Goal: Submit feedback/report problem: Ask a question

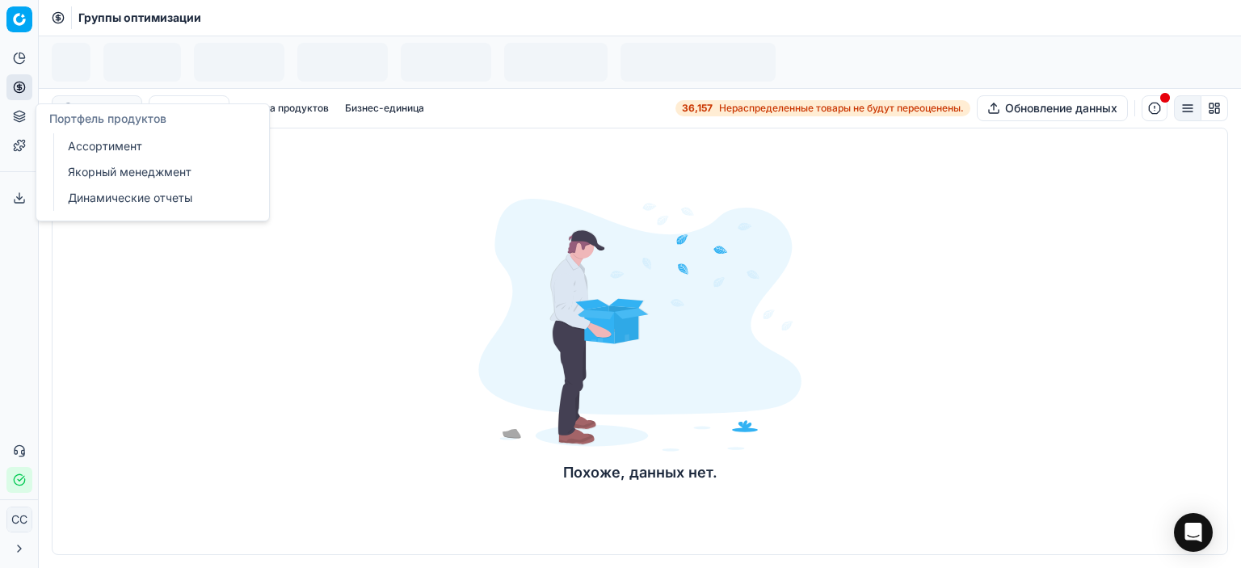
click at [14, 118] on icon at bounding box center [19, 116] width 13 height 13
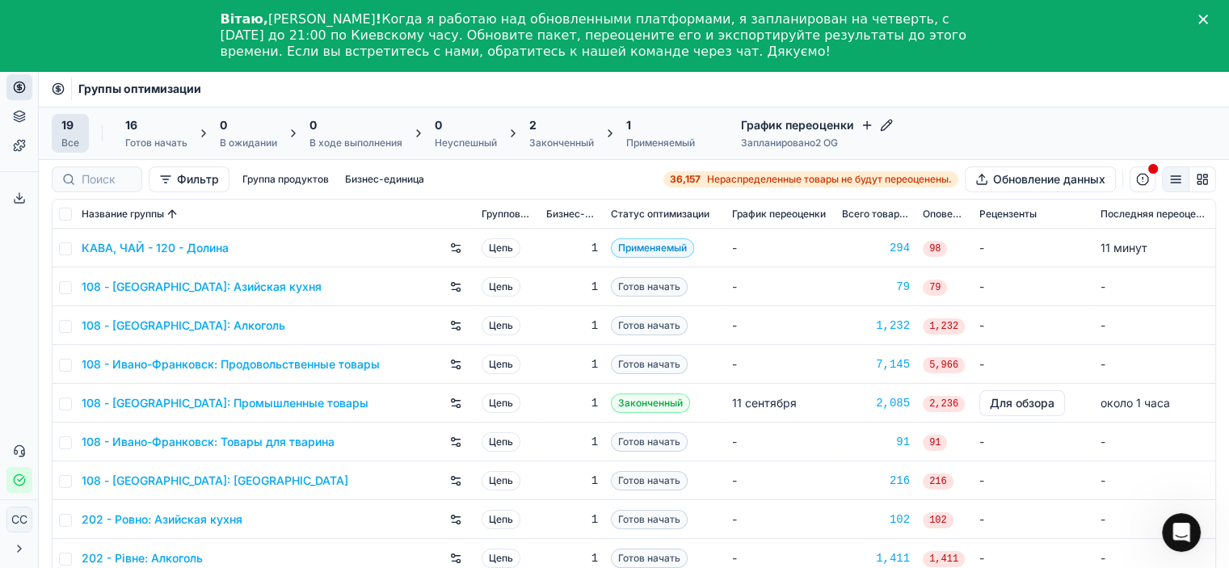
click at [200, 285] on font "108 - [GEOGRAPHIC_DATA]: Азийская кухня" at bounding box center [202, 287] width 240 height 14
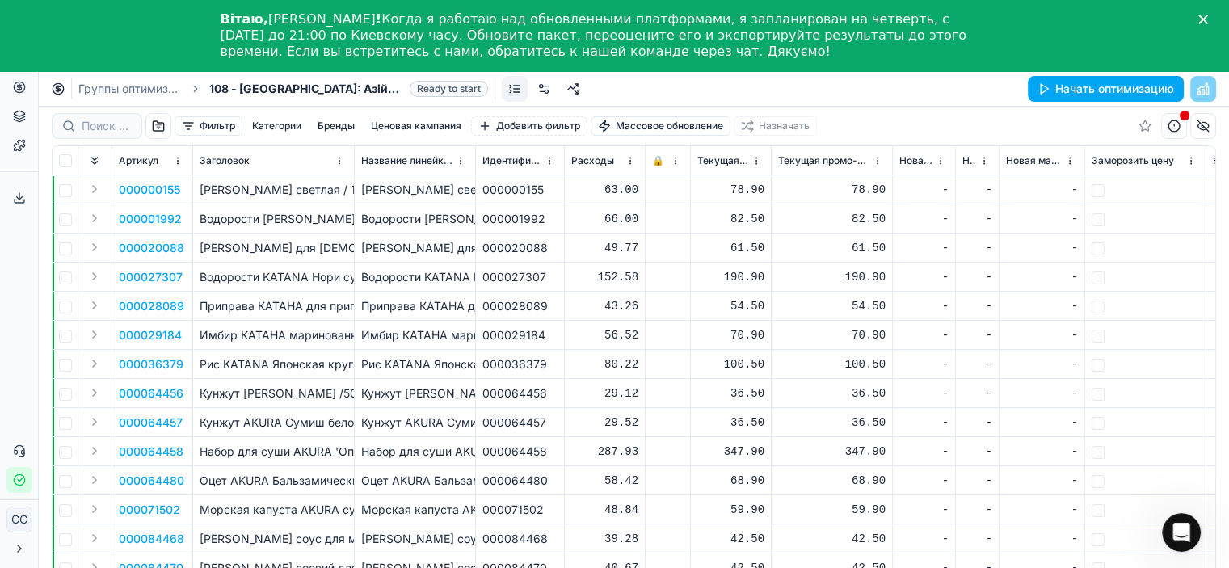
click at [1208, 20] on icon "Закрывать" at bounding box center [1203, 20] width 10 height 10
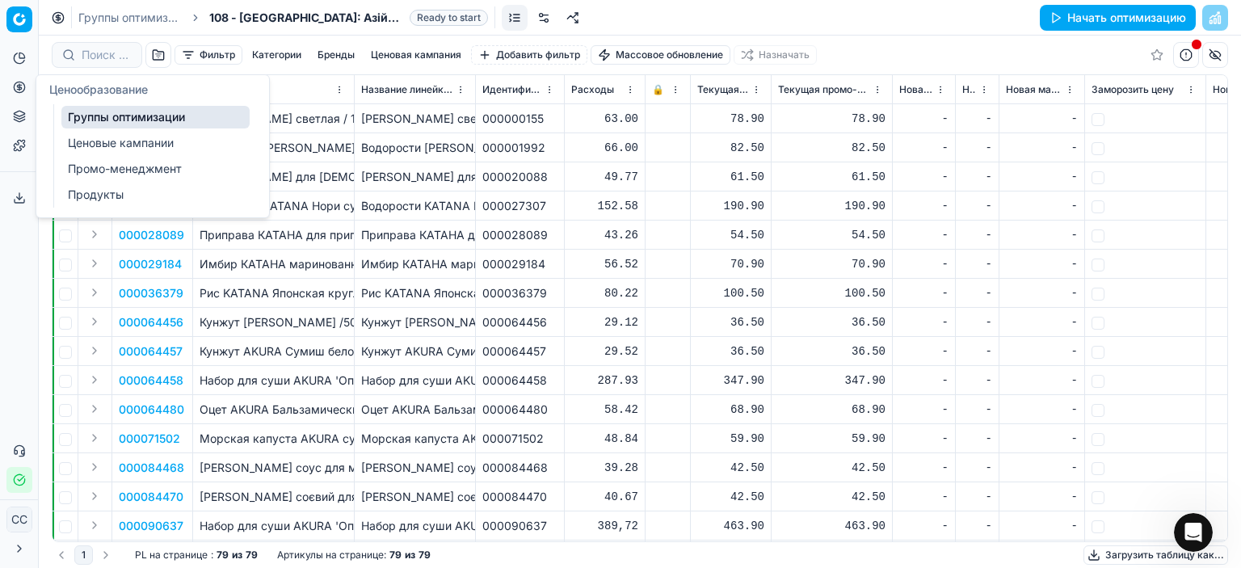
click at [111, 141] on font "Ценовые кампании" at bounding box center [121, 143] width 106 height 14
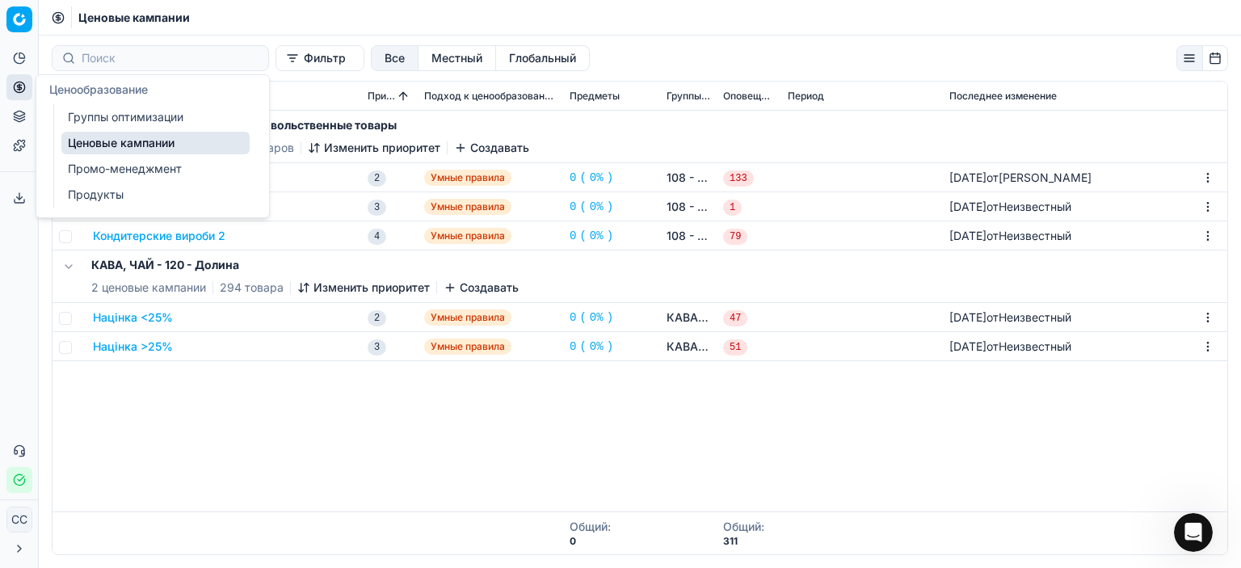
click at [99, 112] on font "Группы оптимизации" at bounding box center [126, 117] width 116 height 14
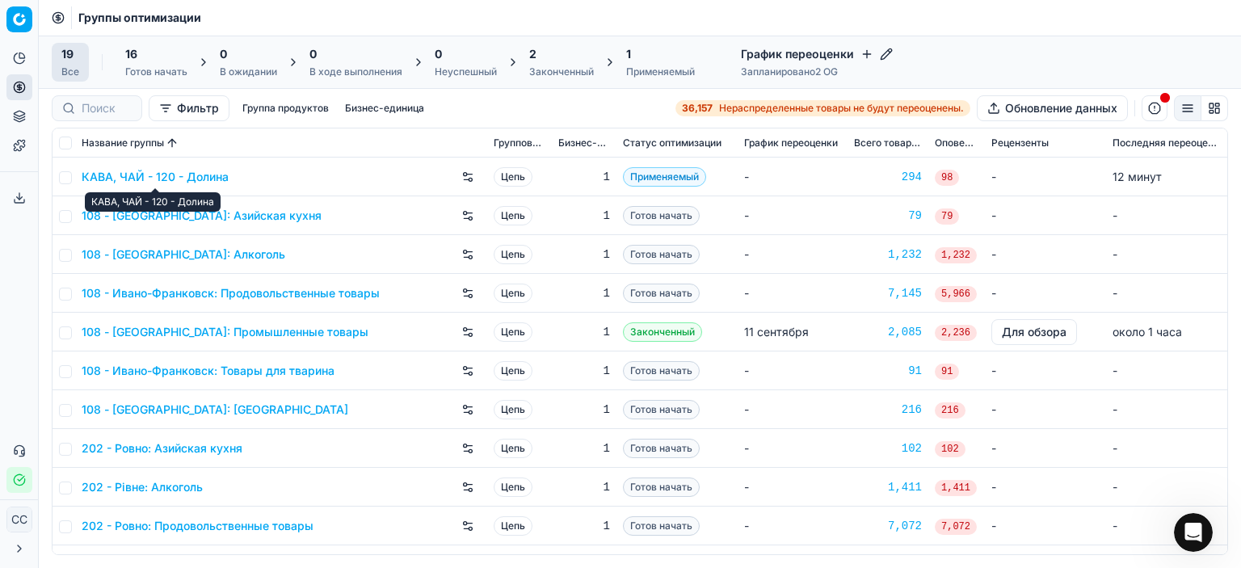
click at [180, 178] on font "КАВА, ЧАЙ - 120 - Долина" at bounding box center [155, 177] width 147 height 14
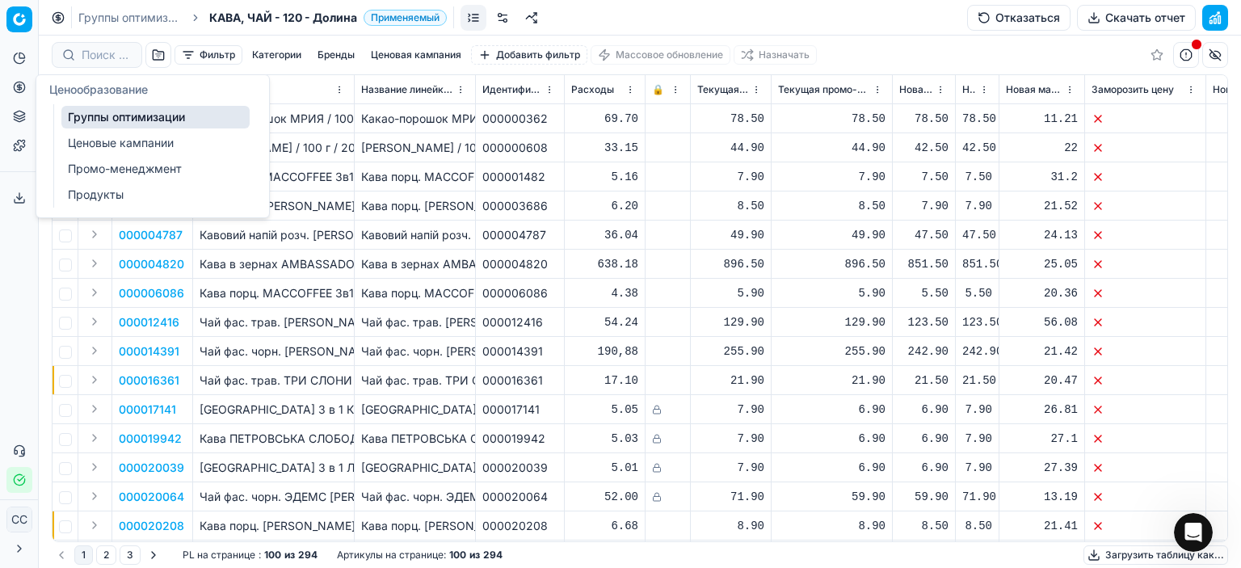
click at [155, 141] on font "Ценовые кампании" at bounding box center [121, 143] width 106 height 14
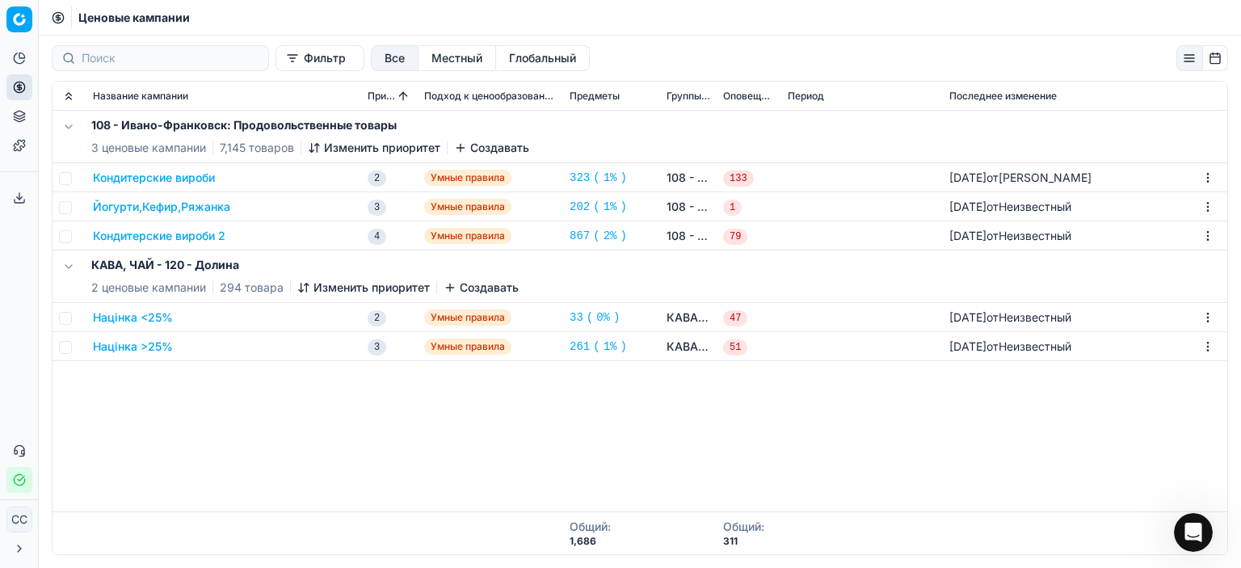
click at [465, 293] on font "Создавать" at bounding box center [489, 287] width 59 height 14
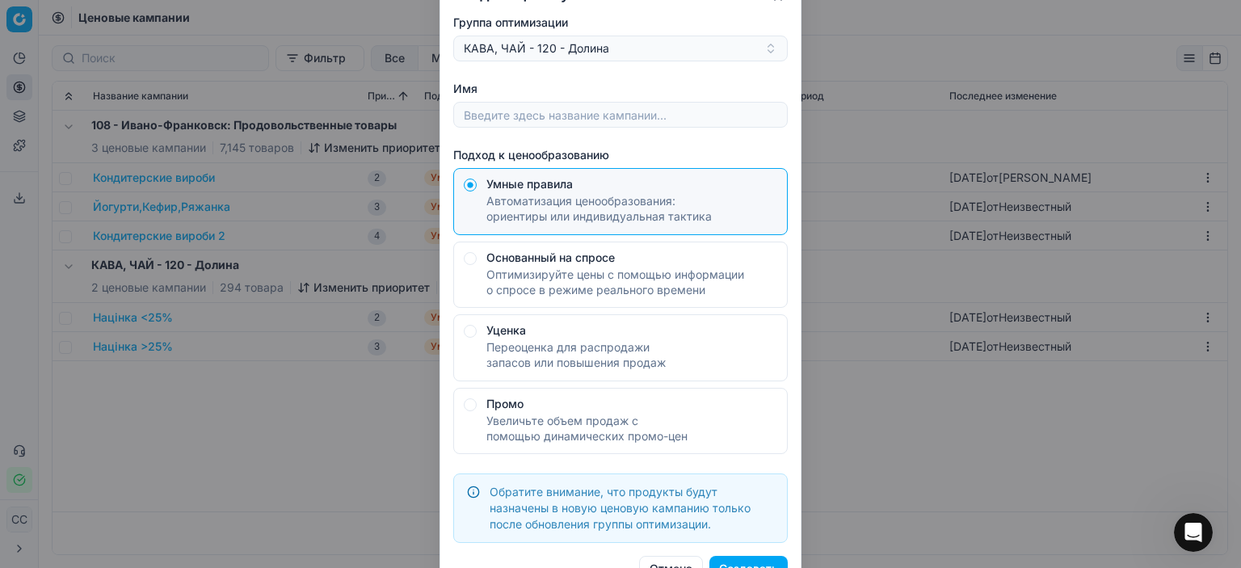
click at [756, 562] on font "Создавать" at bounding box center [748, 569] width 59 height 14
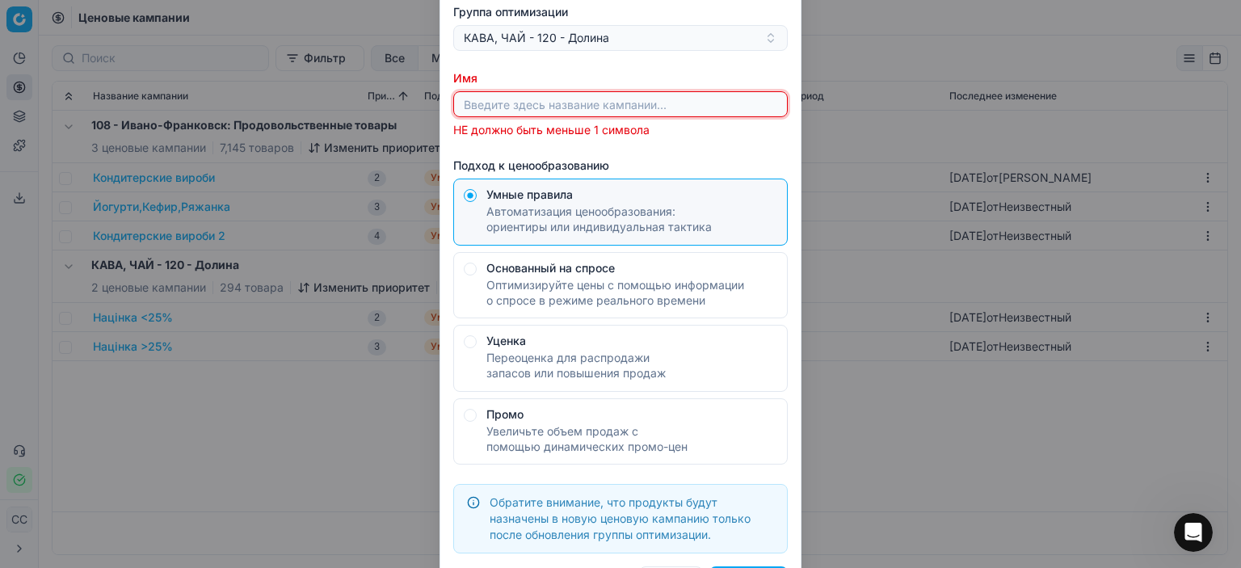
click at [614, 113] on input "Имя" at bounding box center [621, 104] width 320 height 24
click at [624, 103] on input "Имя" at bounding box center [621, 104] width 320 height 24
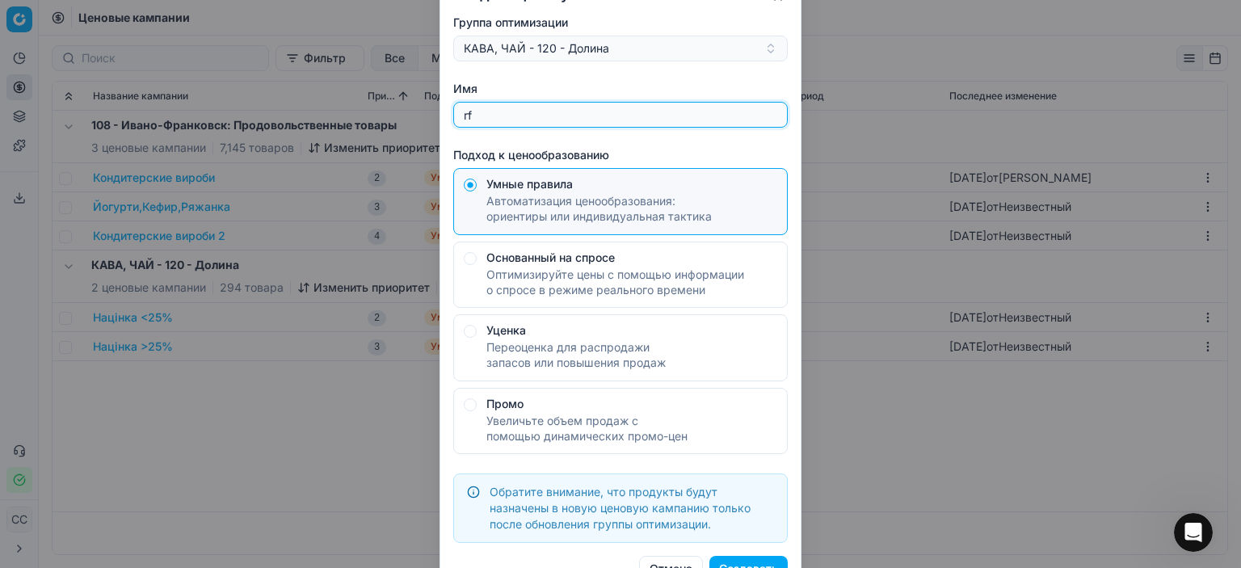
type input "r"
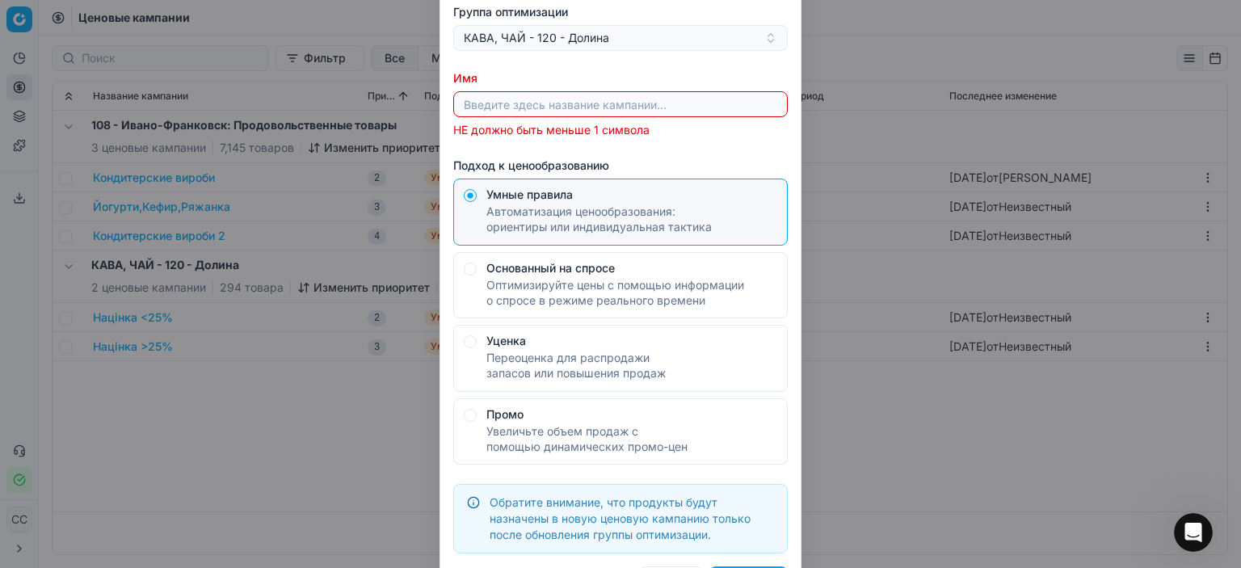
drag, startPoint x: 896, startPoint y: 425, endPoint x: 807, endPoint y: 377, distance: 100.9
click at [897, 425] on div "Создать ценовую кампанию Группа оптимизации КАВА, ЧАЙ - 120 - Долина Имя НЕ дол…" at bounding box center [620, 284] width 1241 height 568
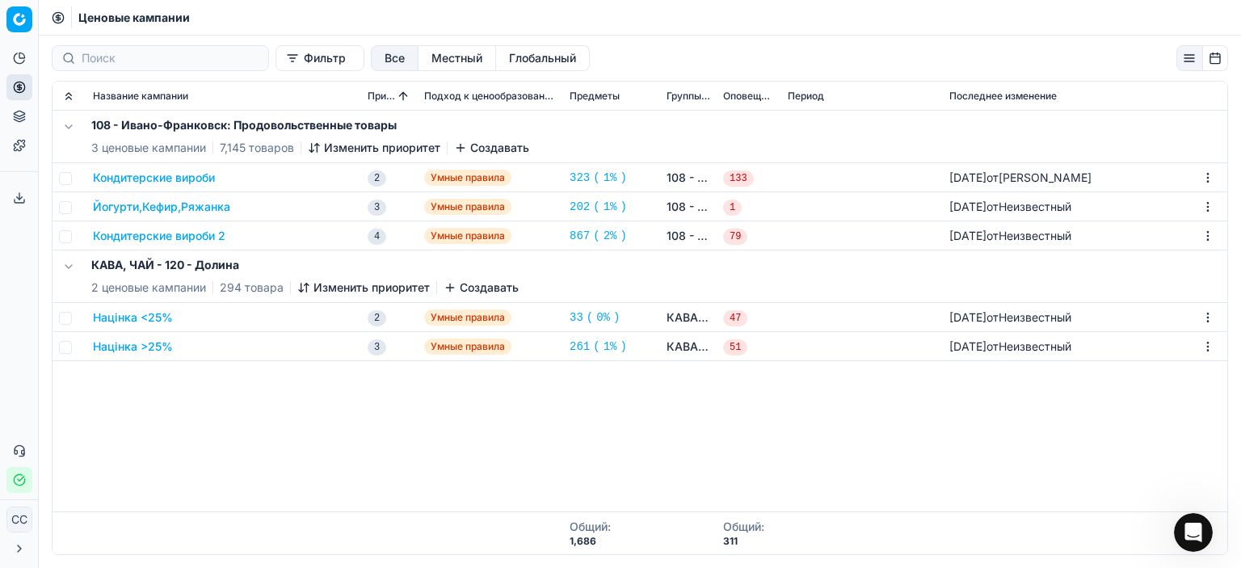
click at [184, 177] on font "Кондитерские вироби" at bounding box center [154, 178] width 122 height 14
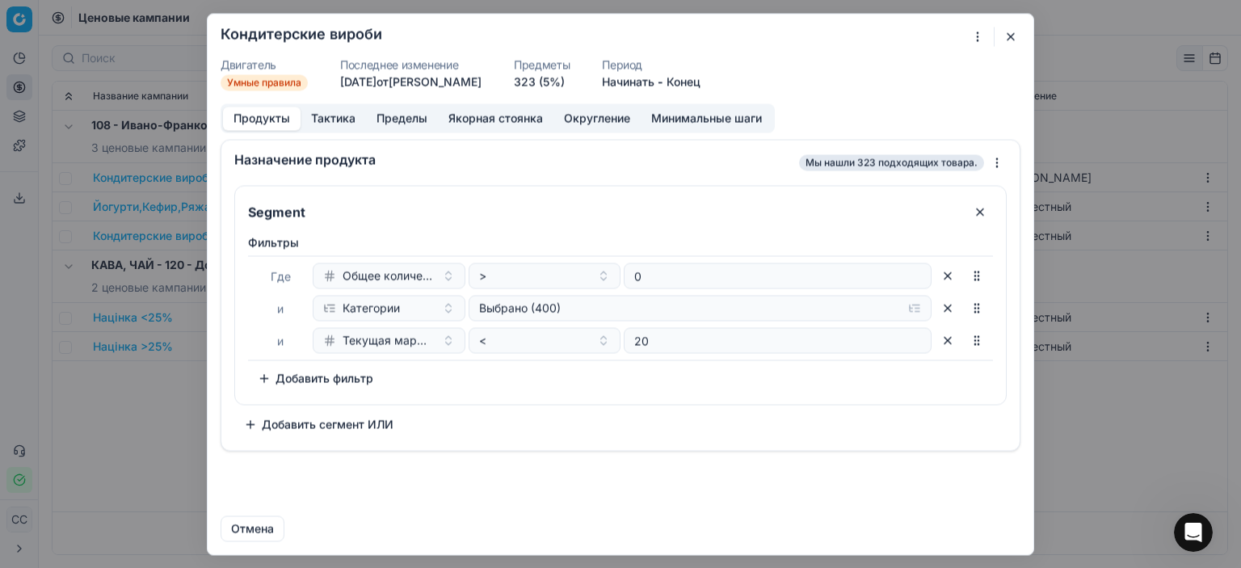
click at [1015, 32] on button "button" at bounding box center [1010, 36] width 19 height 19
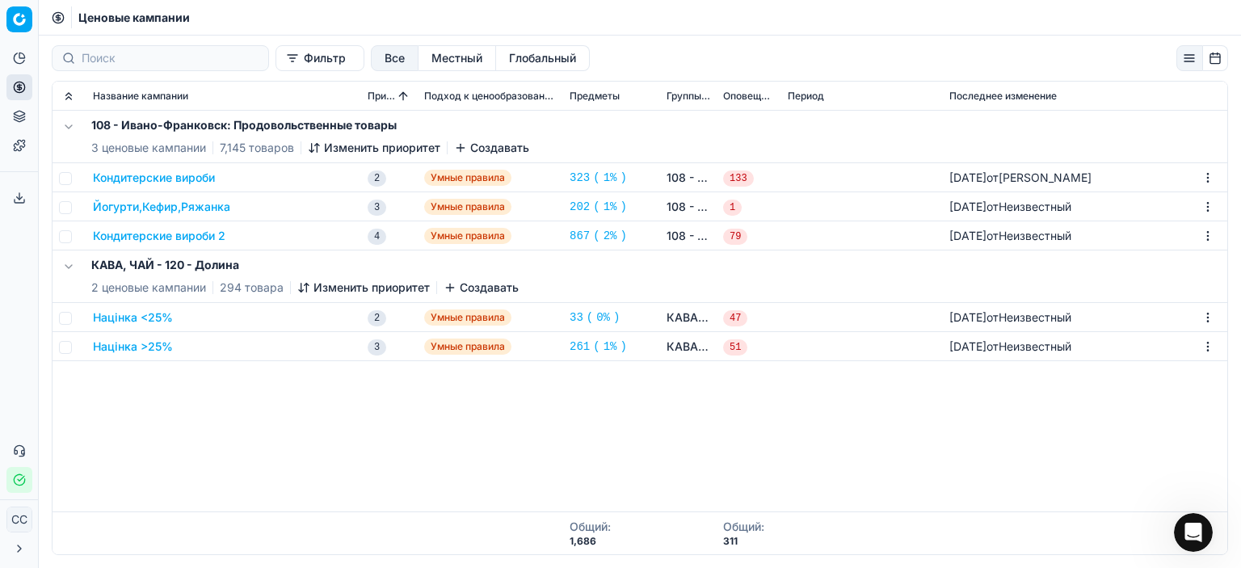
click at [201, 179] on font "Кондитерские вироби" at bounding box center [154, 178] width 122 height 14
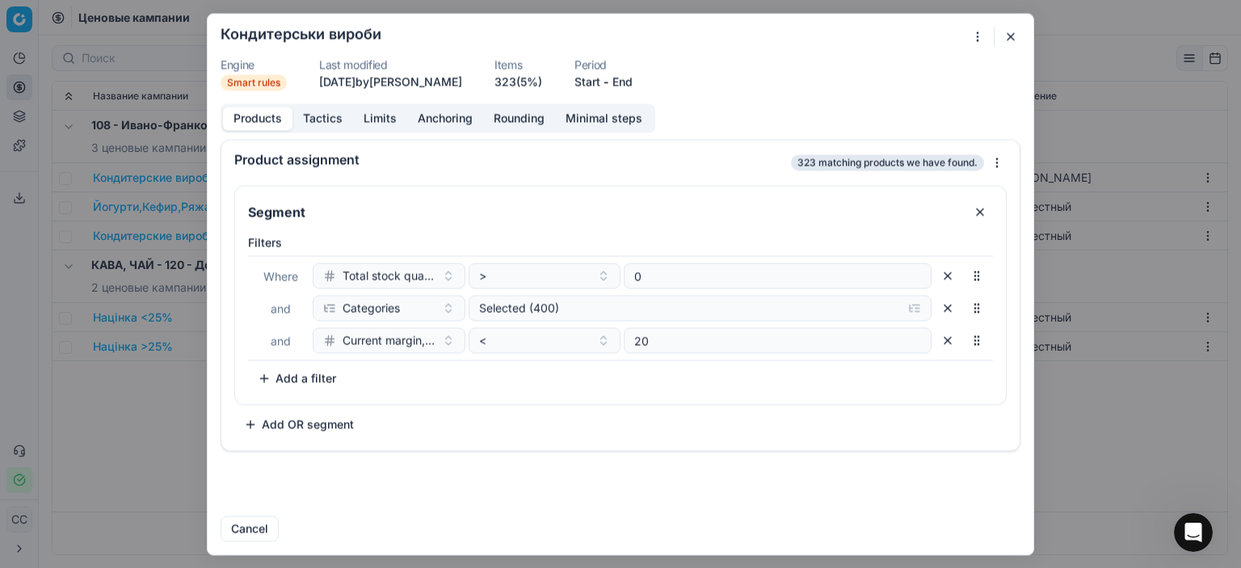
click at [1026, 32] on form "We are saving PC settings. Please wait, it should take a few minutes Кондитерсь…" at bounding box center [621, 284] width 826 height 541
drag, startPoint x: 1009, startPoint y: 36, endPoint x: 667, endPoint y: 134, distance: 355.8
click at [1008, 36] on button "button" at bounding box center [1010, 36] width 19 height 19
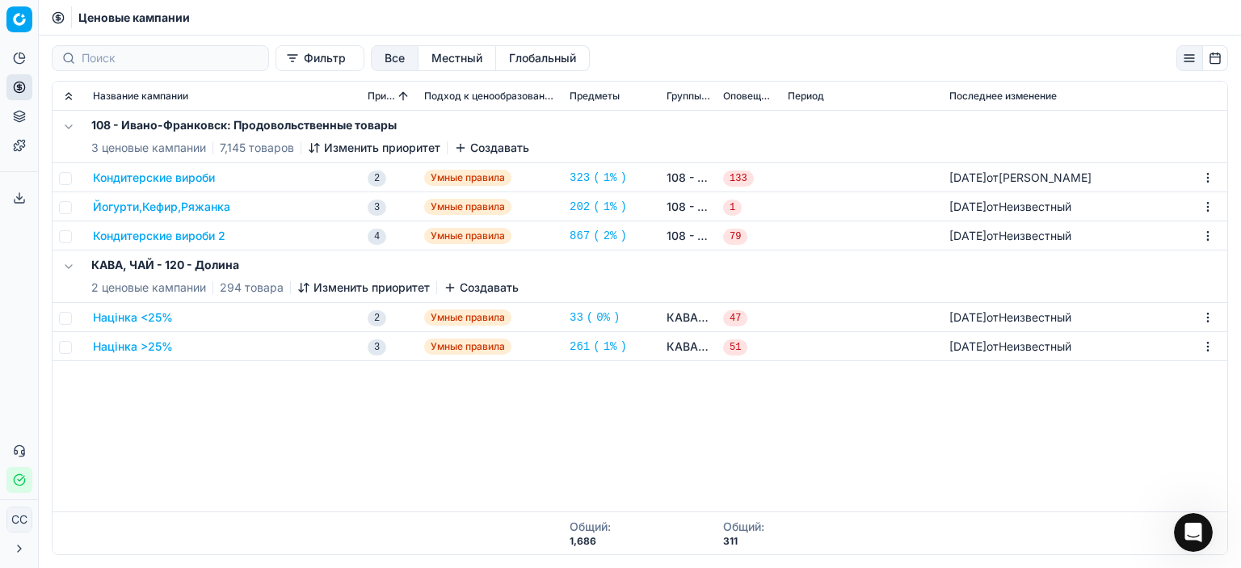
click at [189, 182] on font "Кондитерские вироби" at bounding box center [154, 178] width 122 height 14
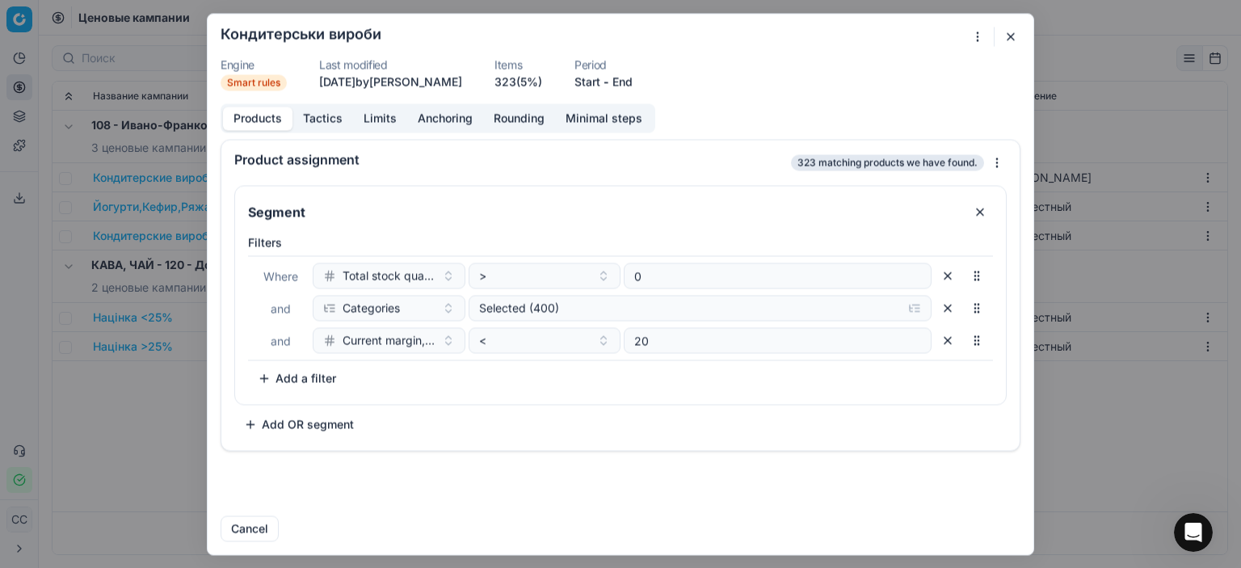
drag, startPoint x: 1005, startPoint y: 33, endPoint x: 556, endPoint y: 109, distance: 455.7
click at [1001, 35] on button "button" at bounding box center [1010, 36] width 19 height 19
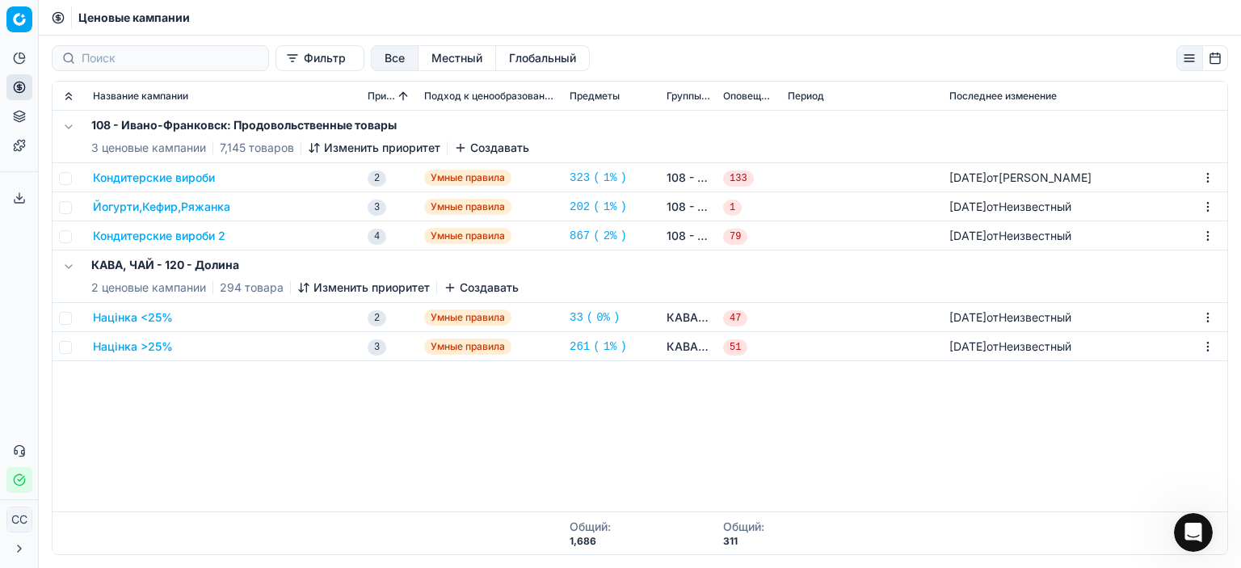
click at [467, 151] on icon "button" at bounding box center [460, 147] width 13 height 13
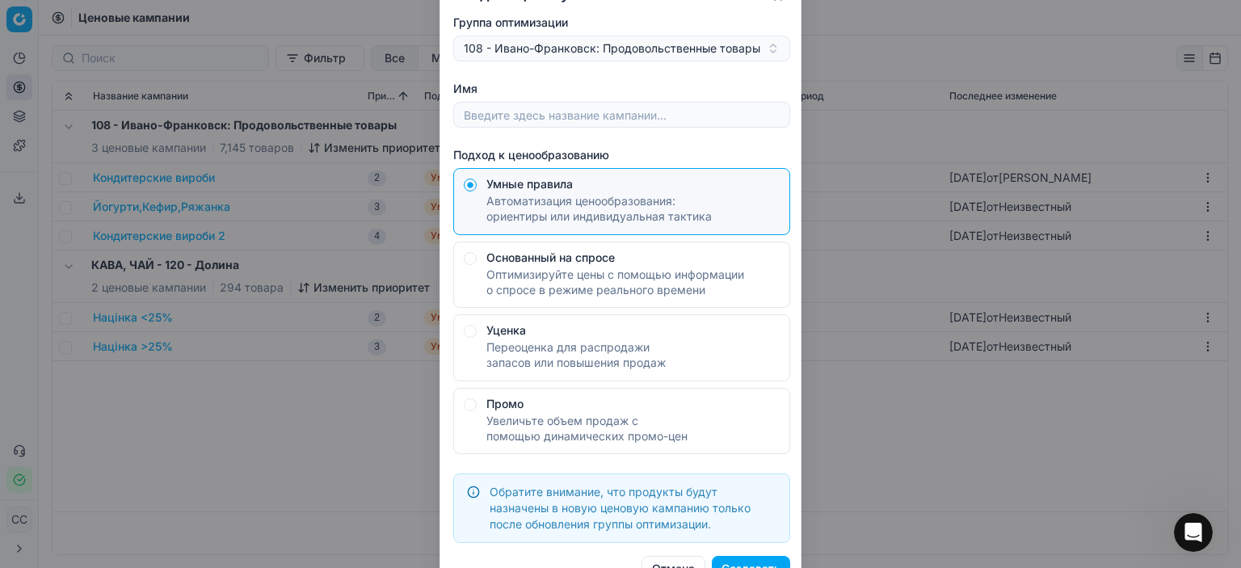
click at [490, 275] on font "Оптимизируйте цены с помощью информации о спросе в режиме реального времени" at bounding box center [615, 281] width 258 height 29
click at [477, 264] on button "Основанный на спросе Оптимизируйте цены с помощью информации о спросе в режиме …" at bounding box center [470, 257] width 13 height 13
radio input "false"
radio input "true"
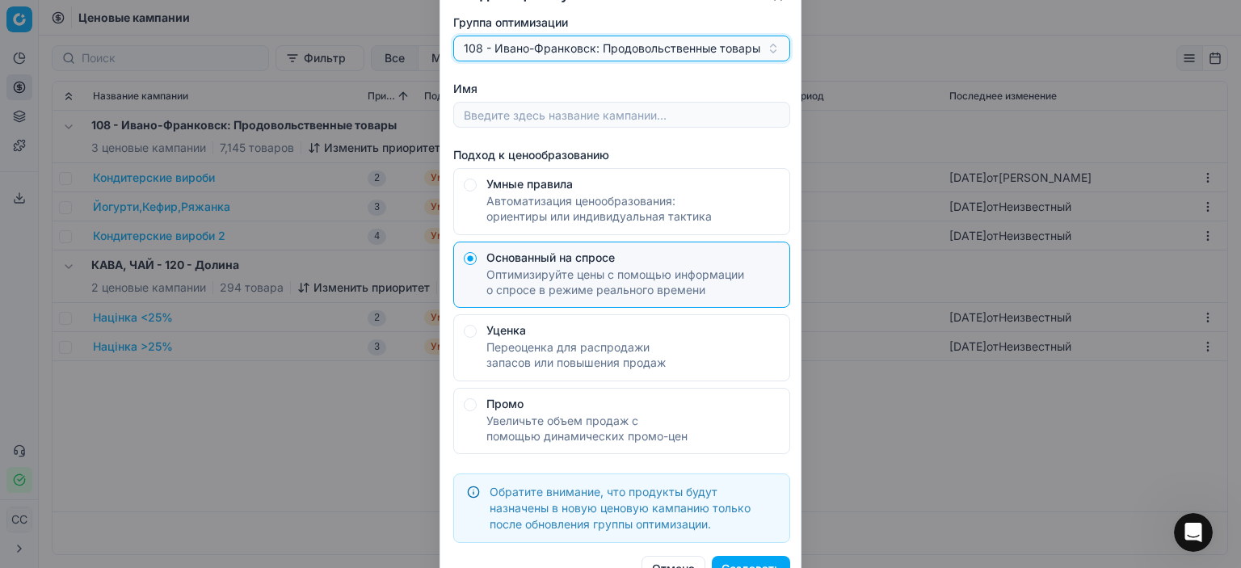
click at [769, 56] on button "108 - Ивано-Франковск: Продовольственные товары" at bounding box center [621, 49] width 337 height 26
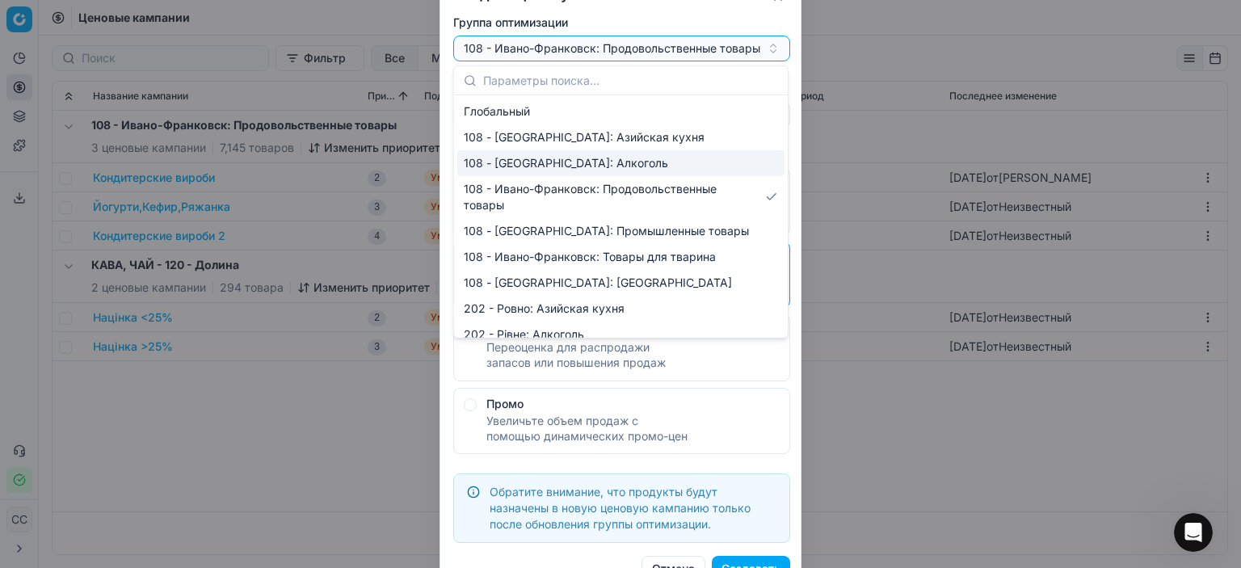
click at [887, 179] on div "Создать ценовую кампанию Группа оптимизации 108 - Ивано-Франковск: Продовольств…" at bounding box center [620, 284] width 1241 height 568
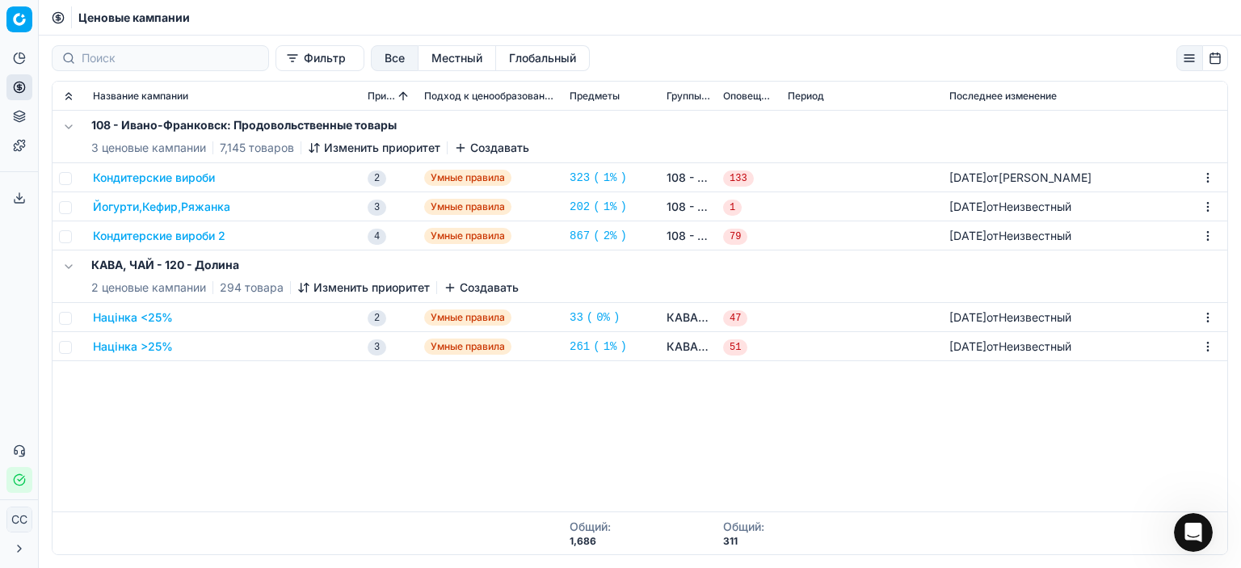
click at [481, 146] on font "Создавать" at bounding box center [499, 148] width 59 height 14
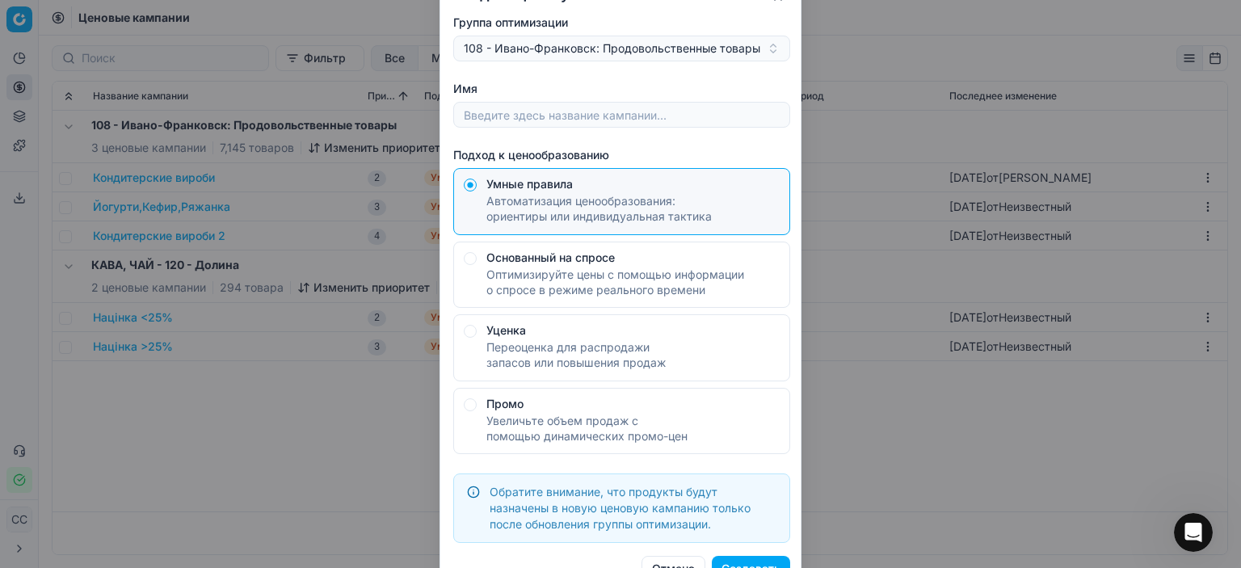
click at [753, 561] on font "Создавать" at bounding box center [751, 569] width 59 height 16
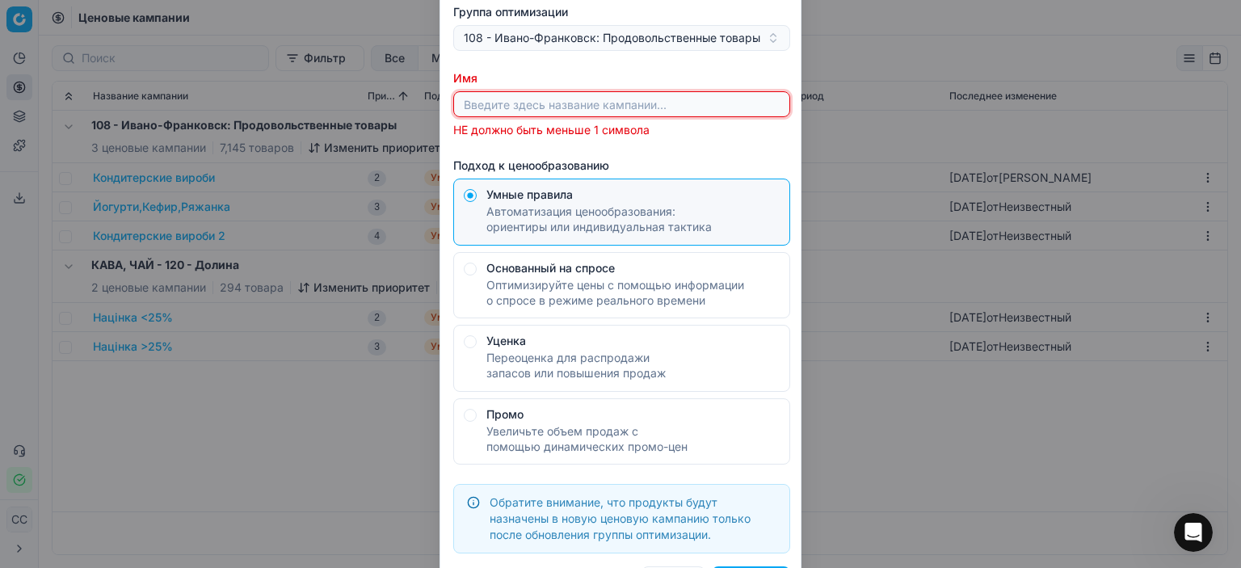
click at [622, 109] on input "Имя" at bounding box center [622, 104] width 322 height 24
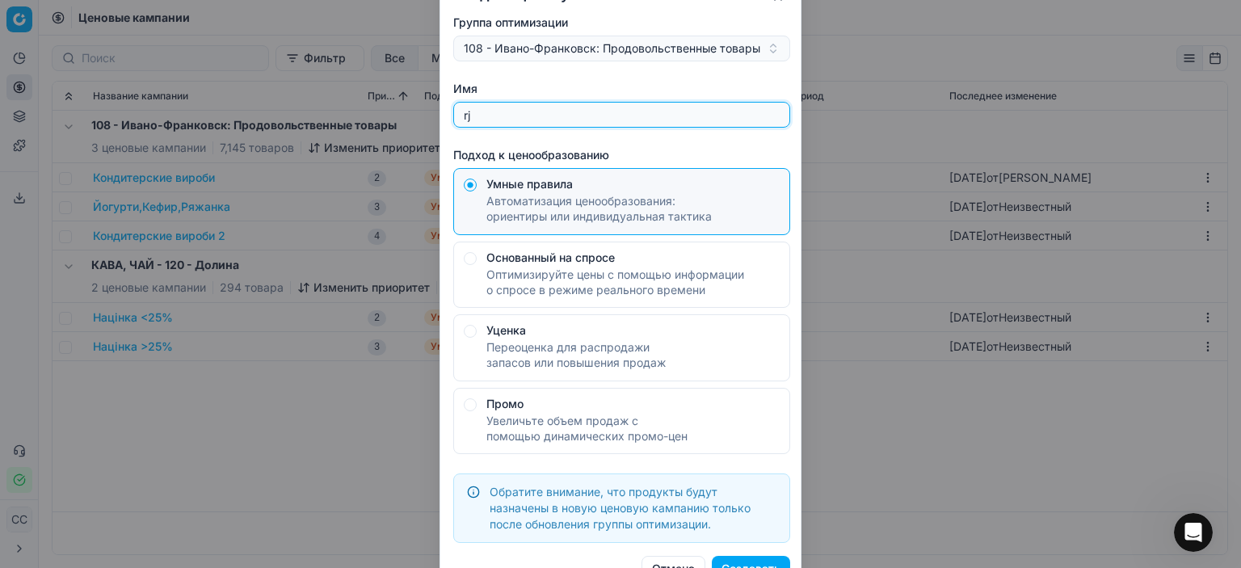
type input "r"
type input "rjylbnth"
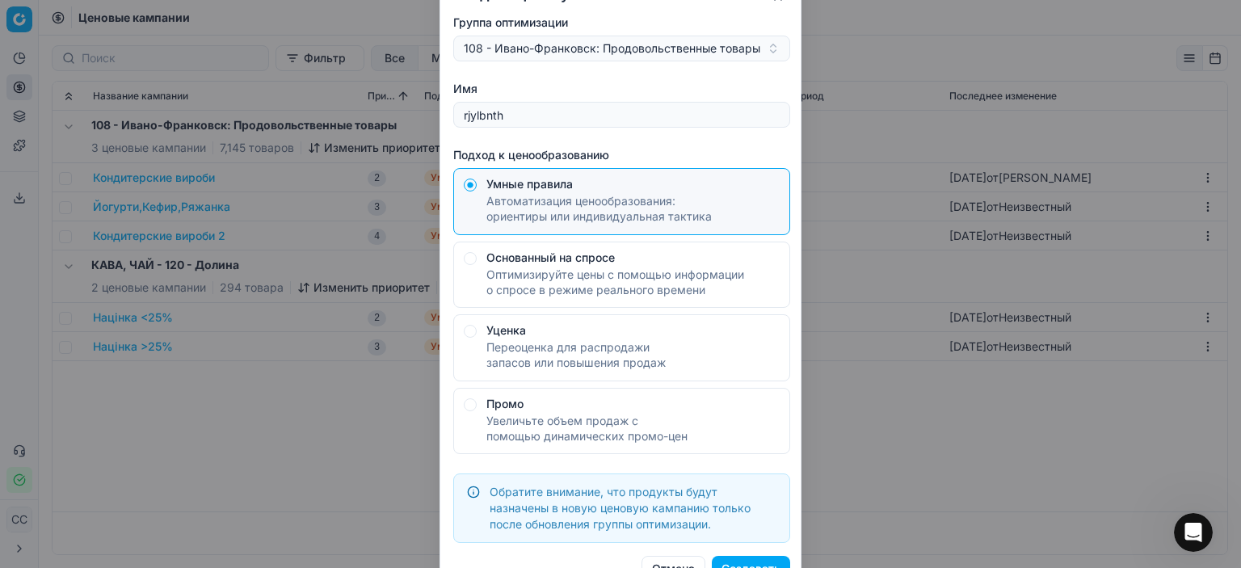
click at [756, 562] on font "Создавать" at bounding box center [751, 569] width 59 height 14
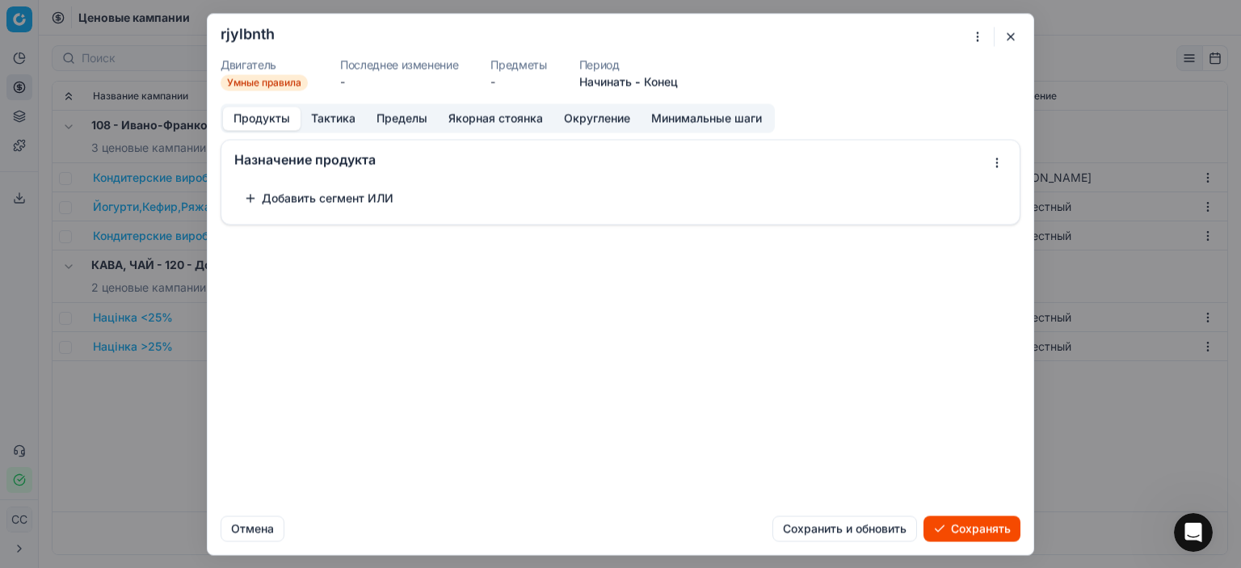
click at [365, 207] on button "Добавить сегмент ИЛИ" at bounding box center [318, 198] width 169 height 26
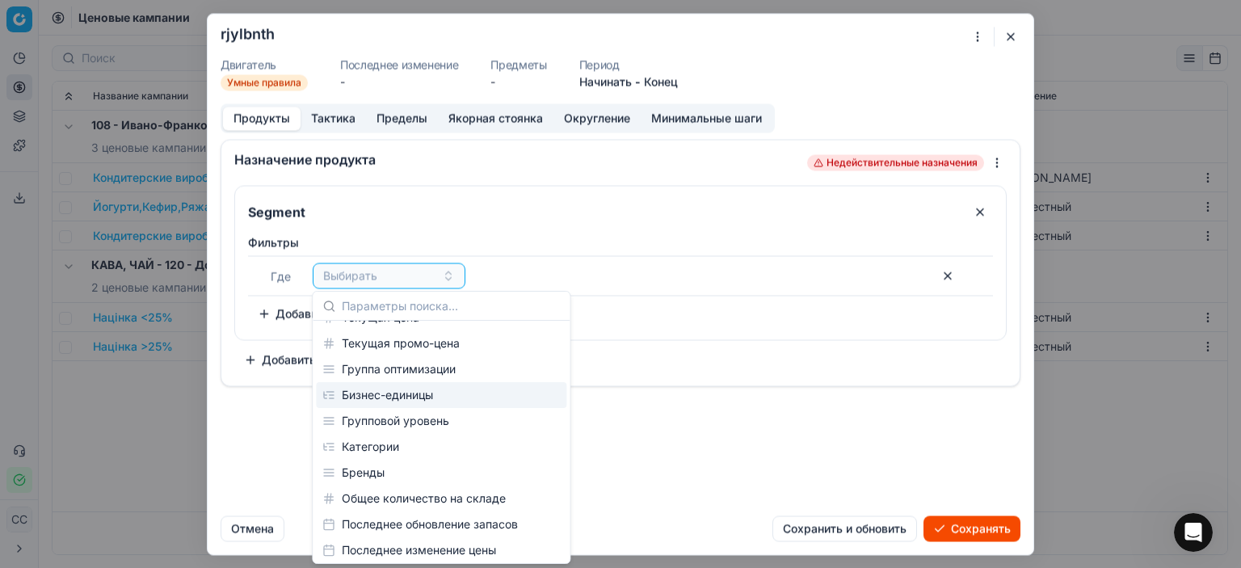
scroll to position [162, 0]
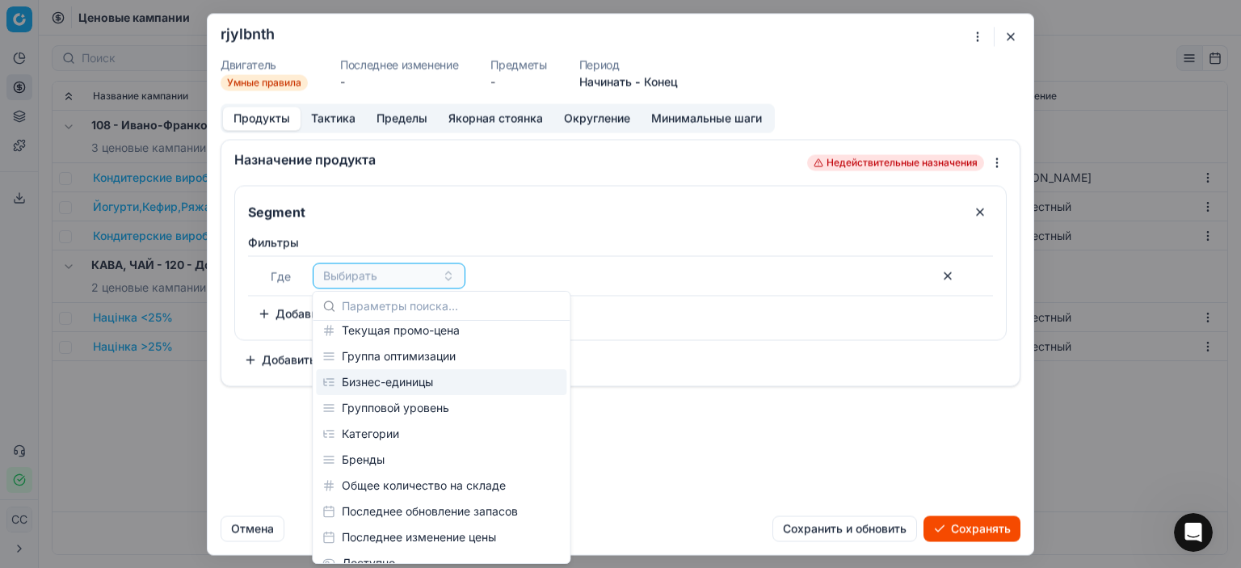
click at [641, 401] on div "Назначение продукта Недействительные назначения Segment Фильтры Где Выбирать Чт…" at bounding box center [621, 321] width 826 height 364
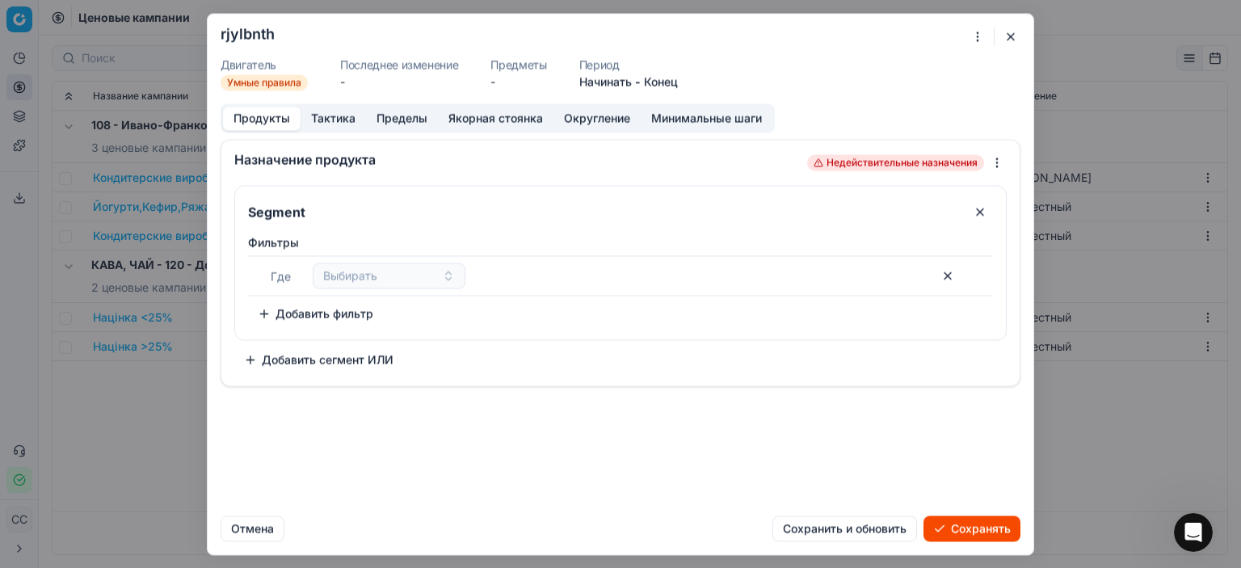
click at [343, 128] on button "Тактика" at bounding box center [333, 118] width 65 height 23
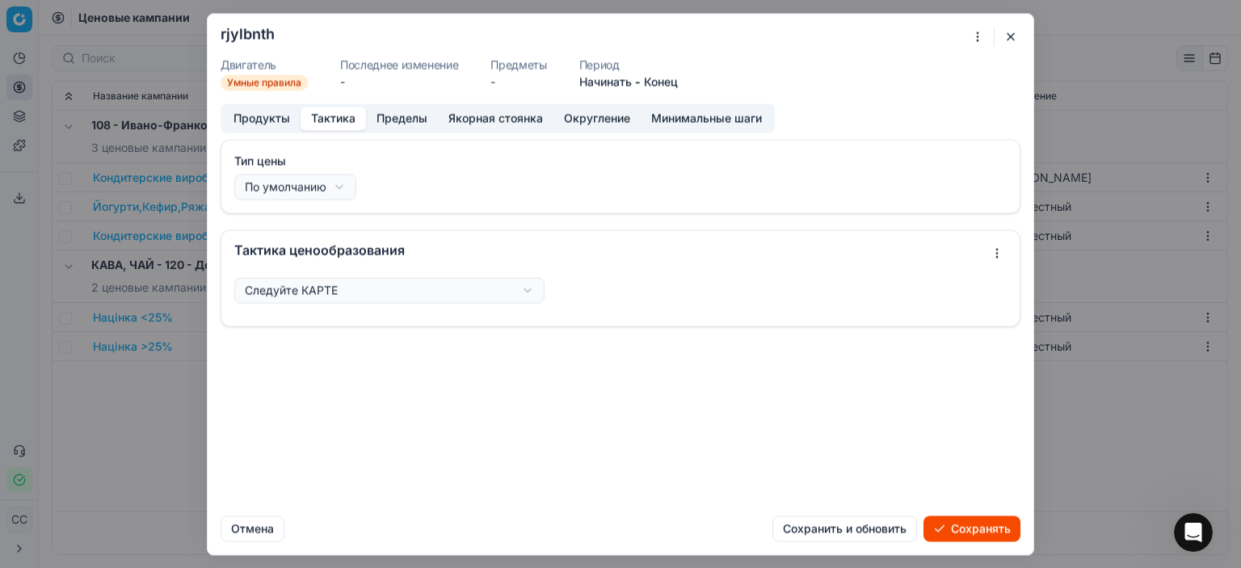
click at [522, 288] on div "Мы сохраняем настройки ПК. Пожалуйста, подождите, это займёт несколько минут. r…" at bounding box center [620, 284] width 1241 height 568
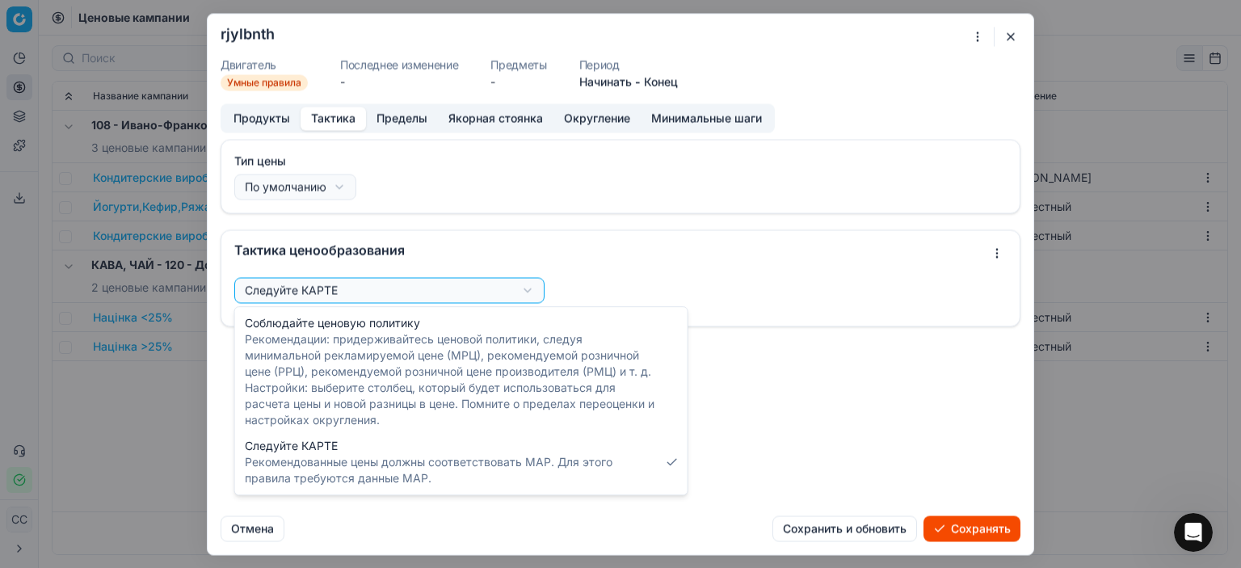
click at [595, 223] on div "Мы сохраняем настройки ПК. Пожалуйста, подождите, это займёт несколько минут. r…" at bounding box center [620, 284] width 1241 height 568
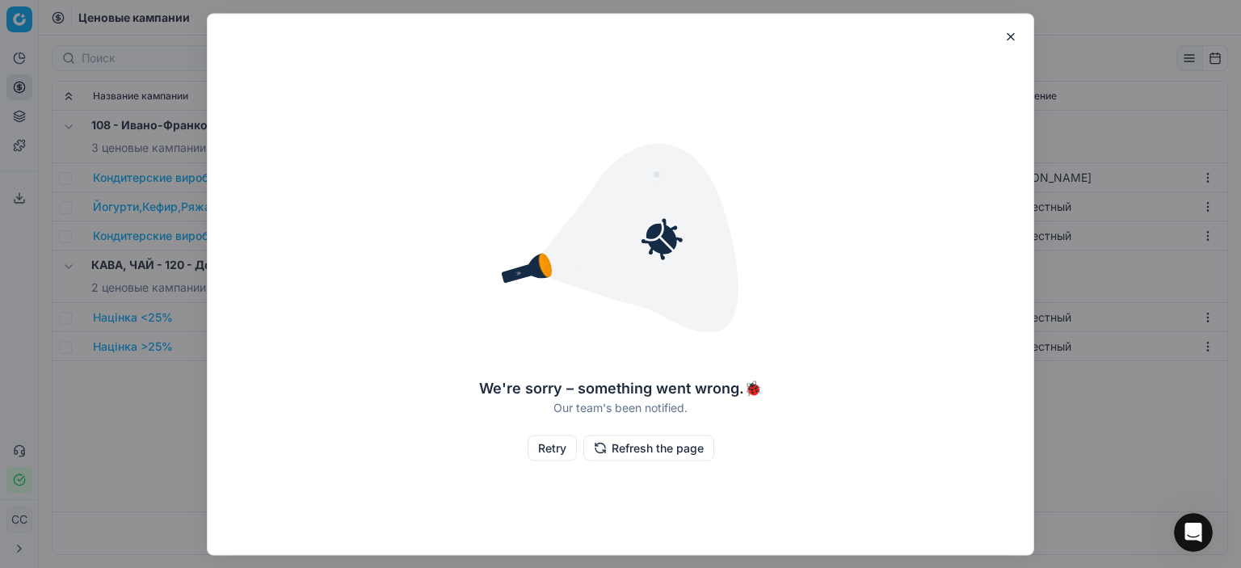
click at [1005, 40] on button "button" at bounding box center [1010, 36] width 19 height 19
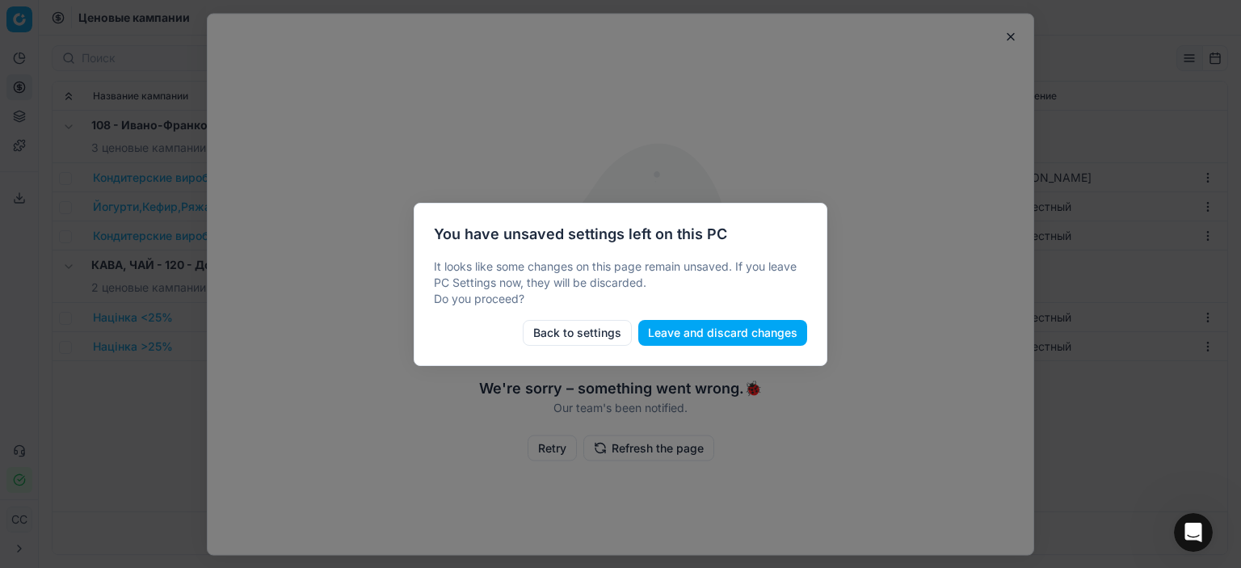
click at [571, 331] on button "Back to settings" at bounding box center [577, 333] width 109 height 26
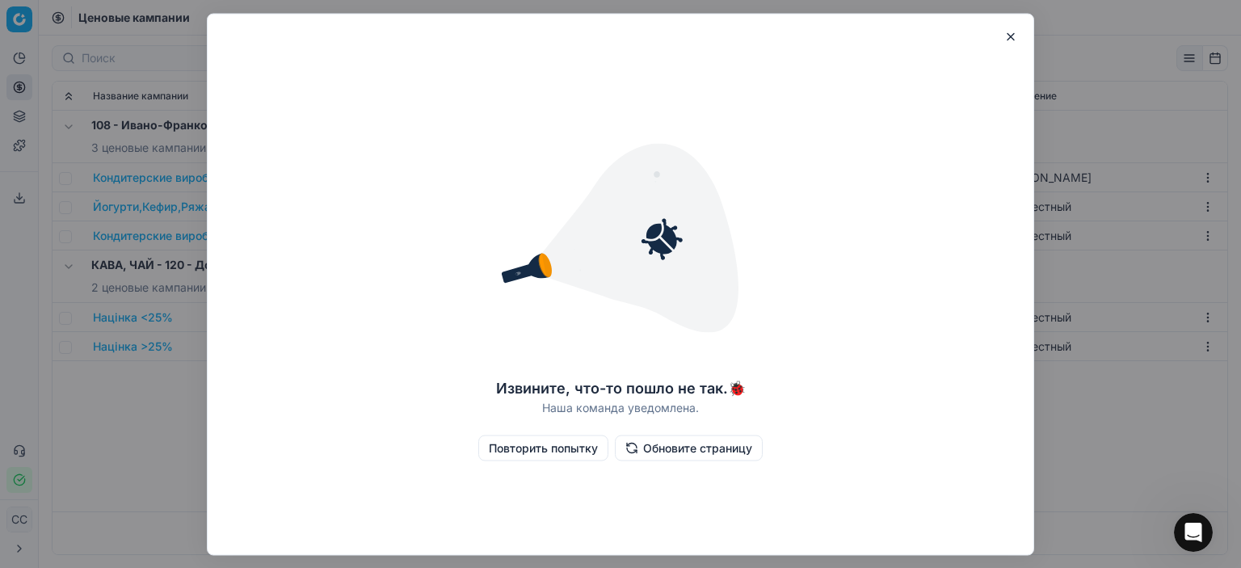
click at [708, 453] on font "Обновите страницу" at bounding box center [697, 447] width 109 height 14
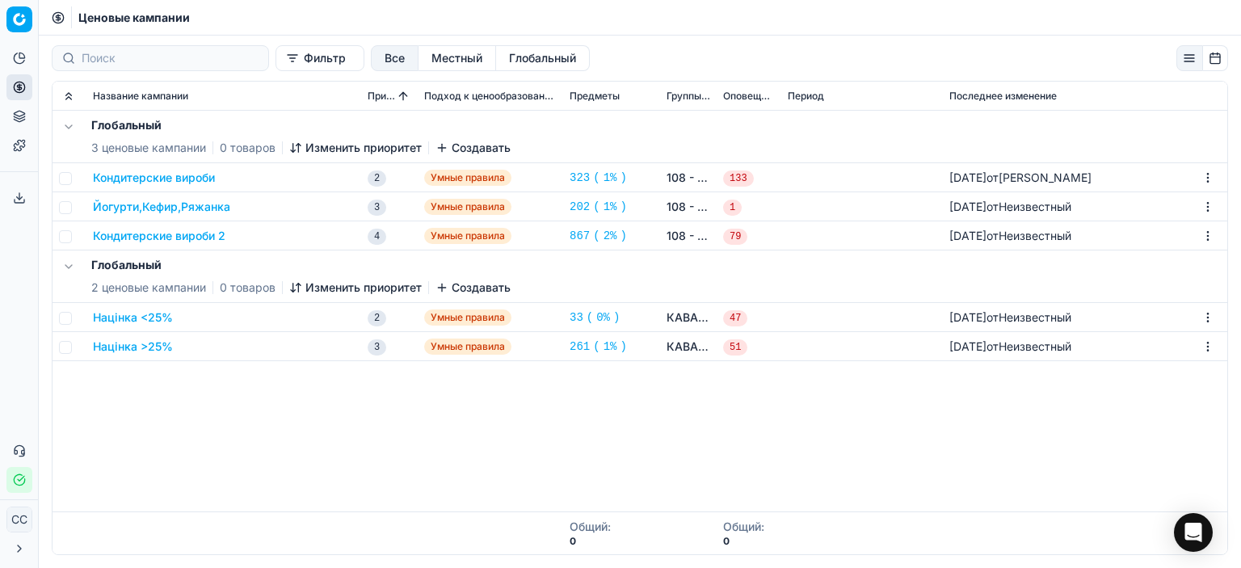
click at [739, 173] on font "133" at bounding box center [739, 178] width 18 height 11
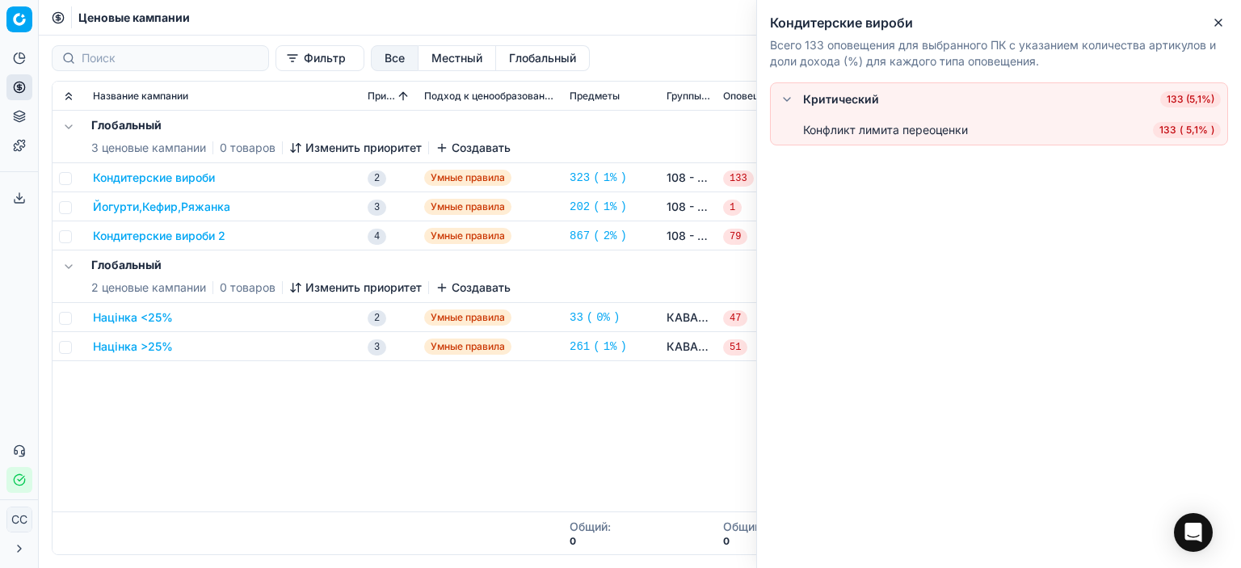
click at [621, 427] on div "Глобальный 3 ценовые кампании 0 товаров Изменить приоритет Создавать Кондитерск…" at bounding box center [640, 311] width 1175 height 401
click at [527, 423] on div "Глобальный 3 ценовые кампании 0 товаров Изменить приоритет Создавать Кондитерск…" at bounding box center [640, 311] width 1175 height 401
click at [444, 148] on icon "button" at bounding box center [441, 148] width 7 height 0
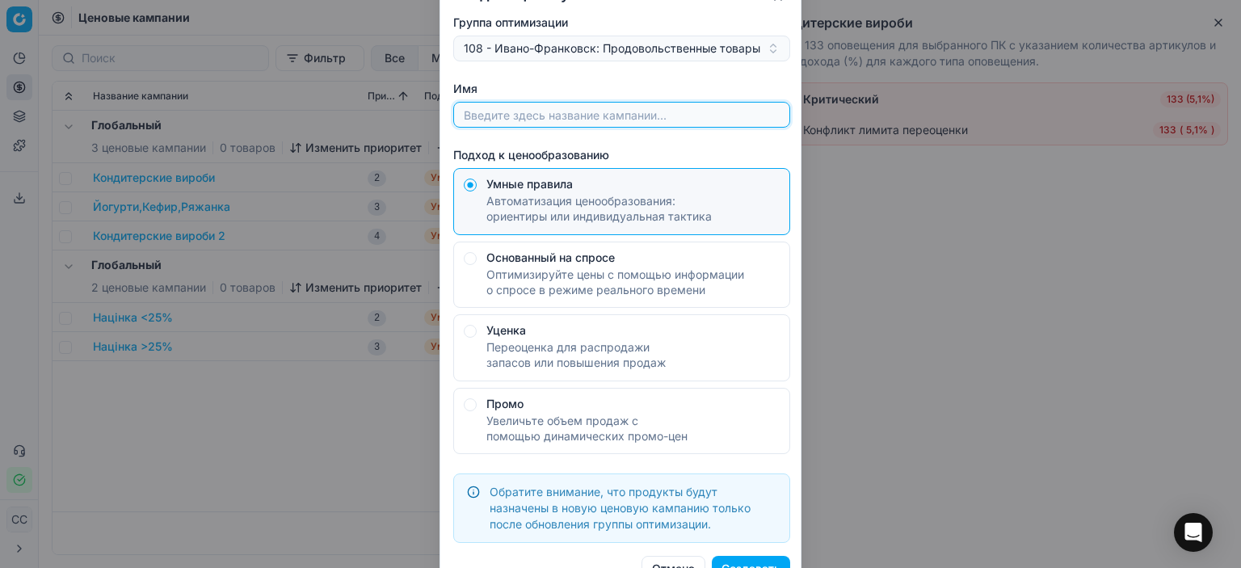
click at [624, 109] on input "Имя" at bounding box center [622, 115] width 322 height 24
type input "r"
type input "тест"
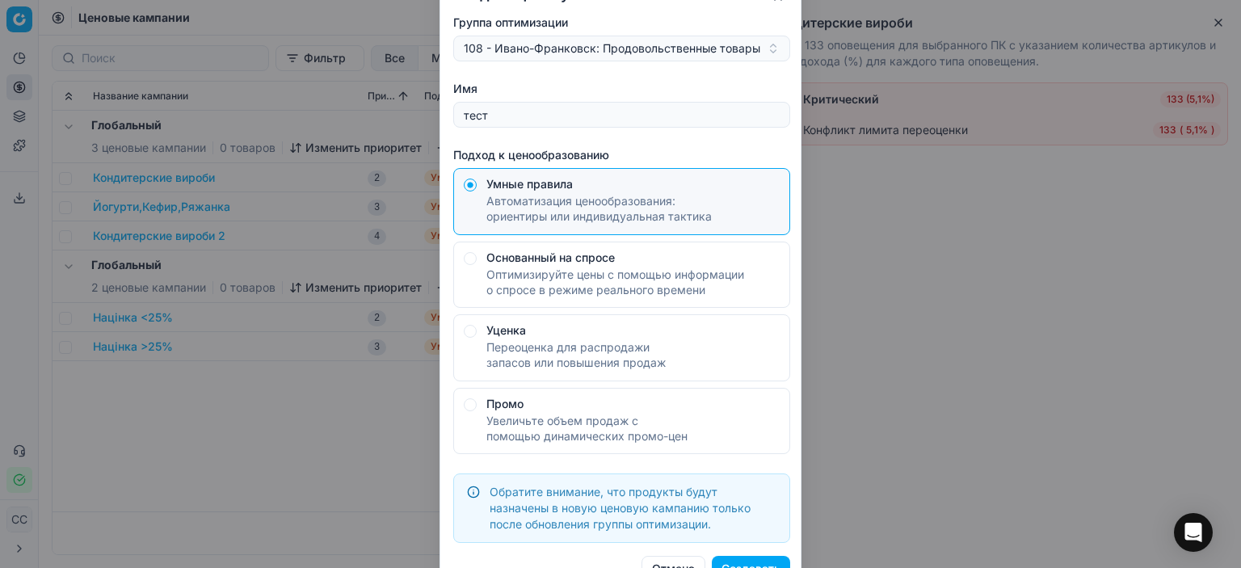
click at [770, 561] on font "Создавать" at bounding box center [751, 569] width 59 height 16
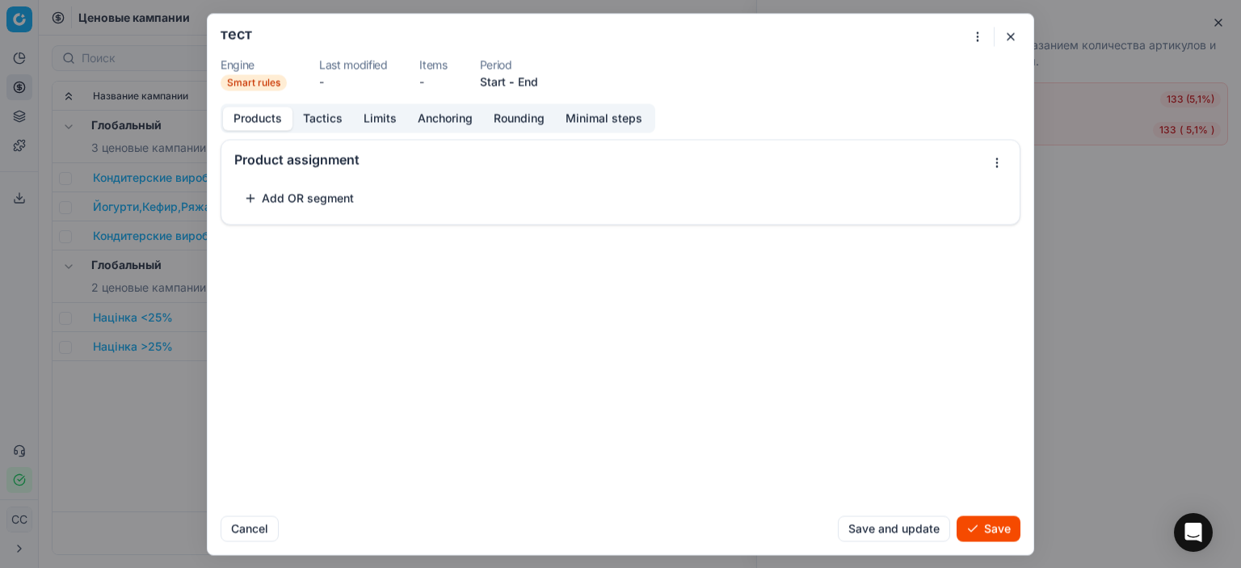
click at [472, 194] on div "Add OR segment" at bounding box center [620, 198] width 773 height 26
click at [683, 140] on div "Product assignment" at bounding box center [620, 159] width 798 height 39
click at [314, 116] on button "Tactics" at bounding box center [323, 118] width 61 height 23
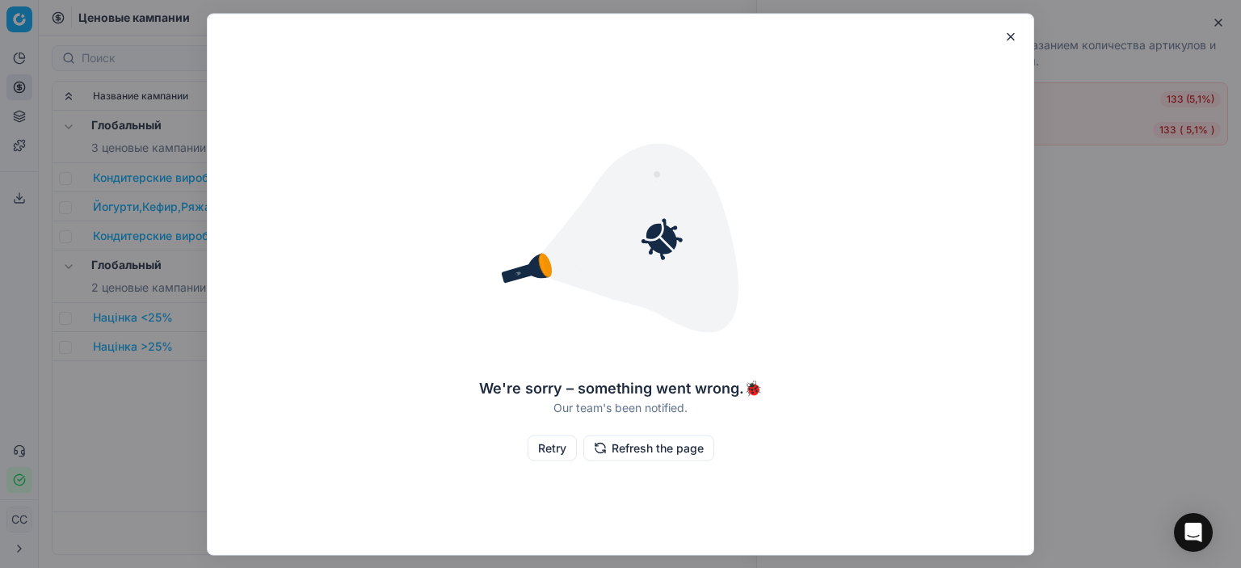
drag, startPoint x: 1005, startPoint y: 44, endPoint x: 975, endPoint y: 56, distance: 32.7
click at [1003, 45] on div "We're sorry – something went wrong. 🐞 Our team's been notified. Retry Refresh t…" at bounding box center [621, 284] width 828 height 542
drag, startPoint x: 1012, startPoint y: 39, endPoint x: 991, endPoint y: 41, distance: 21.2
click at [1010, 38] on button "button" at bounding box center [1010, 36] width 19 height 19
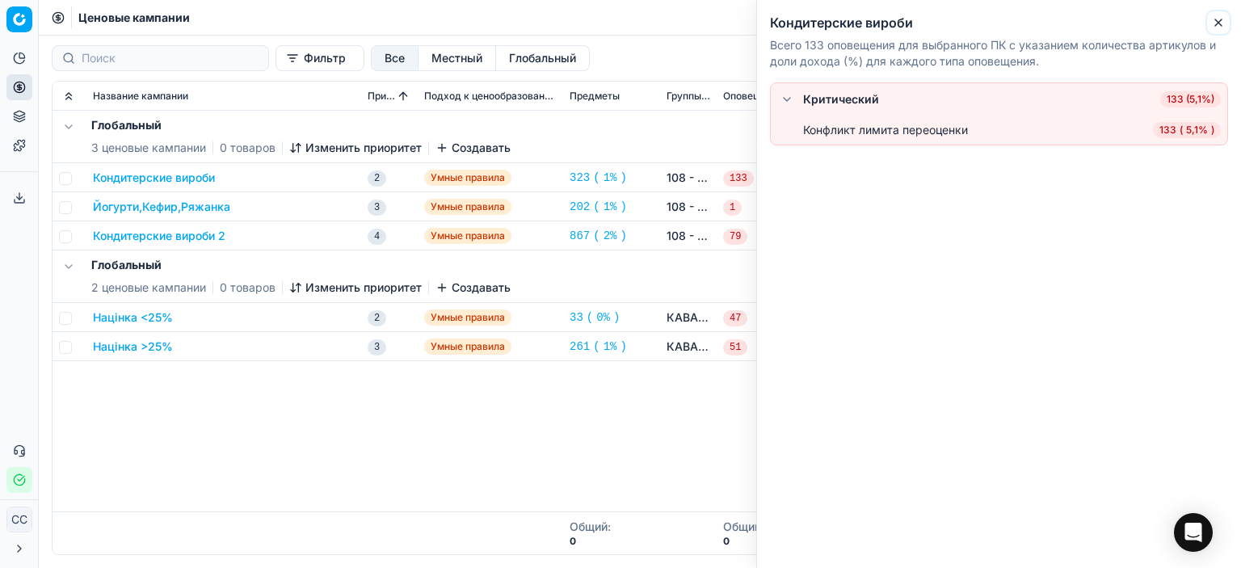
drag, startPoint x: 1219, startPoint y: 28, endPoint x: 1160, endPoint y: 36, distance: 59.5
click at [1215, 27] on icon "button" at bounding box center [1218, 22] width 13 height 13
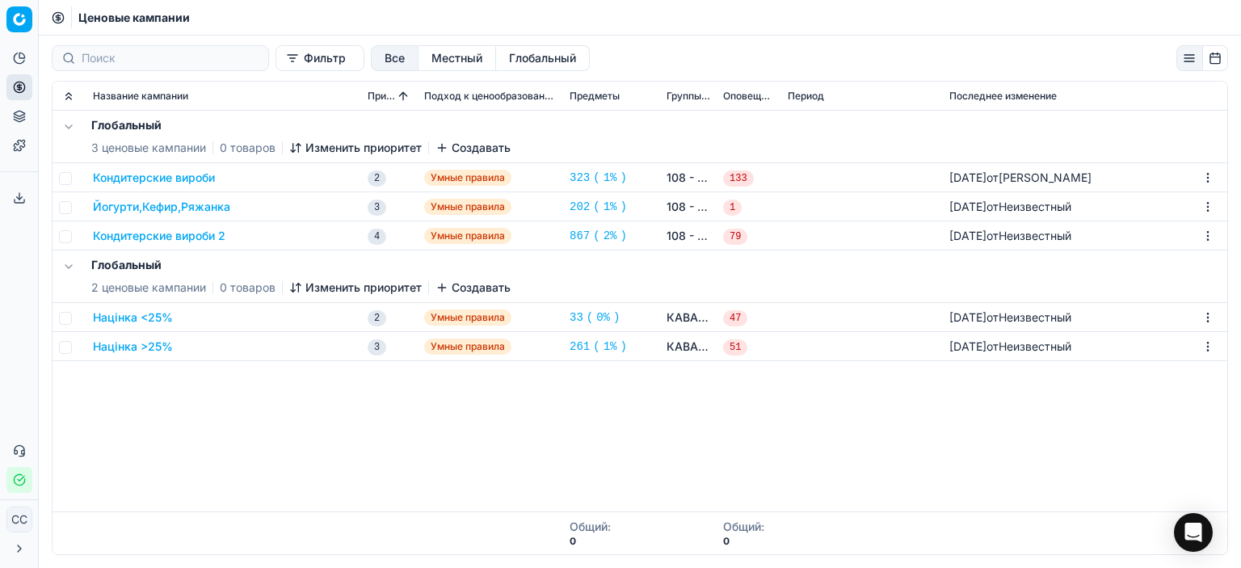
click at [442, 153] on icon "button" at bounding box center [442, 147] width 13 height 13
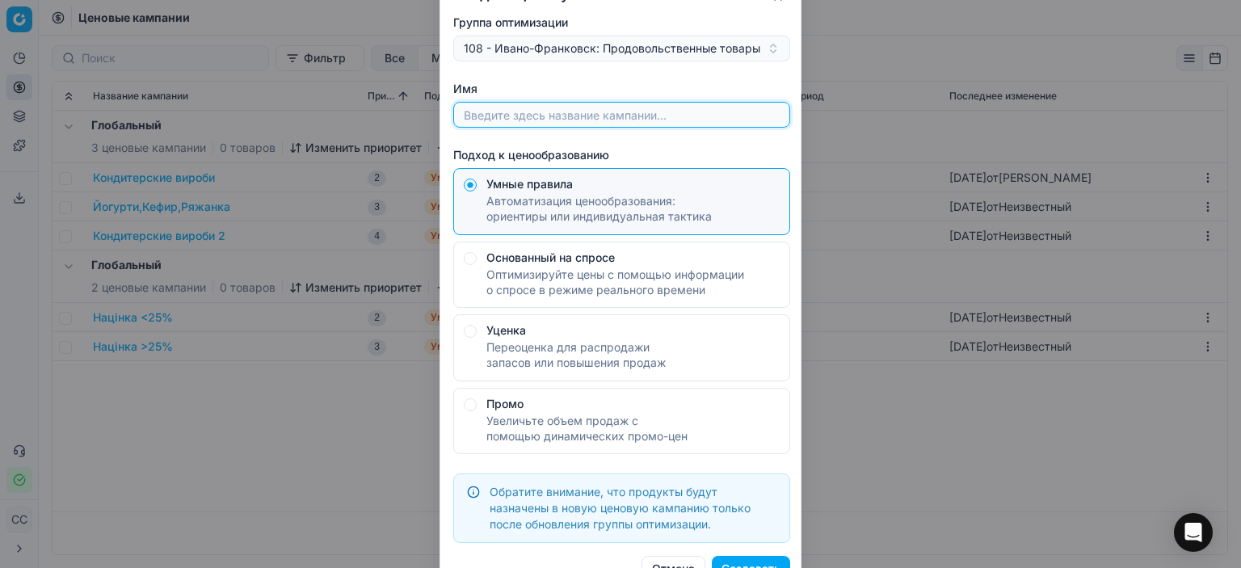
click at [555, 110] on input "Имя" at bounding box center [622, 115] width 322 height 24
type input "тест"
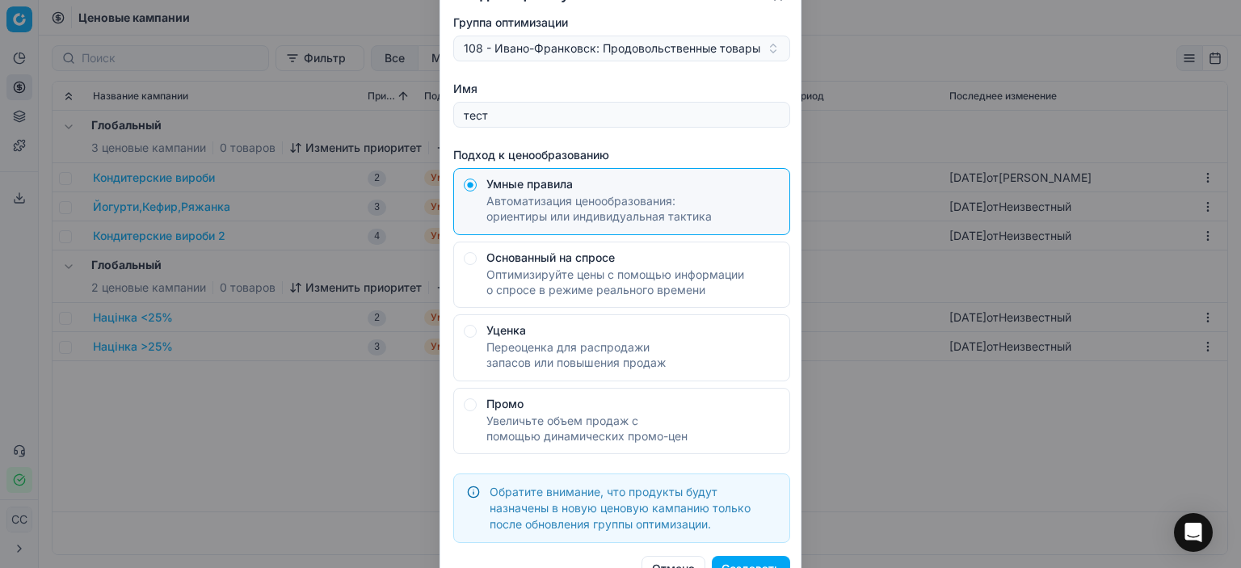
click at [769, 557] on button "Создавать" at bounding box center [751, 569] width 78 height 26
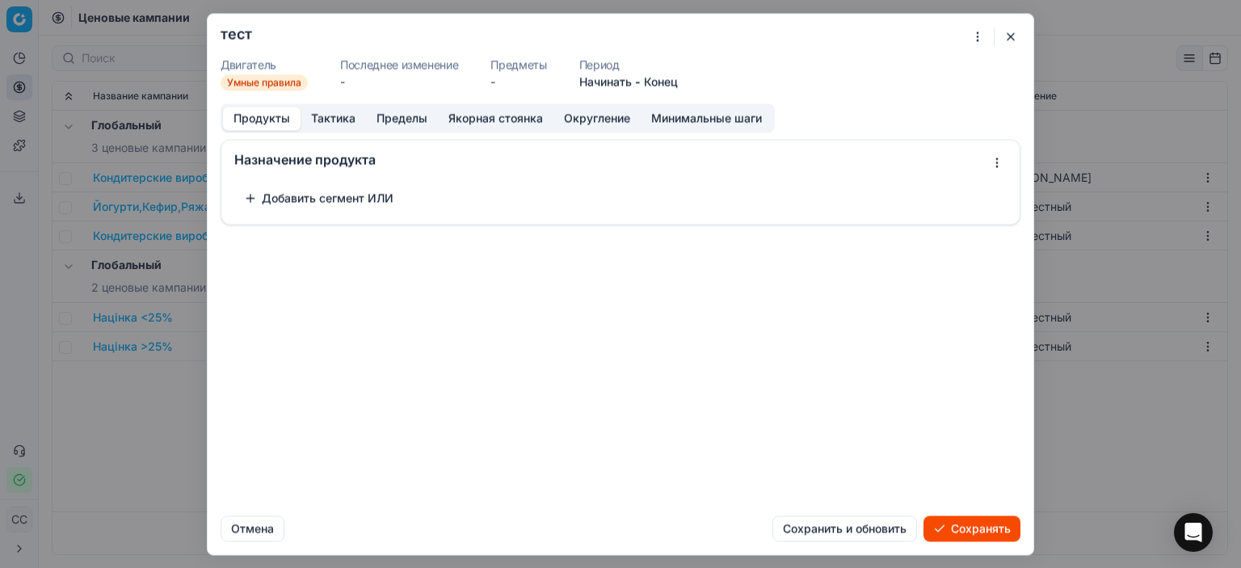
click at [343, 116] on font "Тактика" at bounding box center [333, 118] width 44 height 14
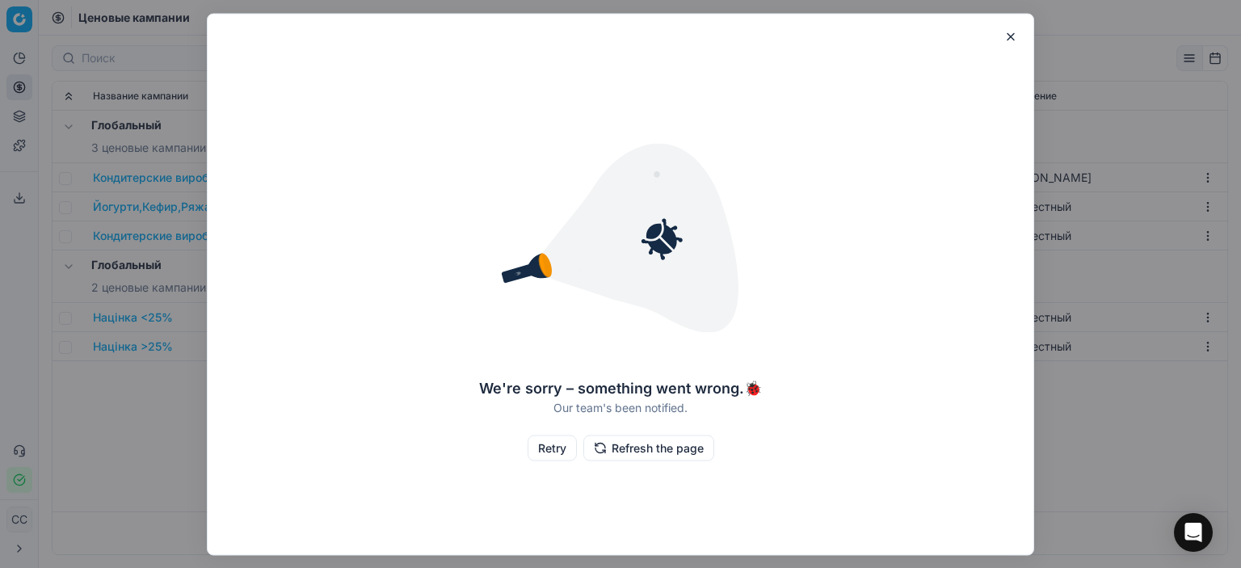
click at [537, 449] on button "Retry" at bounding box center [552, 448] width 49 height 26
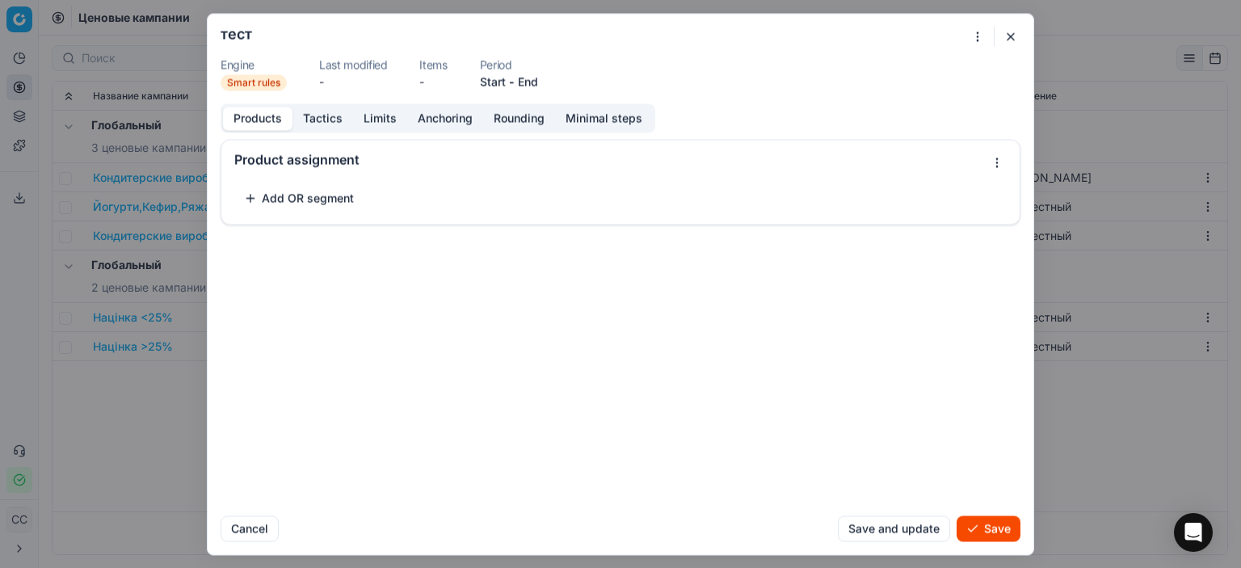
click at [326, 117] on button "Tactics" at bounding box center [323, 118] width 61 height 23
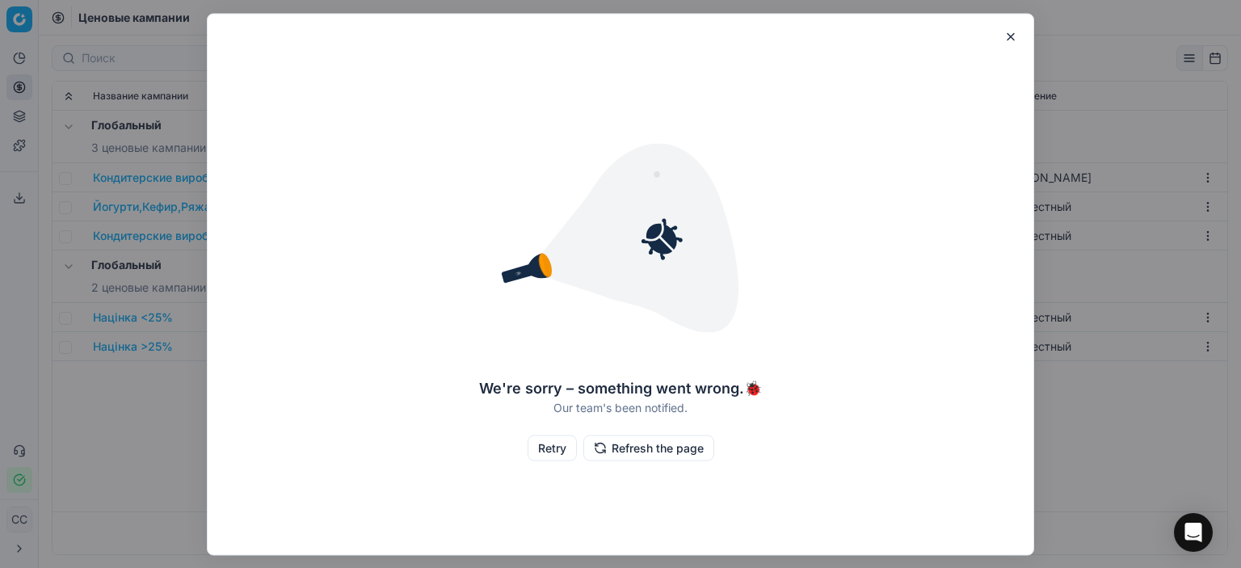
drag, startPoint x: 1017, startPoint y: 36, endPoint x: 769, endPoint y: 81, distance: 252.2
click at [1016, 37] on button "button" at bounding box center [1010, 36] width 19 height 19
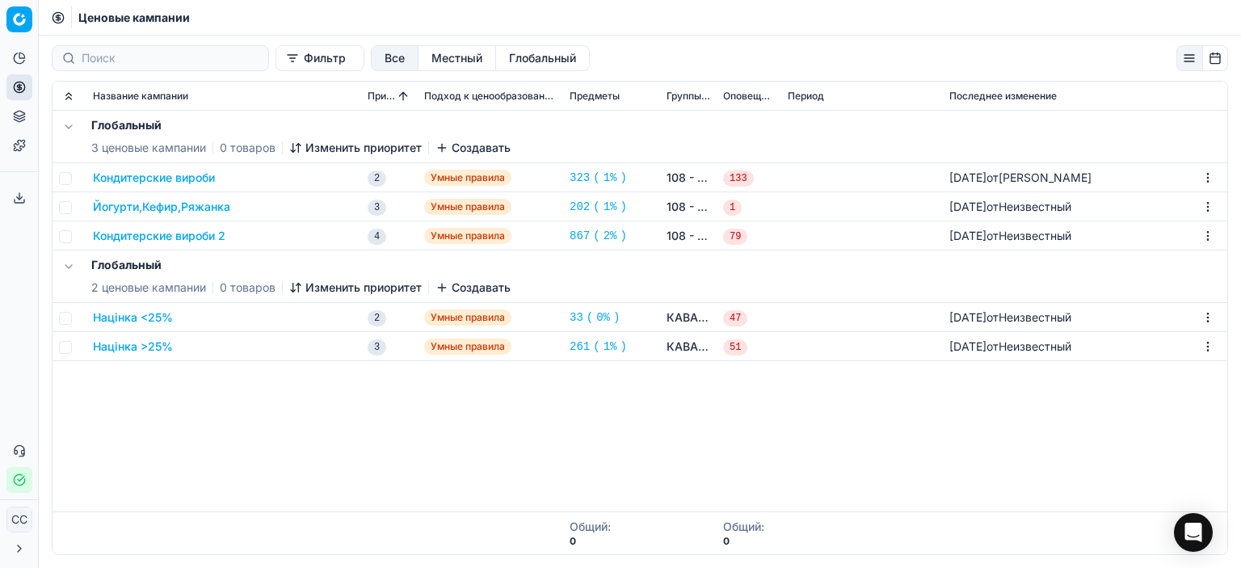
click at [443, 152] on icon "button" at bounding box center [442, 147] width 13 height 13
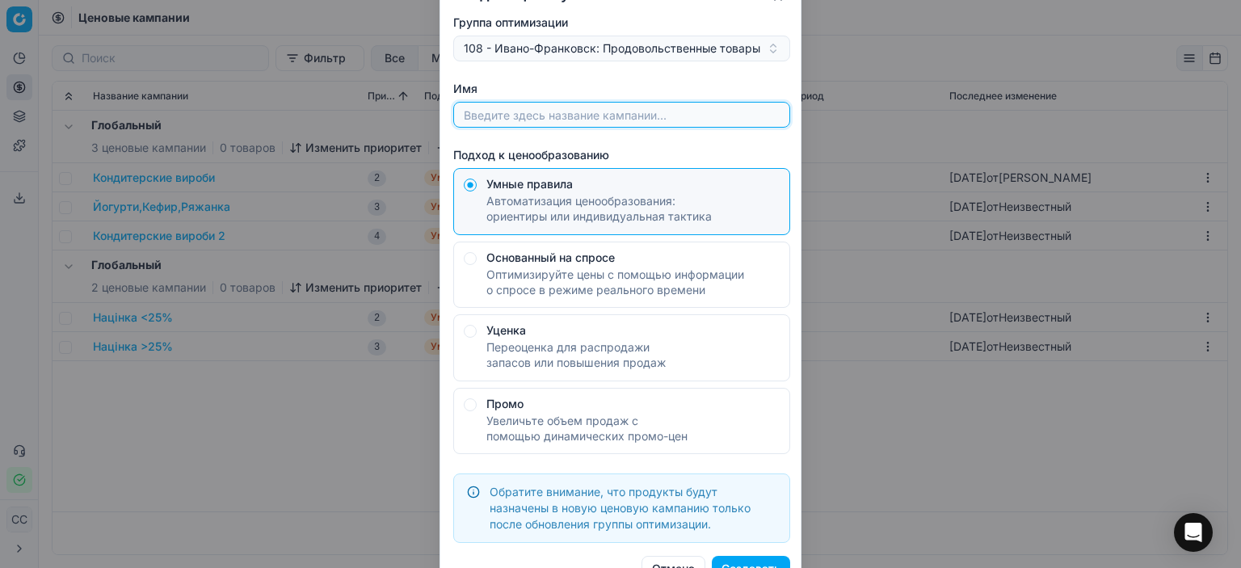
click at [598, 125] on input "Имя" at bounding box center [622, 115] width 322 height 24
type input "тест"
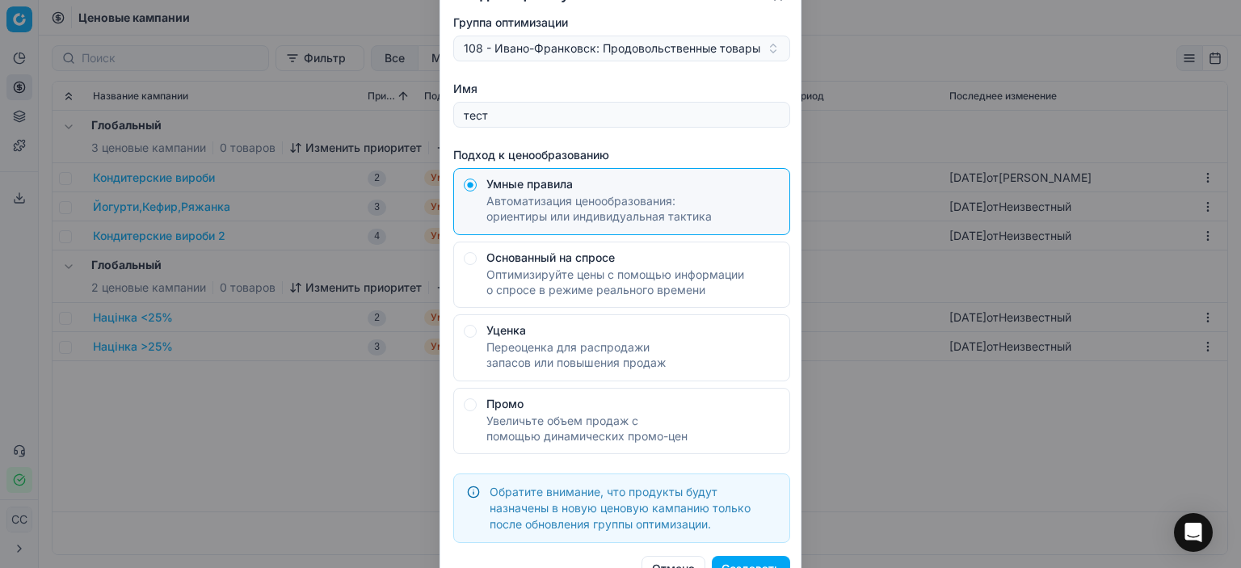
click at [549, 277] on font "Оптимизируйте цены с помощью информации о спросе в режиме реального времени" at bounding box center [615, 281] width 258 height 29
click at [477, 264] on button "Основанный на спросе Оптимизируйте цены с помощью информации о спросе в режиме …" at bounding box center [470, 257] width 13 height 13
radio input "false"
radio input "true"
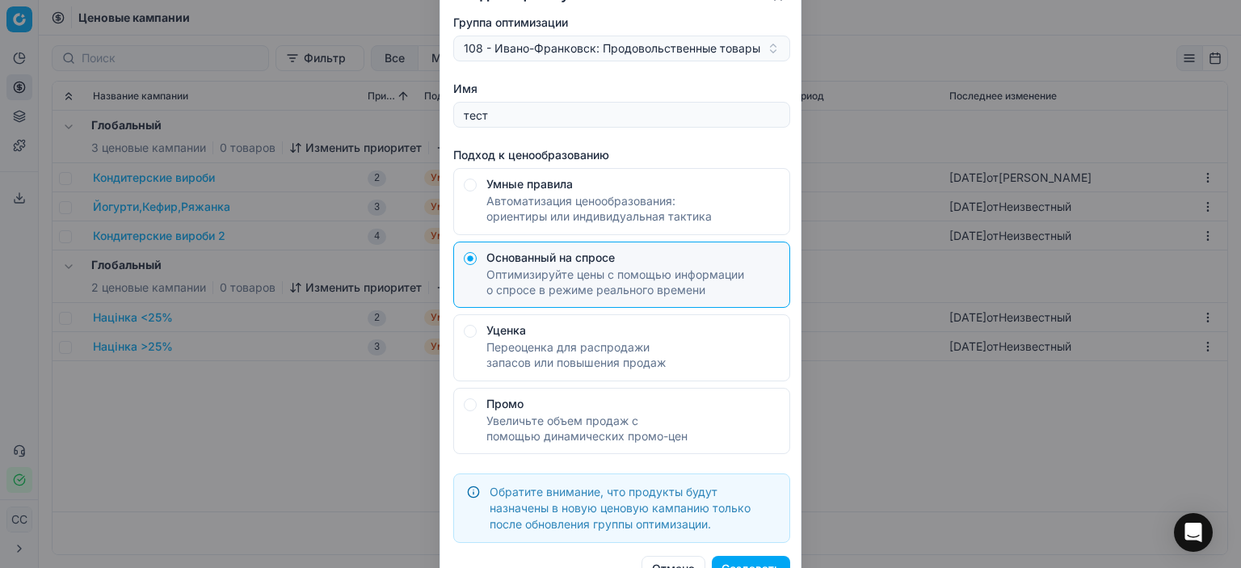
click at [507, 198] on font "Автоматизация ценообразования: ориентиры или индивидуальная тактика" at bounding box center [598, 208] width 225 height 29
click at [477, 192] on button "Умные правила Автоматизация ценообразования: ориентиры или индивидуальная такти…" at bounding box center [470, 185] width 13 height 13
radio input "true"
radio input "false"
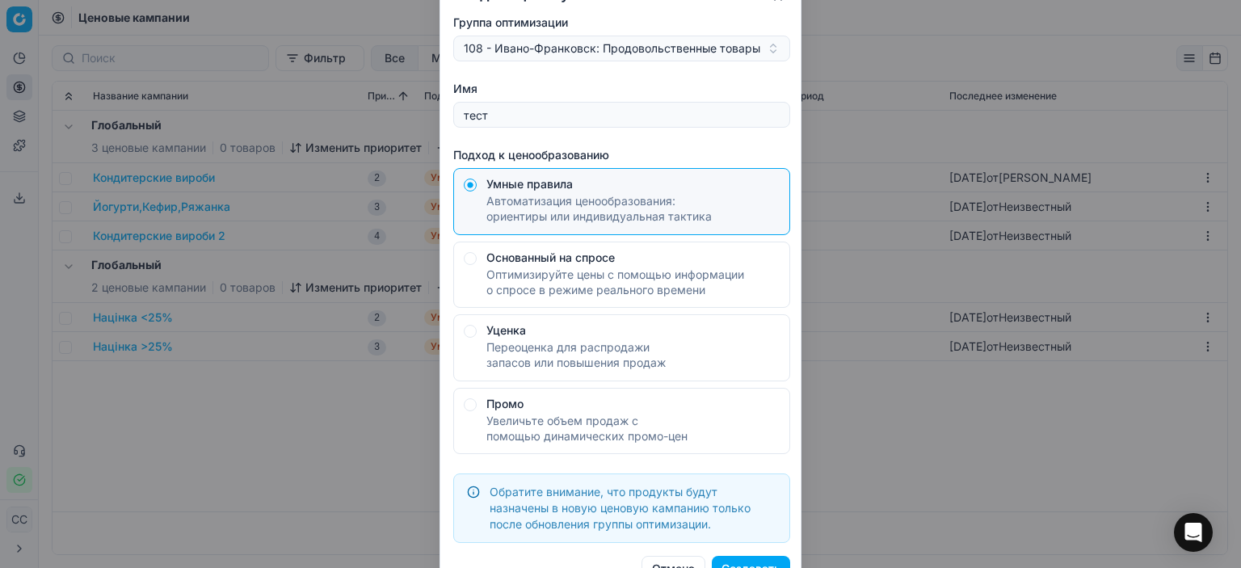
click at [748, 556] on button "Создавать" at bounding box center [751, 569] width 78 height 26
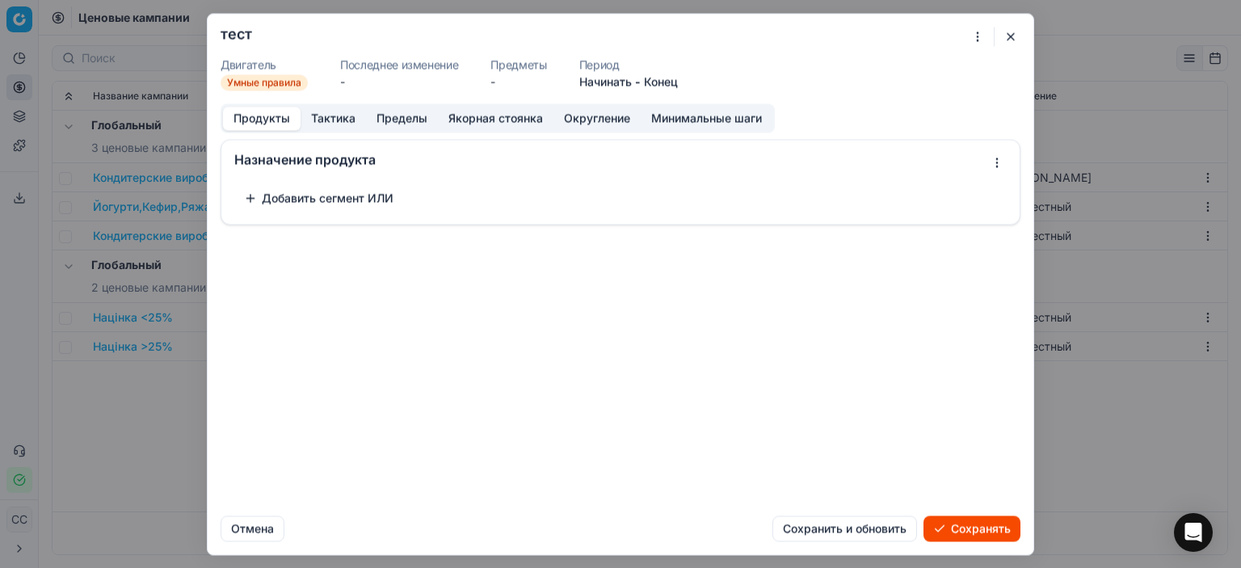
click at [680, 192] on div "Добавить сегмент ИЛИ" at bounding box center [620, 198] width 773 height 26
click at [254, 200] on button "Добавить сегмент ИЛИ" at bounding box center [318, 198] width 169 height 26
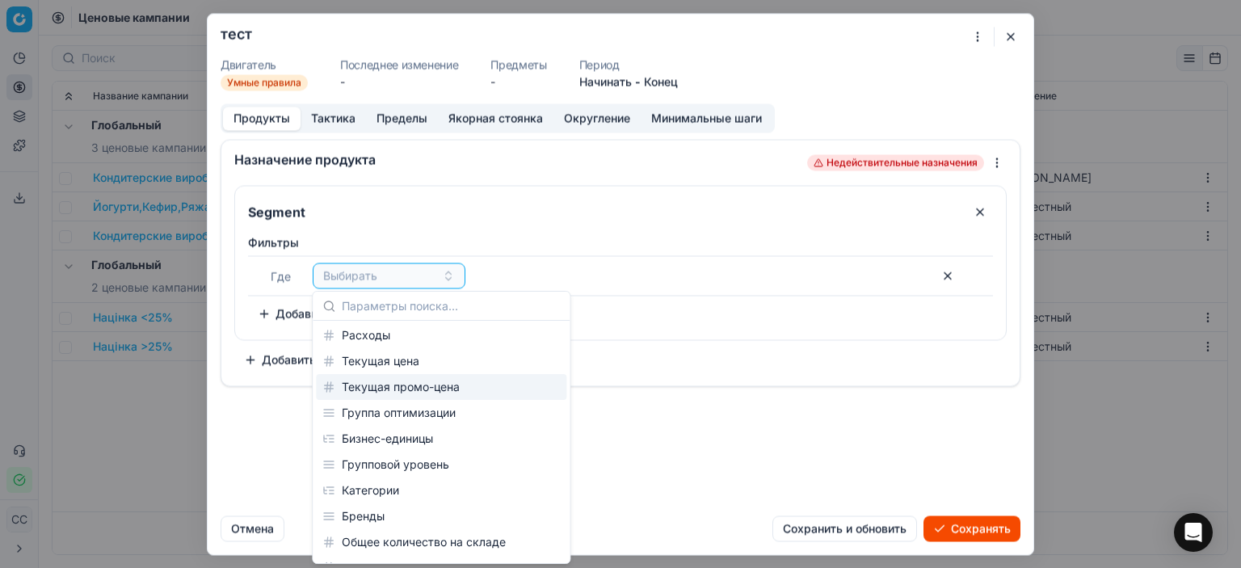
scroll to position [162, 0]
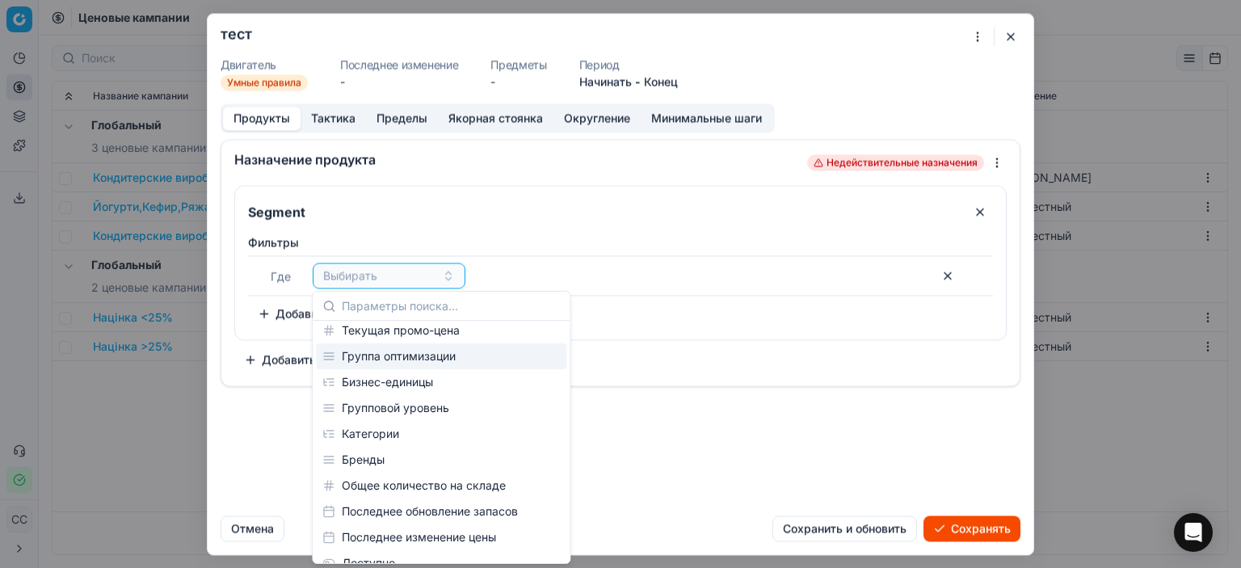
click at [465, 360] on div "Группа оптимизации" at bounding box center [441, 356] width 251 height 26
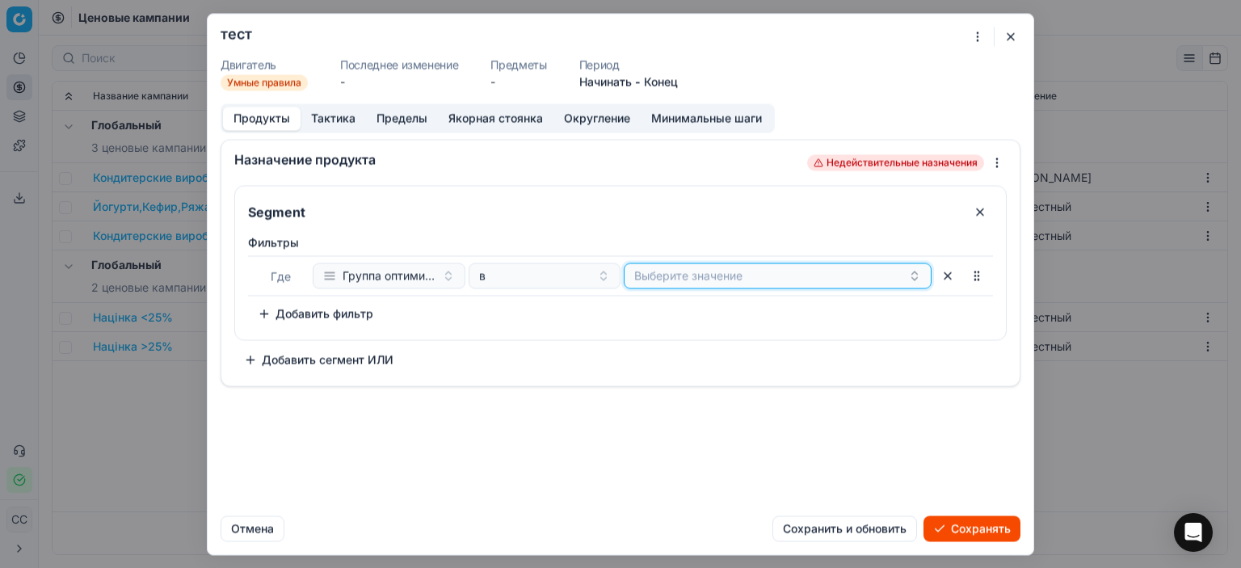
click at [777, 272] on button "Выберите значение" at bounding box center [778, 276] width 308 height 26
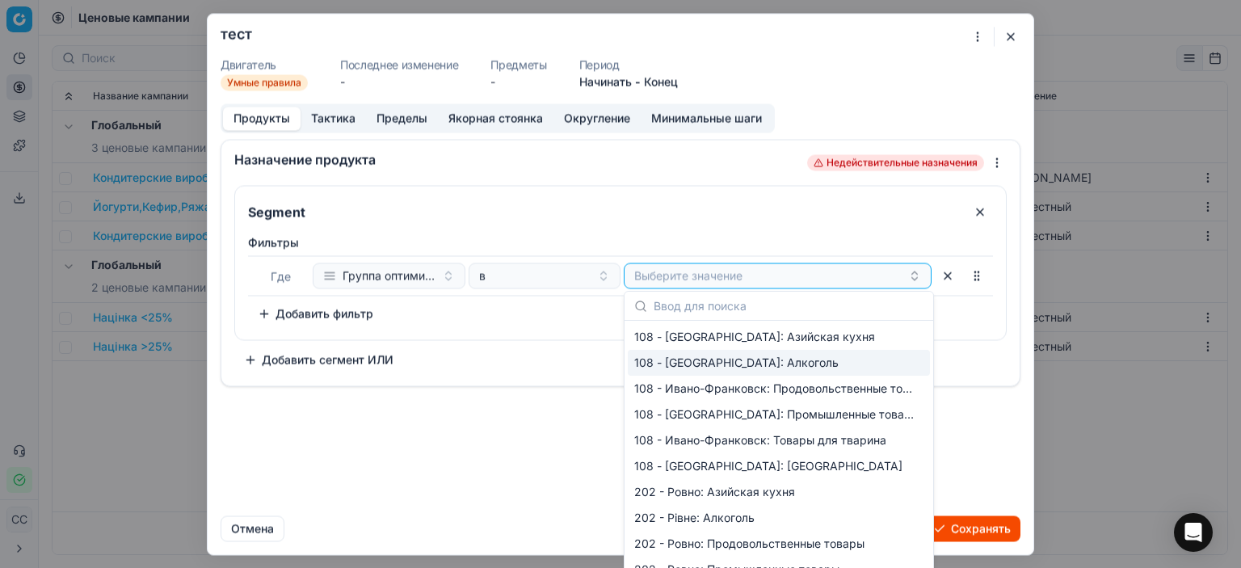
click at [786, 358] on font "108 - [GEOGRAPHIC_DATA]: Алкоголь" at bounding box center [736, 363] width 204 height 14
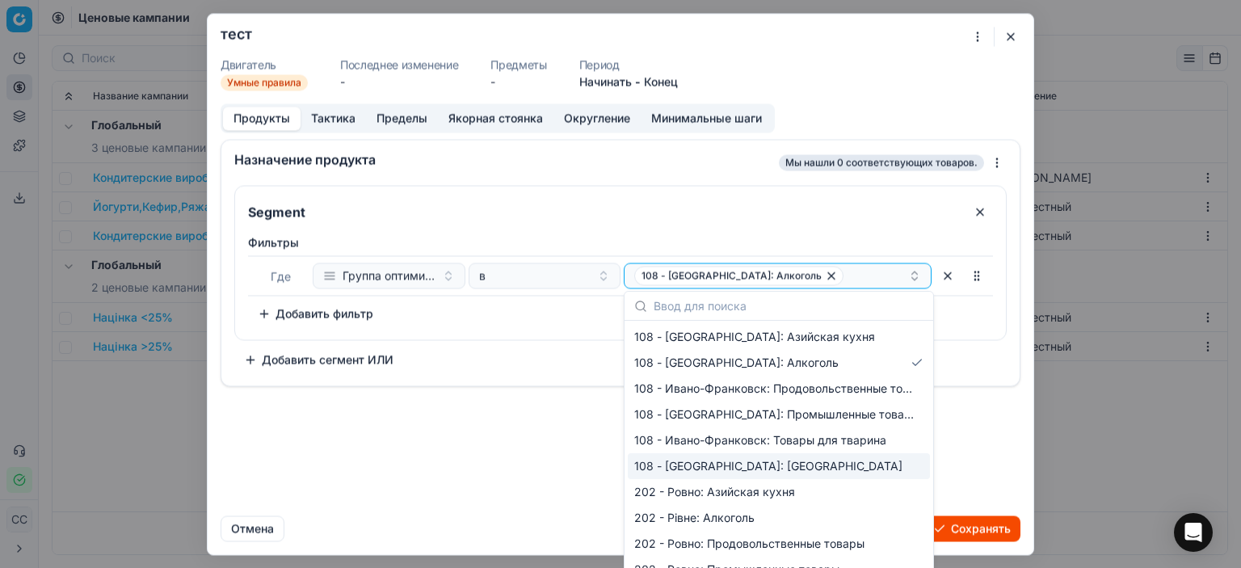
click at [742, 465] on font "108 - [GEOGRAPHIC_DATA]: [GEOGRAPHIC_DATA]" at bounding box center [768, 466] width 268 height 14
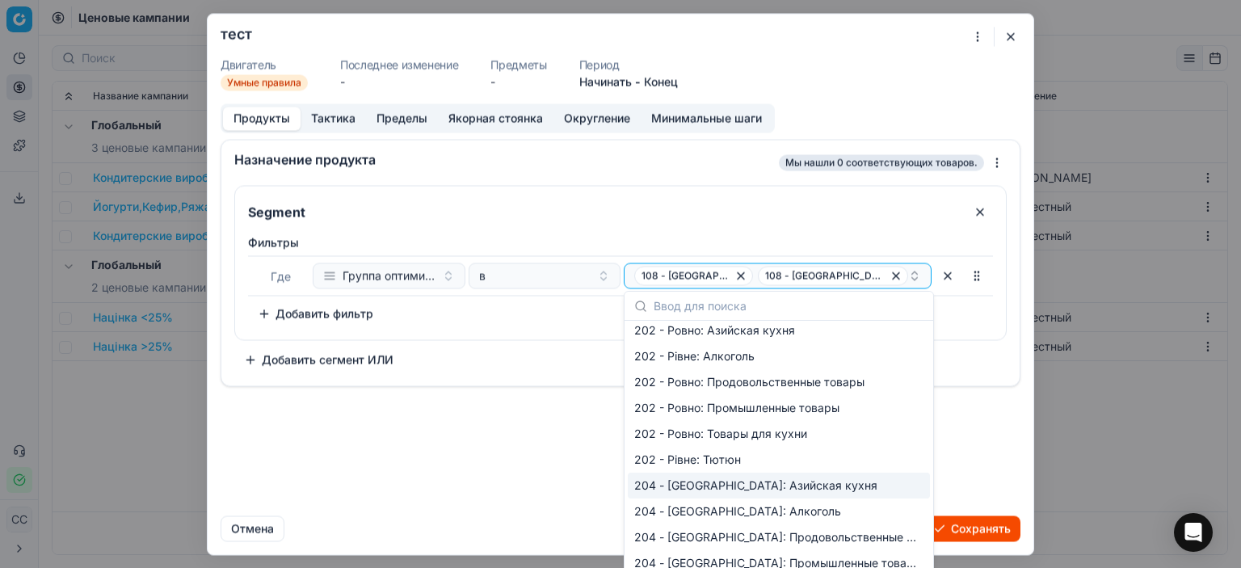
click at [748, 486] on font "204 - [GEOGRAPHIC_DATA]: Азийская кухня" at bounding box center [755, 485] width 243 height 14
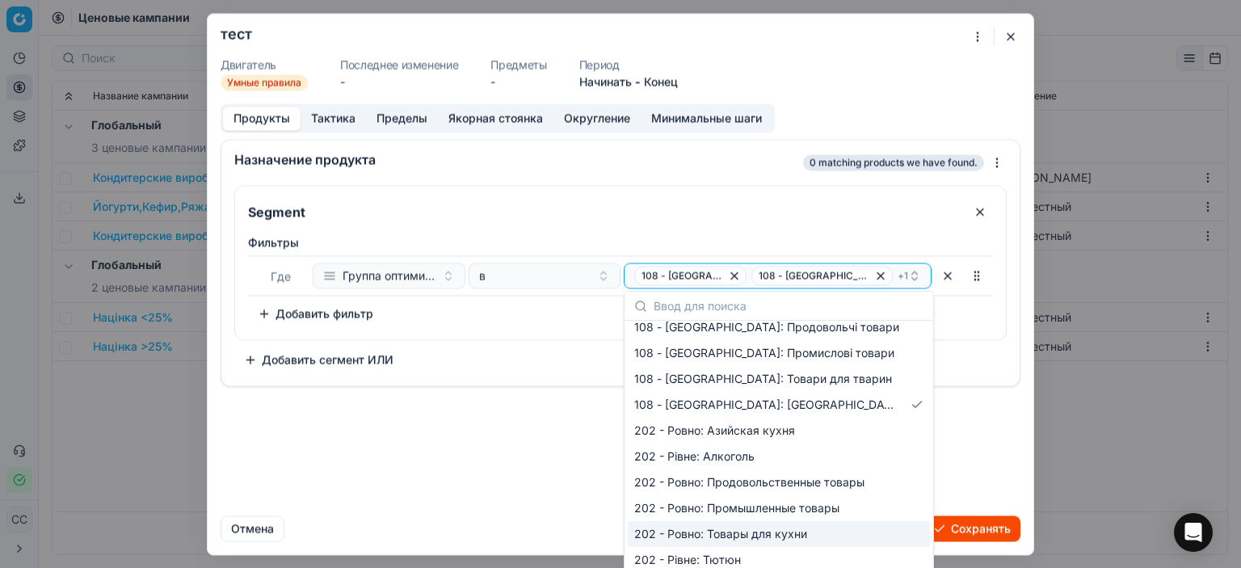
scroll to position [0, 0]
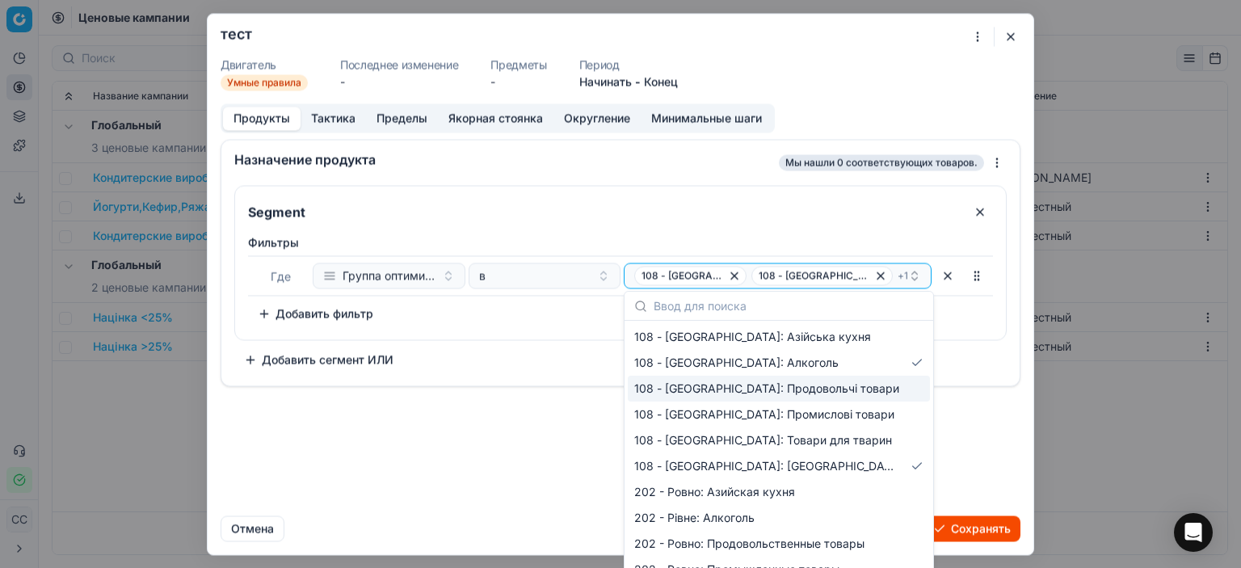
click at [807, 400] on div "108 - [GEOGRAPHIC_DATA]: Продовольчі товари" at bounding box center [779, 389] width 302 height 26
click at [552, 393] on div "Назначение продукта Мы нашли 5753 подходящих товаров. Segment Фильтры Где Групп…" at bounding box center [621, 321] width 826 height 364
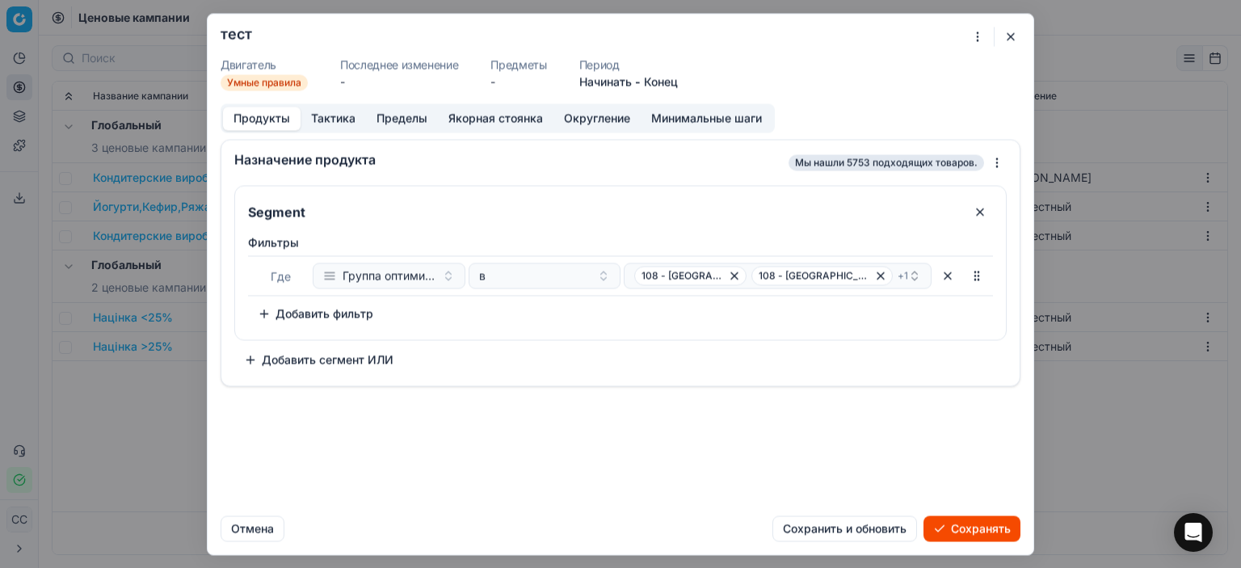
click at [536, 325] on div "Фильтры Где Группа оптимизации в 108 - [GEOGRAPHIC_DATA]: Алкоголь 108 - [GEOGR…" at bounding box center [620, 280] width 745 height 92
click at [983, 533] on font "Сохранять" at bounding box center [981, 528] width 60 height 14
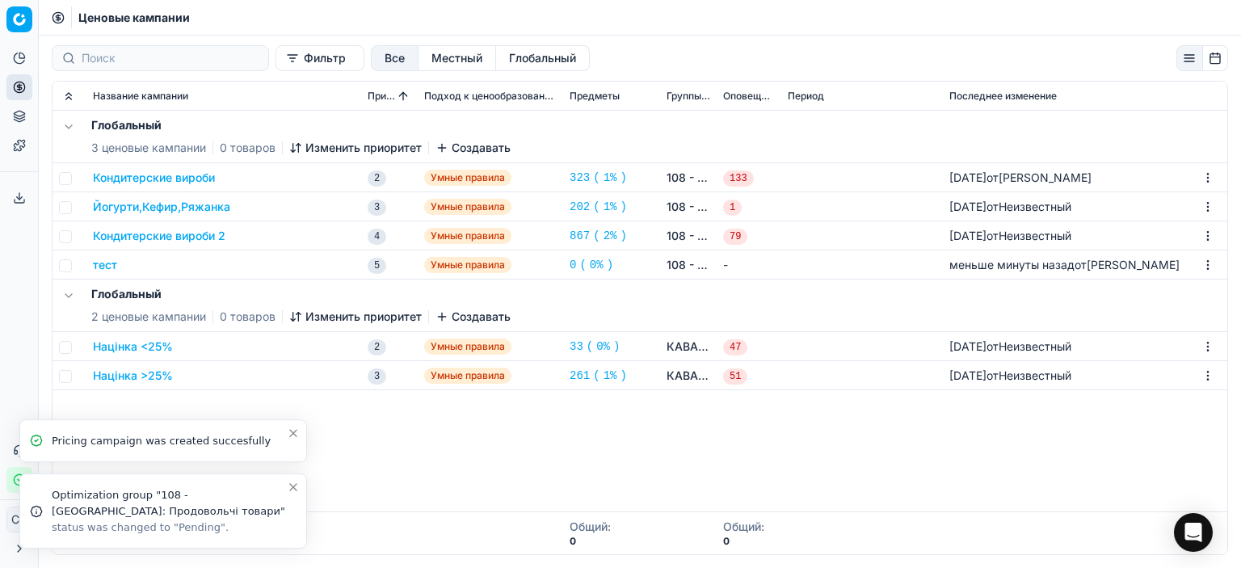
click at [194, 507] on div "Optimization group "108 - [GEOGRAPHIC_DATA]: Продовольчі товари"" at bounding box center [169, 503] width 235 height 32
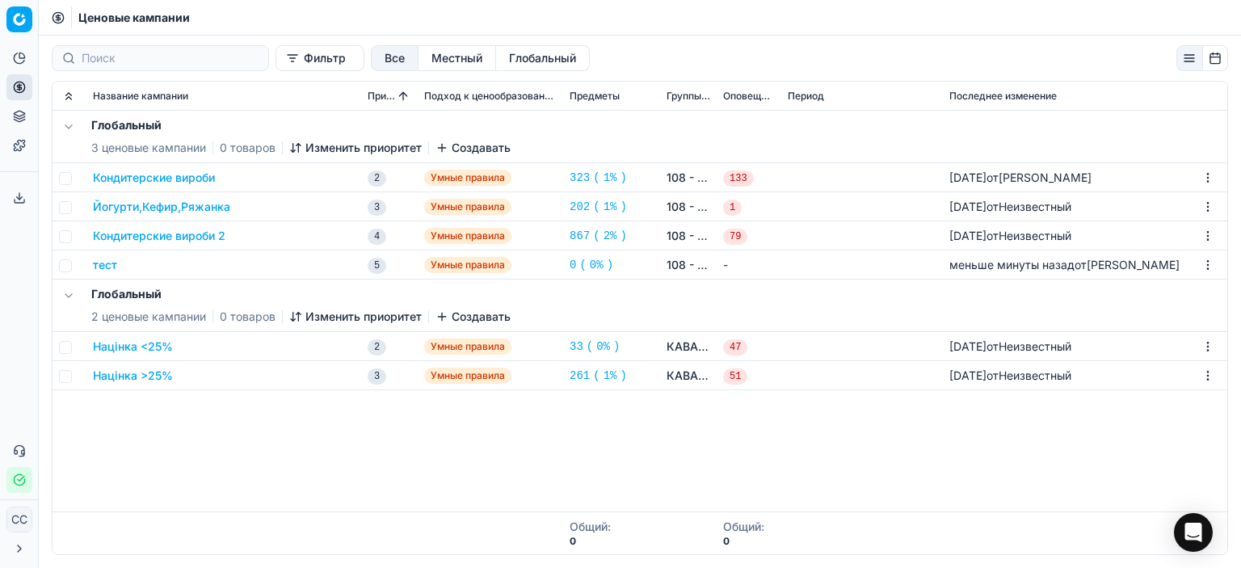
click at [287, 265] on div "тест" at bounding box center [224, 265] width 262 height 16
click at [306, 265] on div "тест" at bounding box center [224, 265] width 262 height 16
click at [301, 265] on div "тест" at bounding box center [224, 265] width 262 height 16
click at [449, 270] on font "Умные правила" at bounding box center [468, 265] width 74 height 12
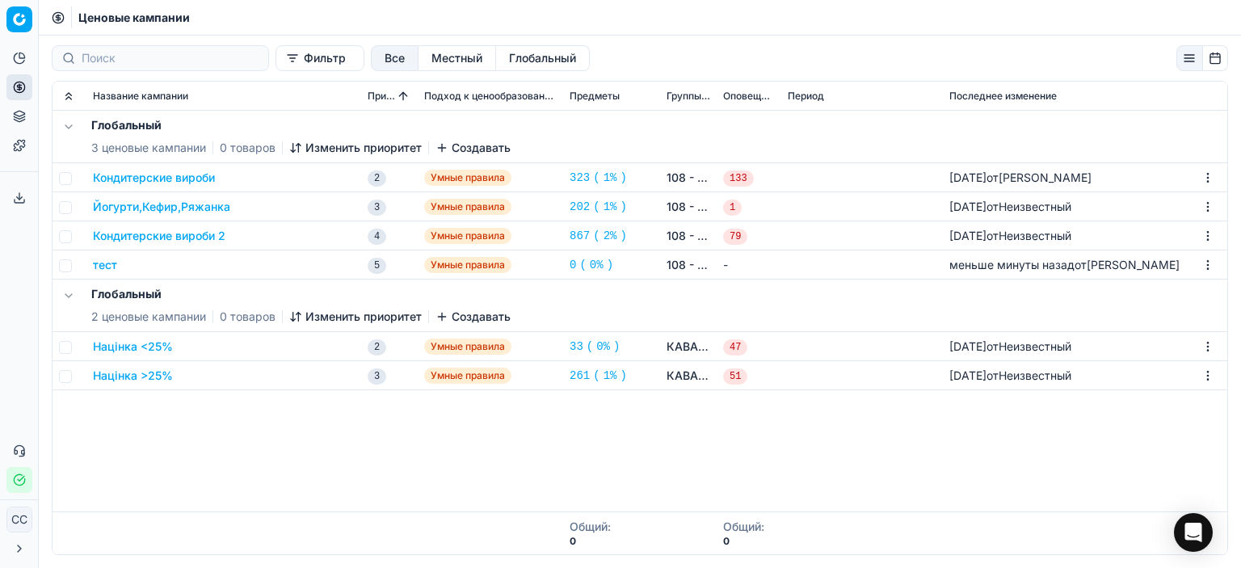
click at [808, 272] on td at bounding box center [862, 265] width 162 height 29
click at [1015, 269] on font "меньше минуты назад" at bounding box center [1012, 265] width 125 height 14
drag, startPoint x: 908, startPoint y: 364, endPoint x: 853, endPoint y: 369, distance: 55.2
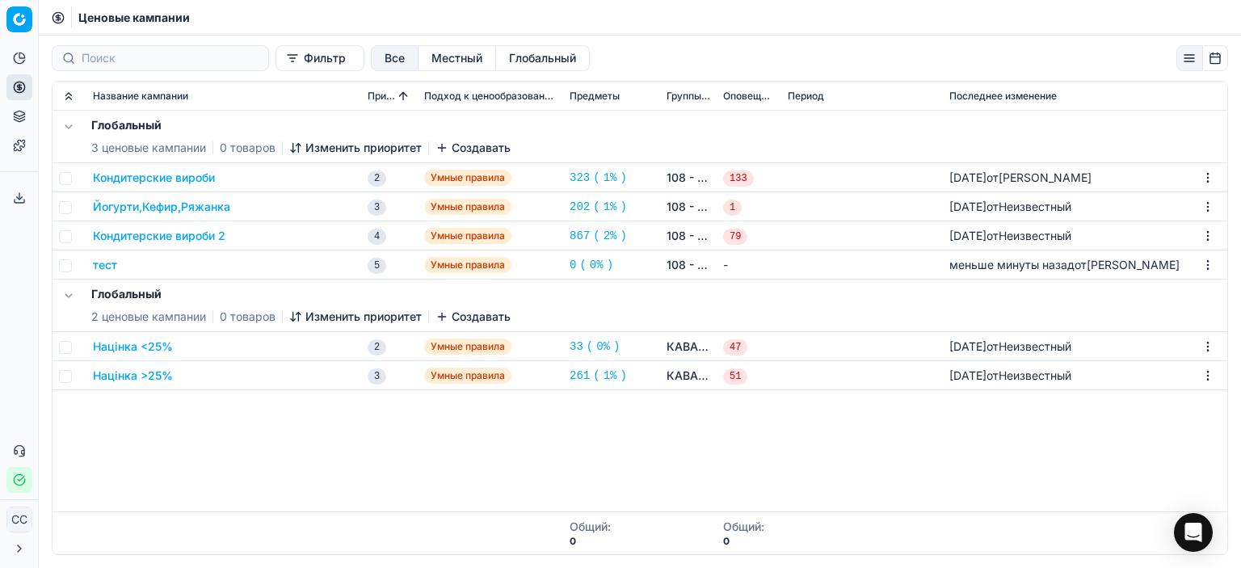
click at [907, 367] on td at bounding box center [862, 375] width 162 height 29
click at [112, 266] on font "тест" at bounding box center [105, 265] width 24 height 14
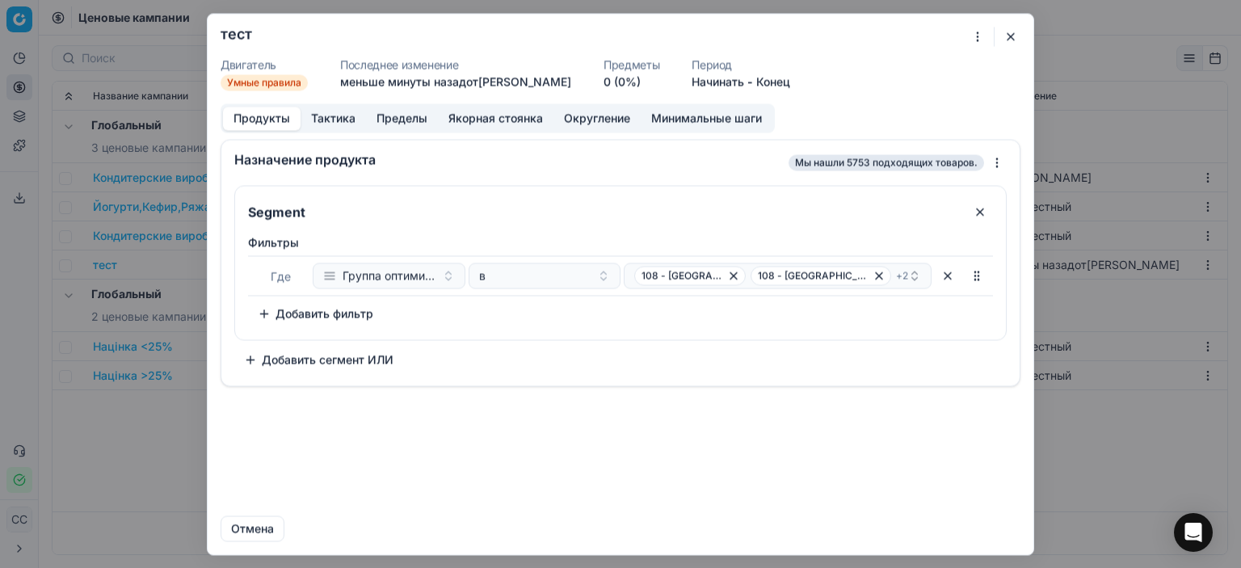
drag, startPoint x: 1001, startPoint y: 37, endPoint x: 903, endPoint y: 61, distance: 100.6
click at [998, 37] on div "Мы сохраняем настройки ПК. Пожалуйста, подождите, это займёт несколько минут. т…" at bounding box center [621, 284] width 828 height 542
click at [1013, 37] on button "button" at bounding box center [1010, 36] width 19 height 19
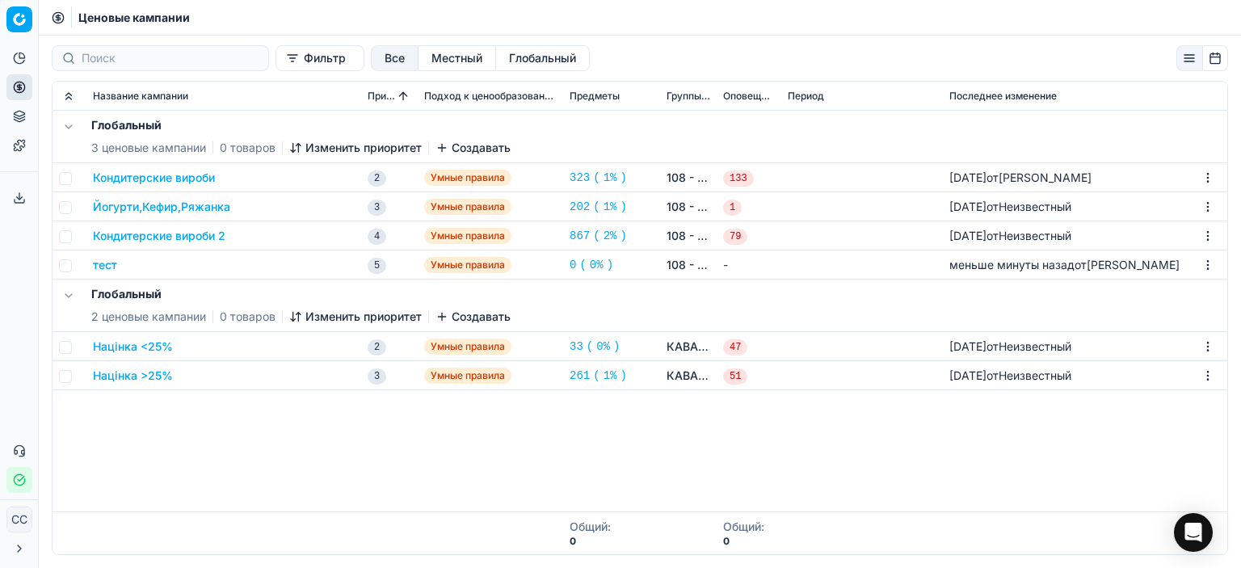
click at [491, 266] on font "Умные правила" at bounding box center [468, 265] width 74 height 12
click at [110, 261] on font "тест" at bounding box center [105, 265] width 24 height 14
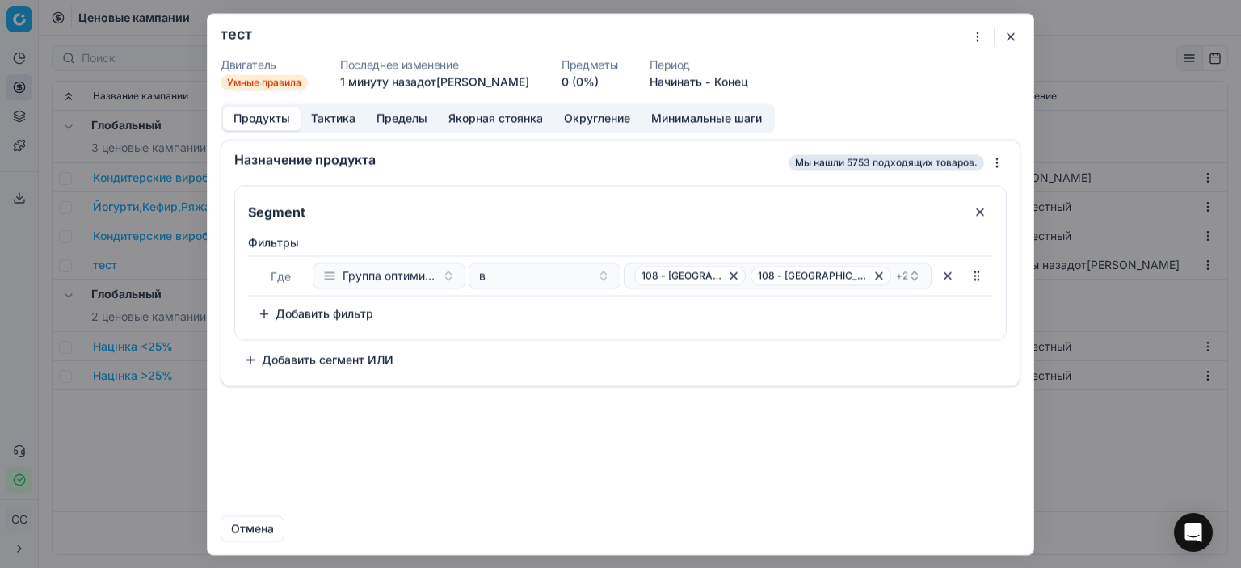
click at [587, 124] on font "Округление" at bounding box center [597, 118] width 66 height 14
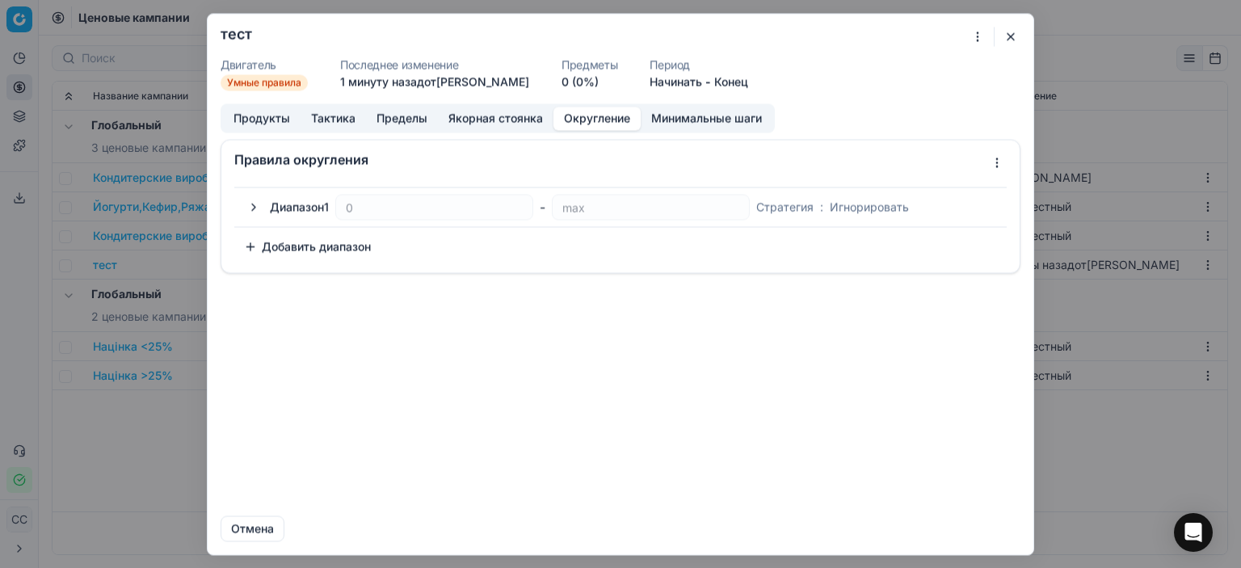
click at [1000, 32] on div at bounding box center [984, 36] width 33 height 19
click at [317, 116] on font "Тактика" at bounding box center [333, 118] width 44 height 14
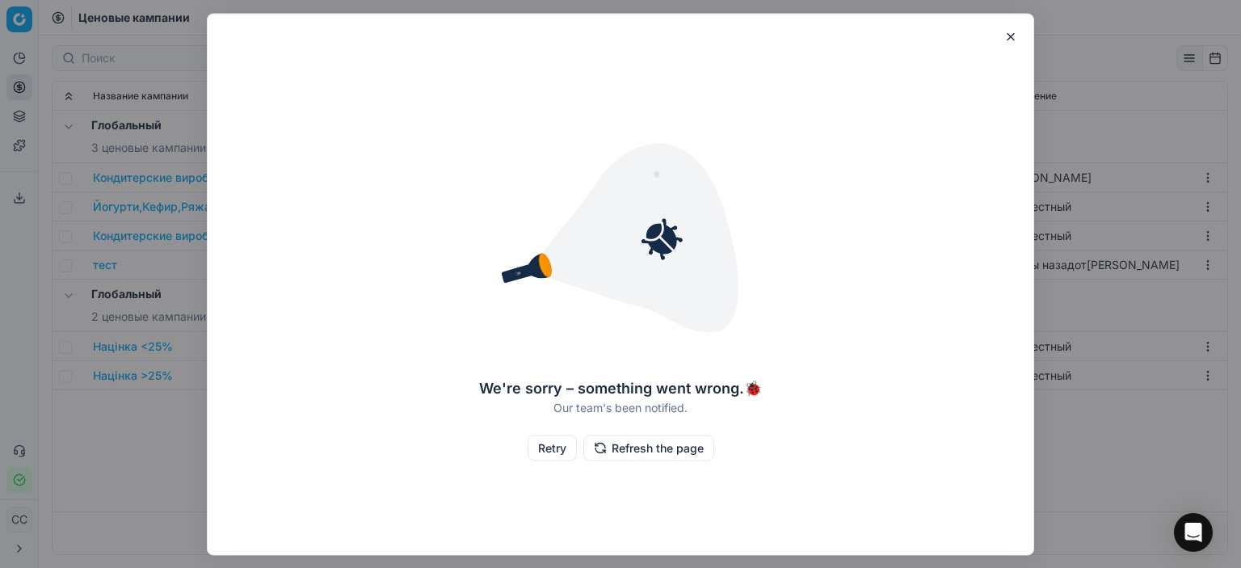
click at [1015, 35] on button "button" at bounding box center [1010, 36] width 19 height 19
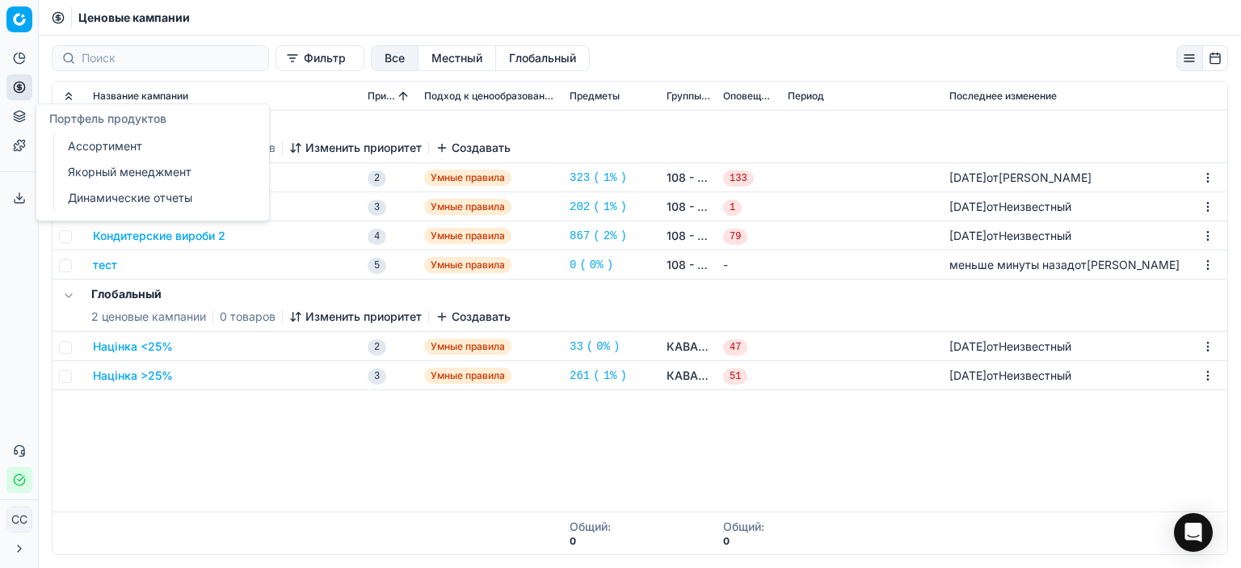
click at [26, 118] on button "Портфель продуктов" at bounding box center [19, 116] width 26 height 26
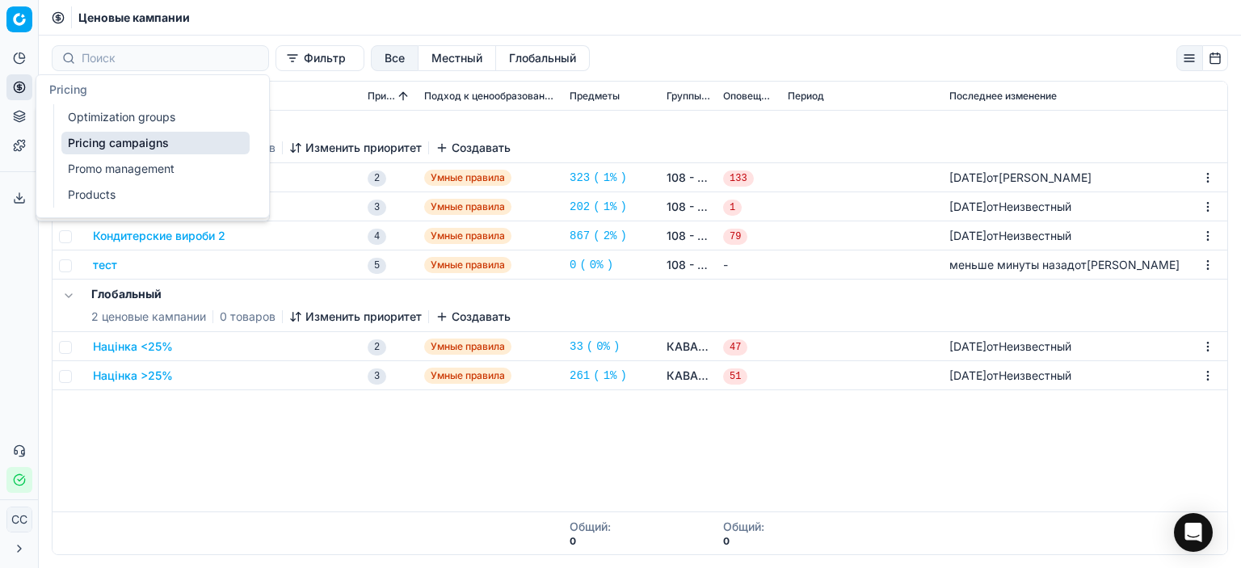
click at [25, 98] on button "Цены" at bounding box center [19, 87] width 26 height 26
click at [141, 113] on font "Группы оптимизации" at bounding box center [126, 117] width 116 height 14
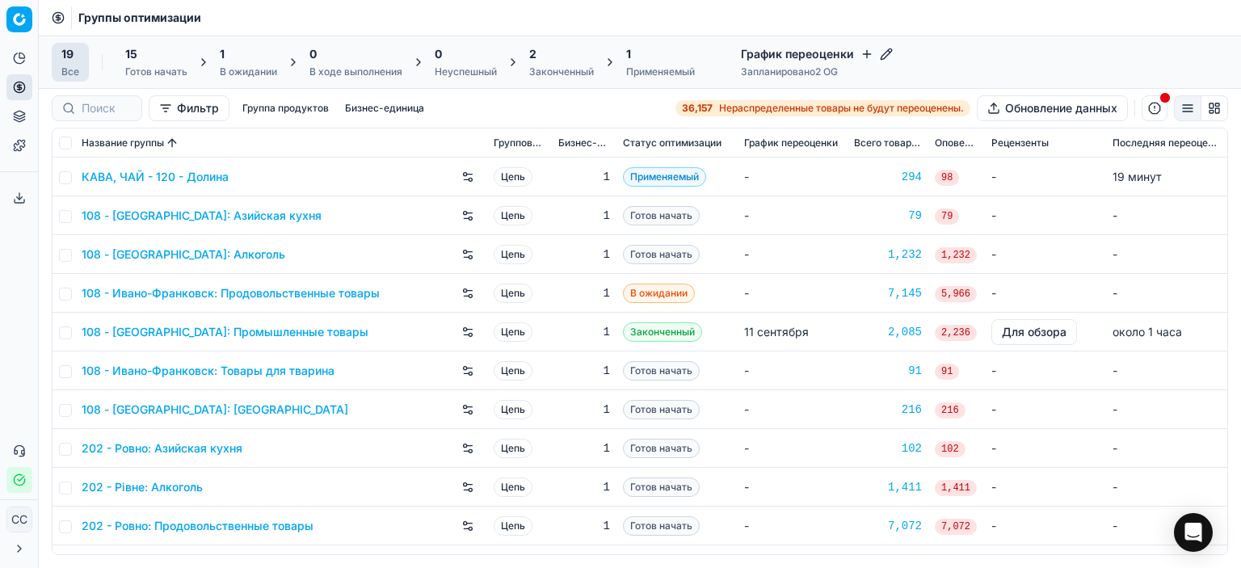
click at [20, 122] on icon at bounding box center [19, 116] width 13 height 13
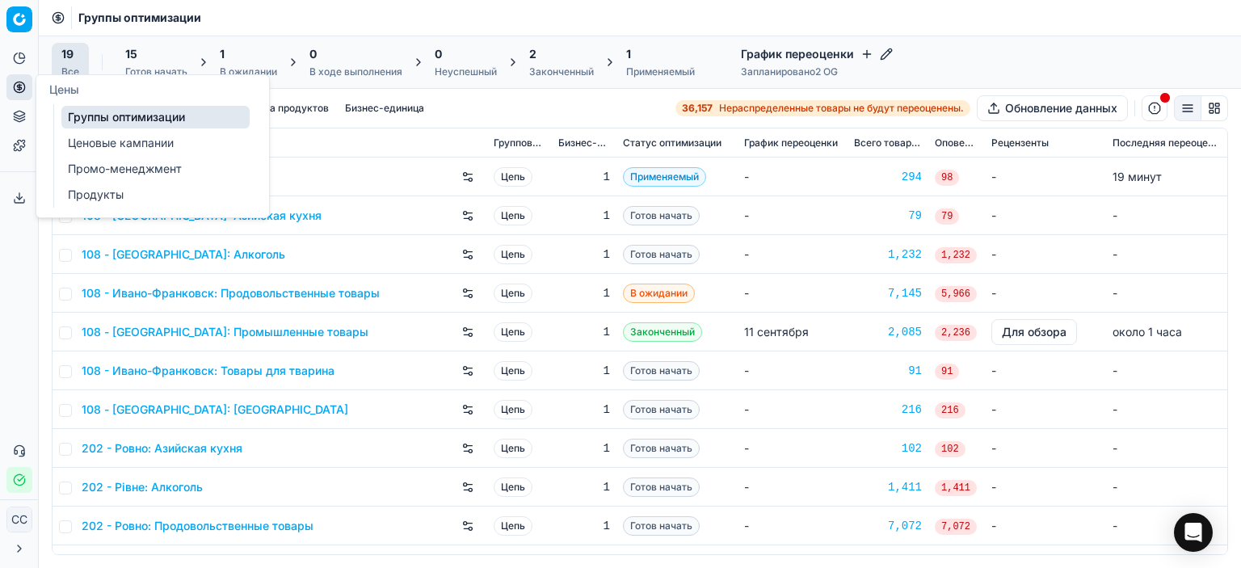
click at [13, 98] on button "Цены" at bounding box center [19, 87] width 26 height 26
click at [97, 152] on link "Ценовые кампании" at bounding box center [155, 143] width 188 height 23
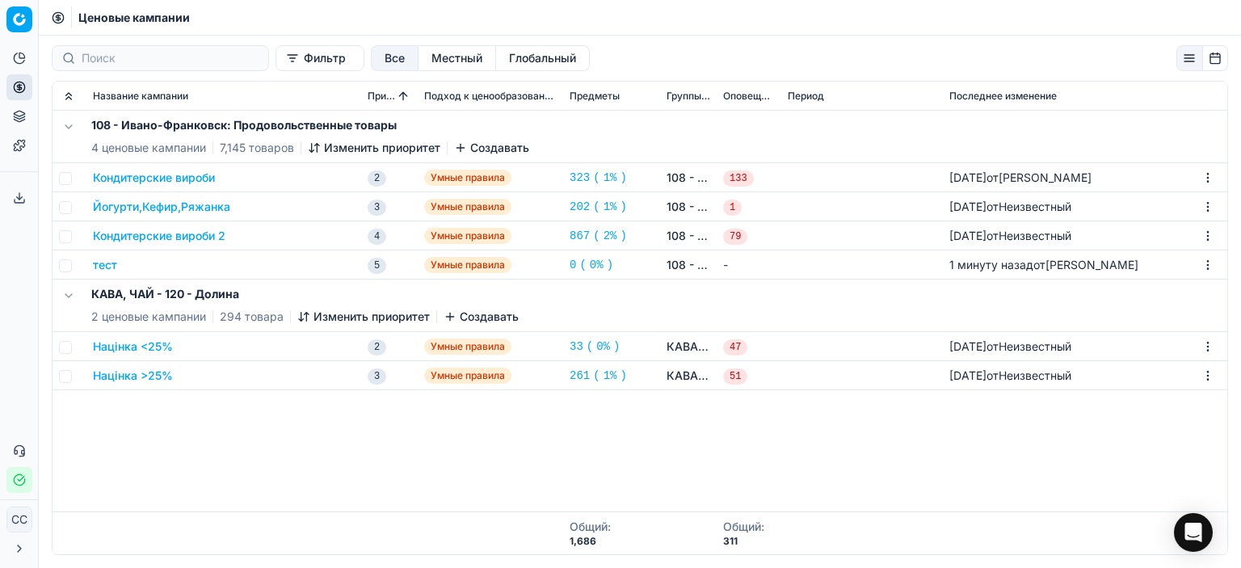
click at [860, 263] on td at bounding box center [862, 265] width 162 height 29
click at [466, 263] on font "Умные правила" at bounding box center [468, 265] width 74 height 12
click at [229, 280] on div "КАВА, ЧАЙ - 120 - Долина 2 ценовые кампании 294 товара Изменить приоритет Созда…" at bounding box center [640, 306] width 1162 height 52
click at [101, 266] on font "тест" at bounding box center [105, 265] width 24 height 14
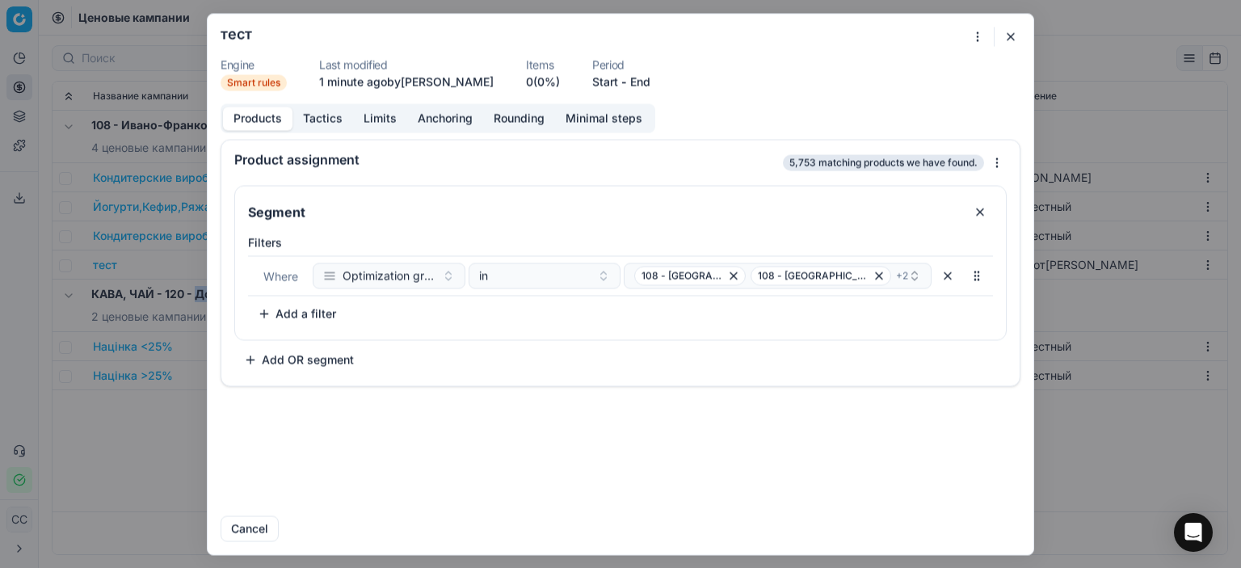
click at [101, 266] on div "We are saving PC settings. Please wait, it should take a few minutes тест Engin…" at bounding box center [620, 284] width 1241 height 568
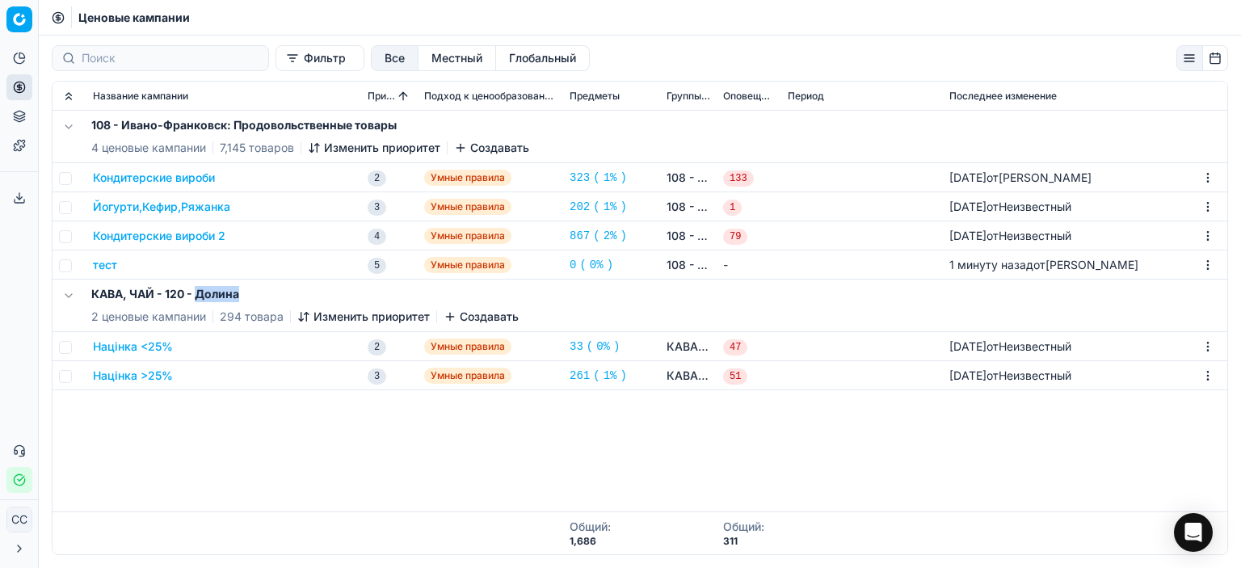
click at [101, 266] on font "тест" at bounding box center [105, 265] width 24 height 14
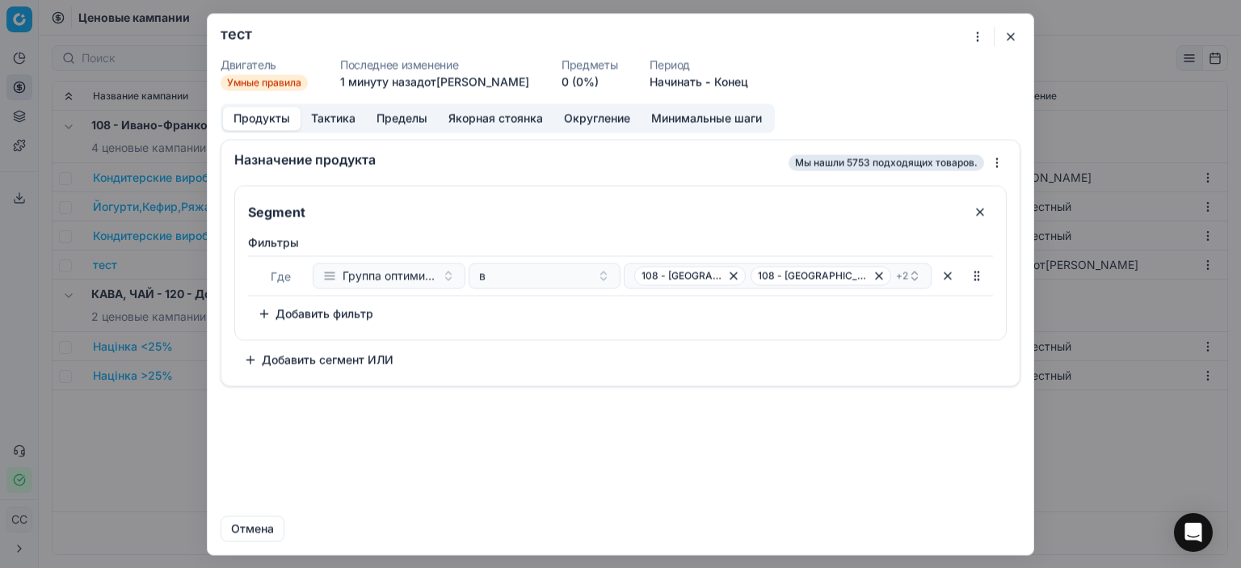
click at [970, 48] on form "Мы сохраняем настройки ПК. Пожалуйста, подождите, это займёт несколько минут. т…" at bounding box center [621, 284] width 826 height 541
click at [979, 36] on div "Мы сохраняем настройки ПК. Пожалуйста, подождите, это займёт несколько минут. т…" at bounding box center [620, 284] width 1241 height 568
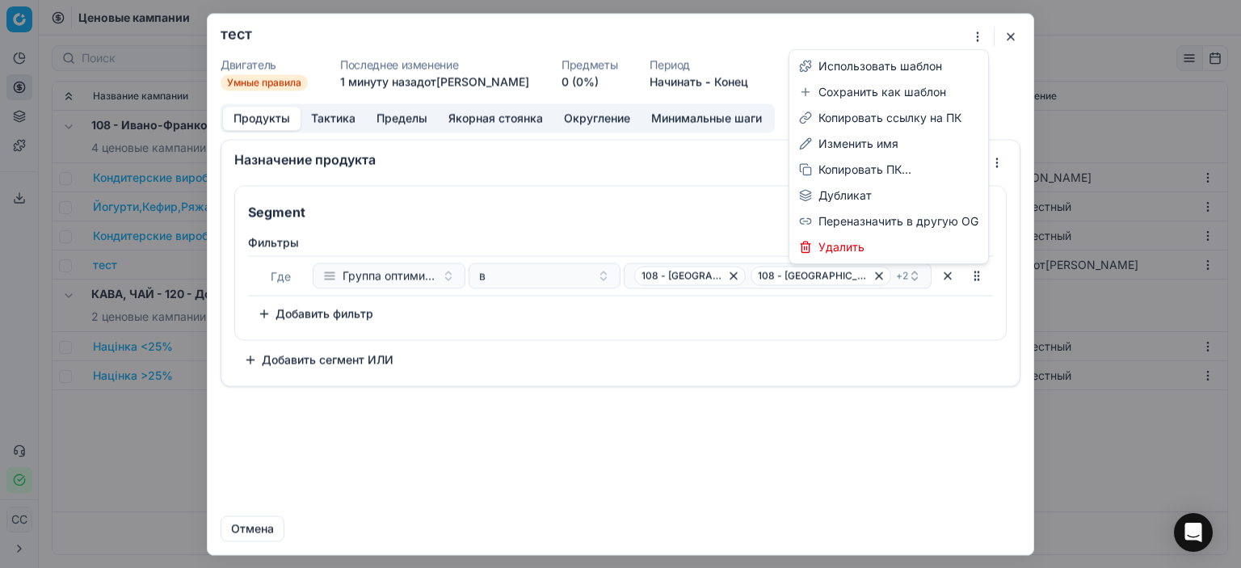
click at [577, 322] on div "Мы сохраняем настройки ПК. Пожалуйста, подождите, это займёт несколько минут. т…" at bounding box center [620, 284] width 1241 height 568
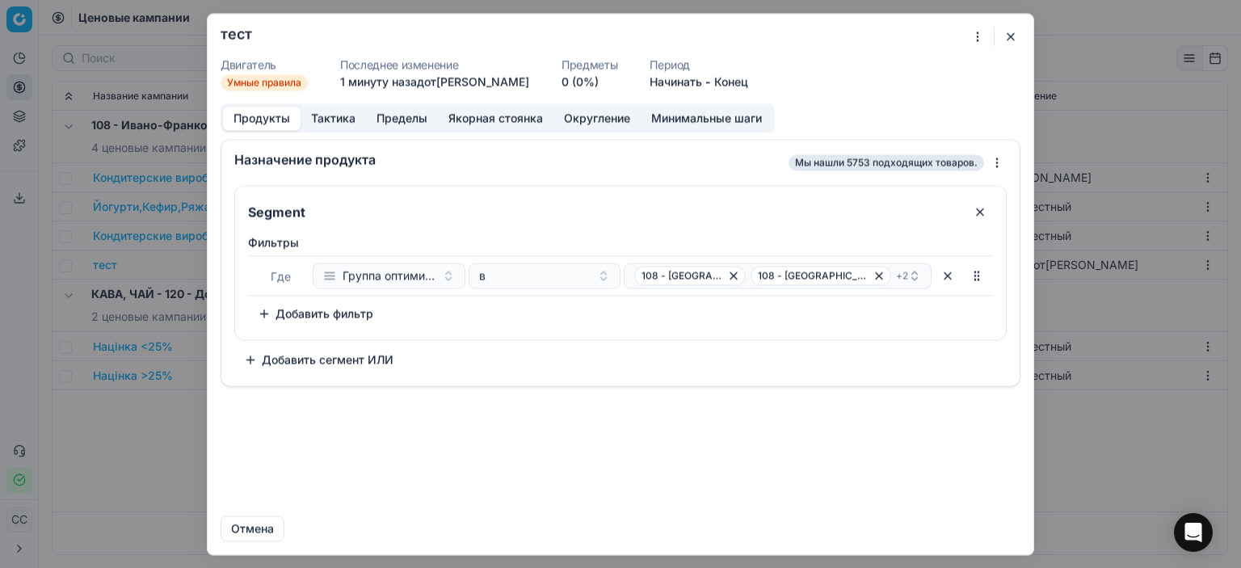
click at [326, 118] on font "Тактика" at bounding box center [333, 118] width 44 height 14
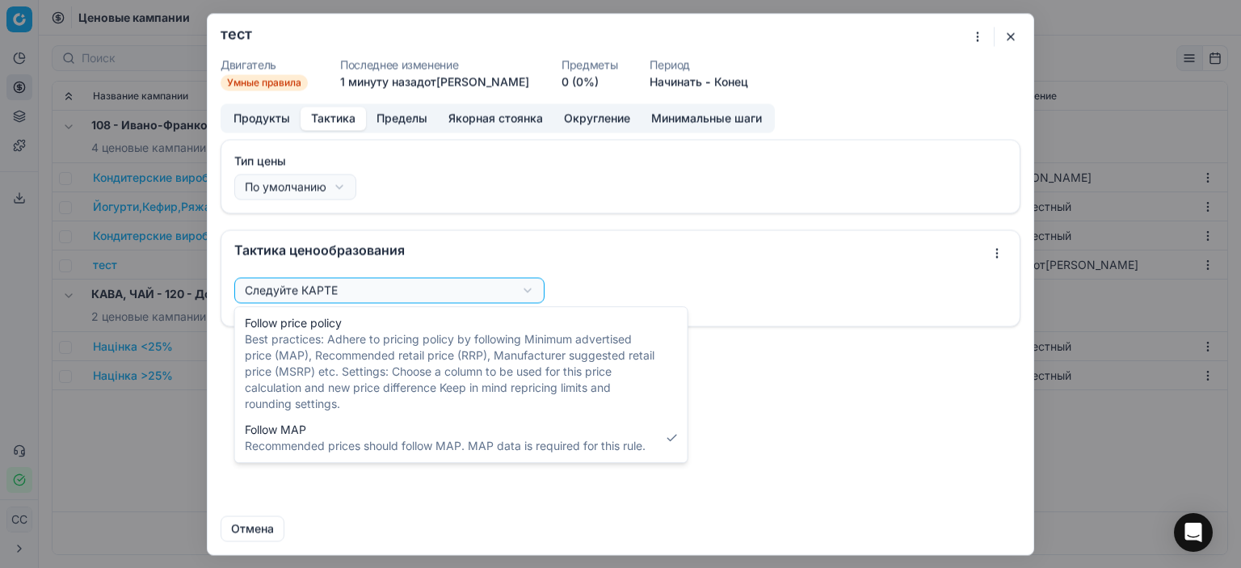
click at [533, 293] on div "Мы сохраняем настройки ПК. Пожалуйста, подождите, это займёт несколько минут. т…" at bounding box center [620, 284] width 1241 height 568
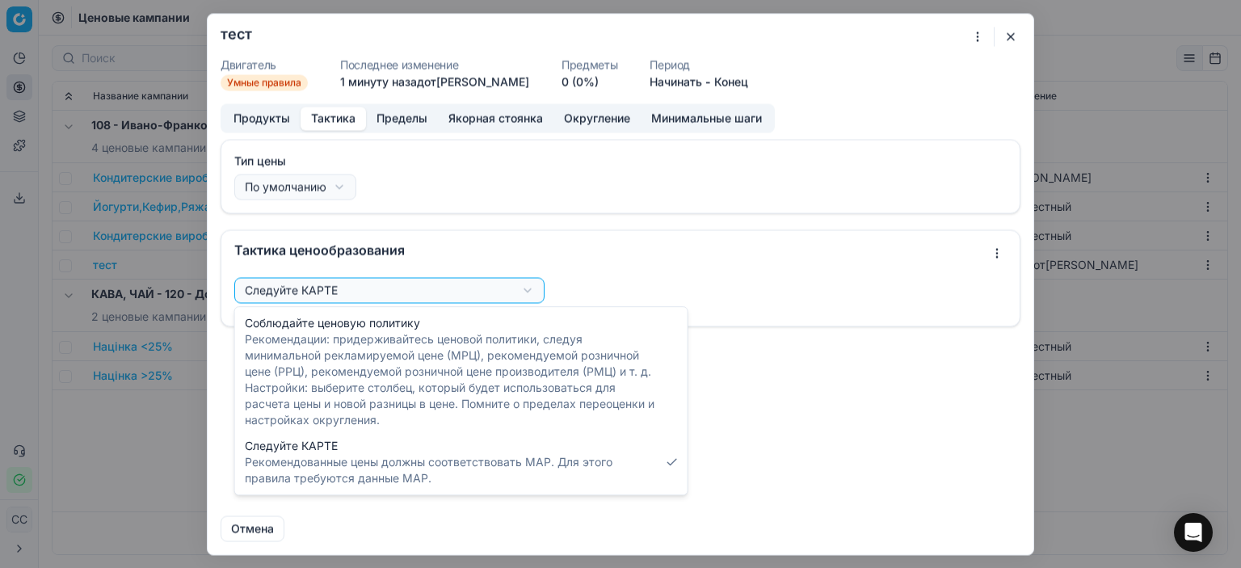
click at [390, 119] on div "Мы сохраняем настройки ПК. Пожалуйста, подождите, это займёт несколько минут. т…" at bounding box center [620, 284] width 1241 height 568
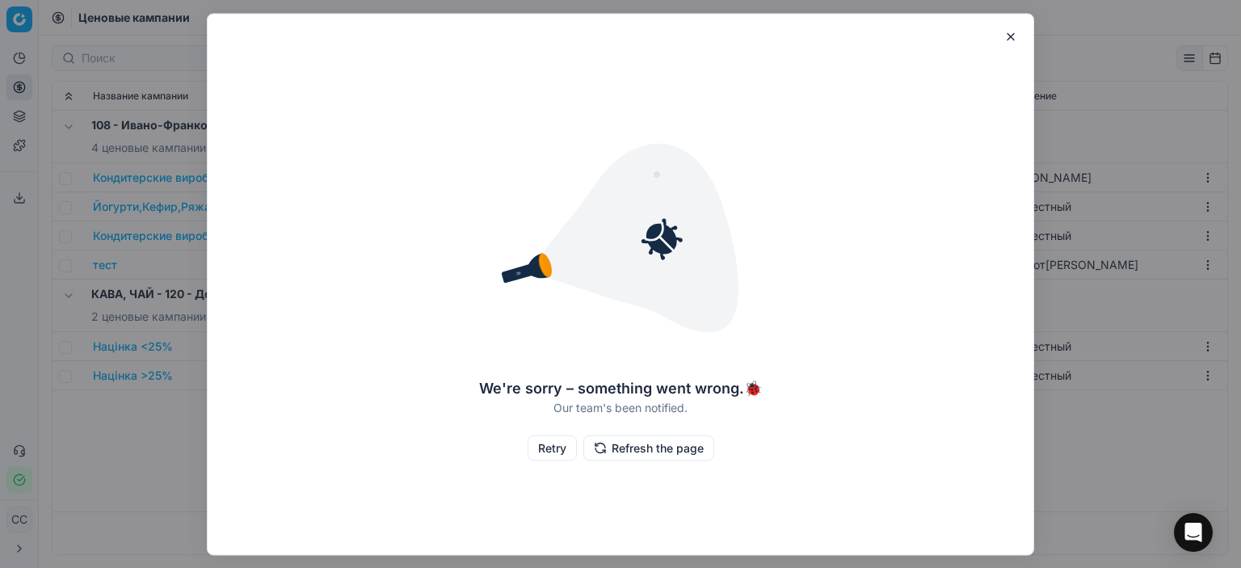
click at [1017, 36] on button "button" at bounding box center [1010, 36] width 19 height 19
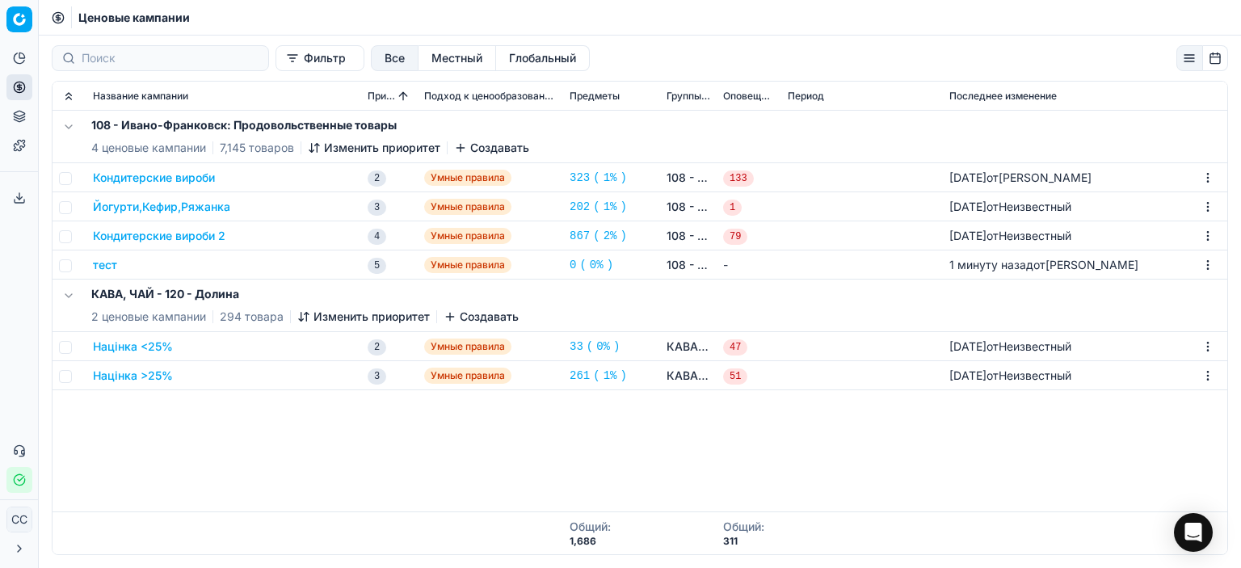
click at [103, 268] on font "тест" at bounding box center [105, 265] width 24 height 14
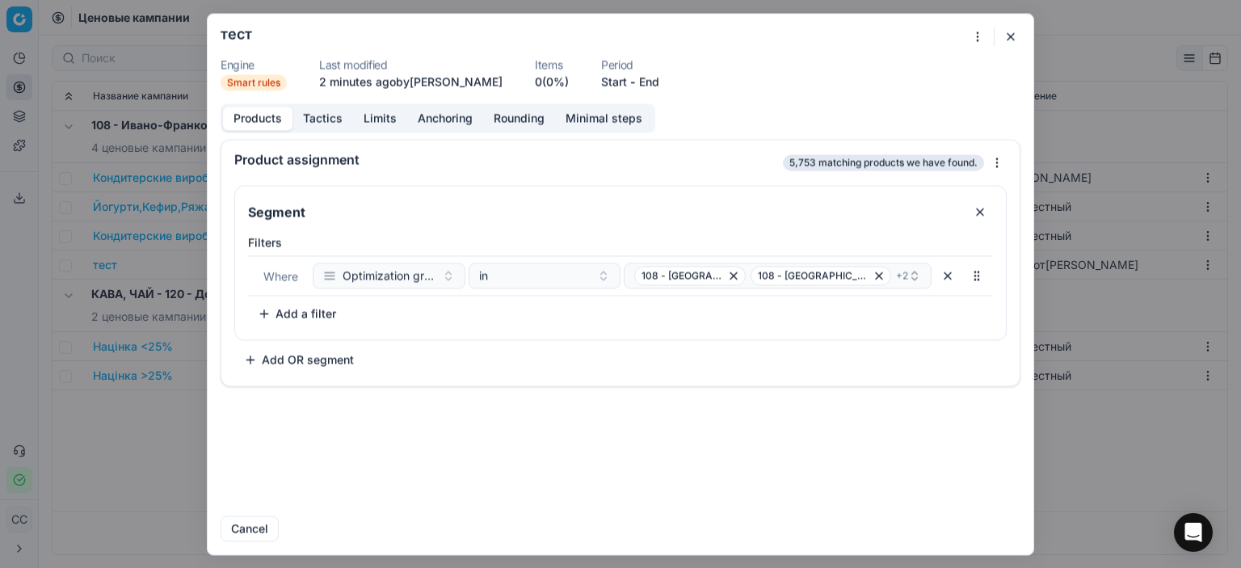
click at [453, 124] on button "Anchoring" at bounding box center [445, 118] width 76 height 23
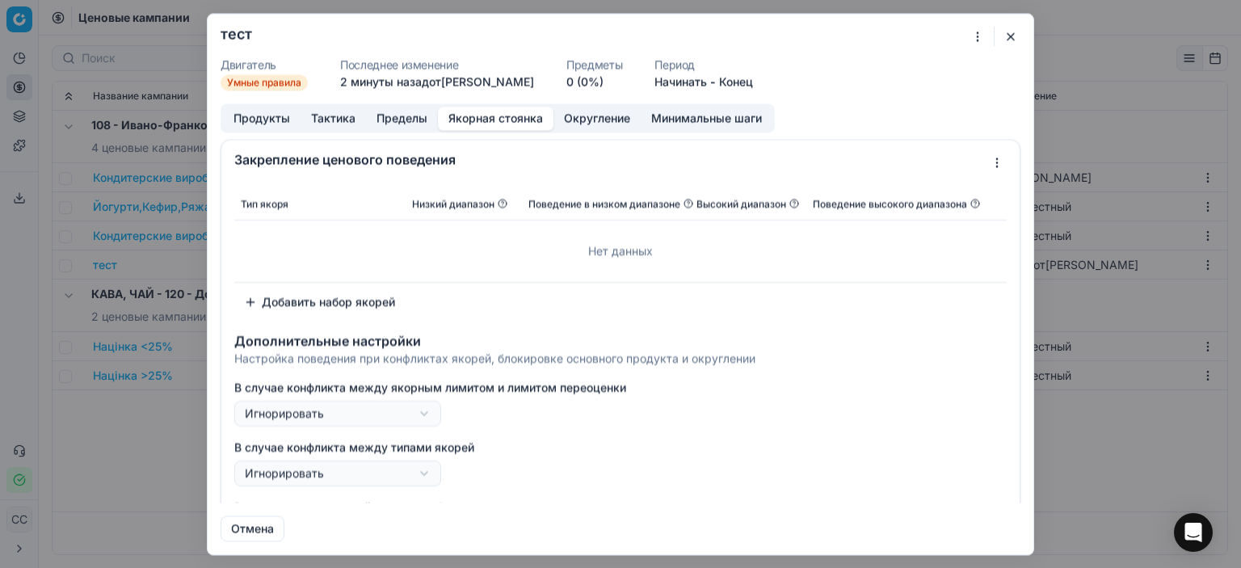
drag, startPoint x: 1025, startPoint y: 30, endPoint x: 847, endPoint y: 69, distance: 182.0
click at [1026, 30] on form "Мы сохраняем настройки ПК. Пожалуйста, подождите, это займёт несколько минут. т…" at bounding box center [621, 284] width 826 height 541
click at [1013, 32] on button "button" at bounding box center [1010, 36] width 19 height 19
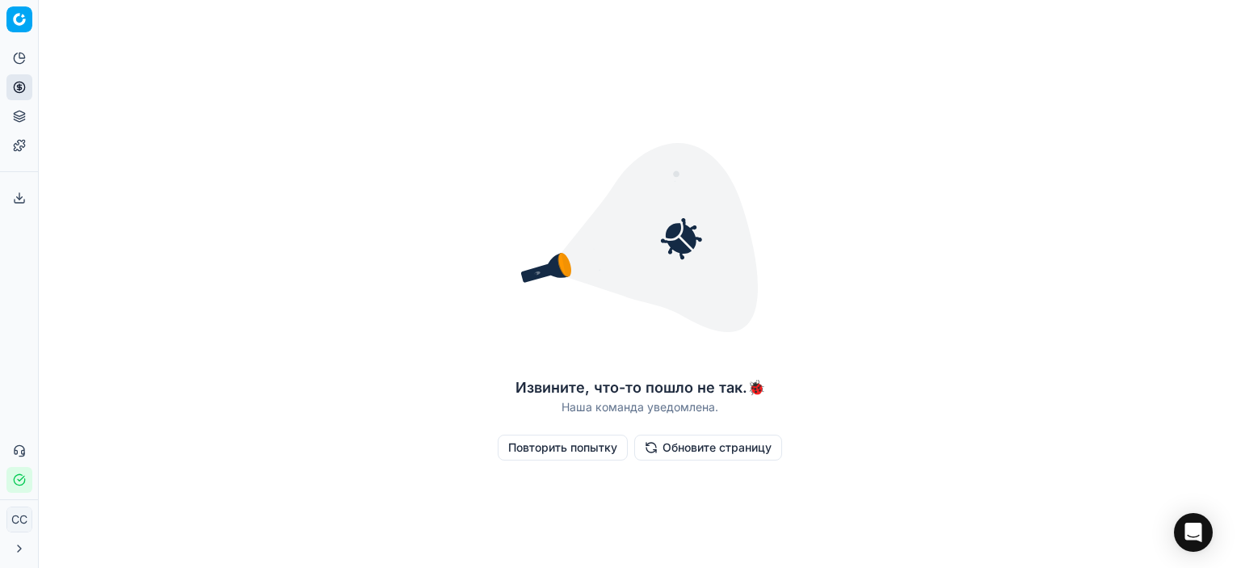
click at [585, 443] on font "Повторить попытку" at bounding box center [562, 447] width 109 height 14
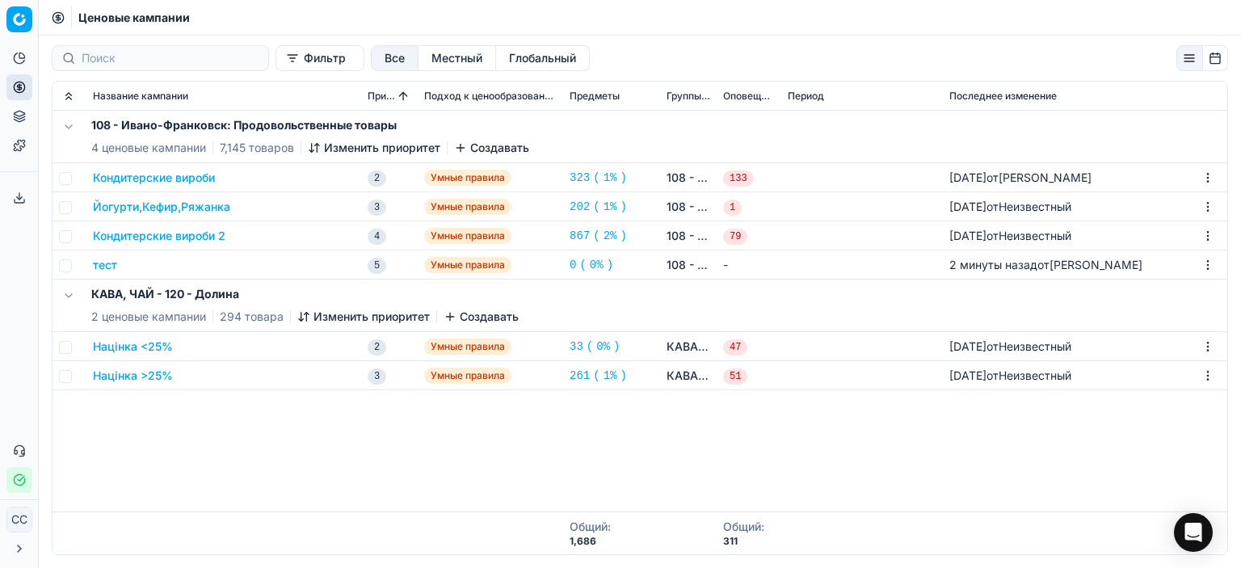
click at [95, 267] on font "тест" at bounding box center [105, 265] width 24 height 14
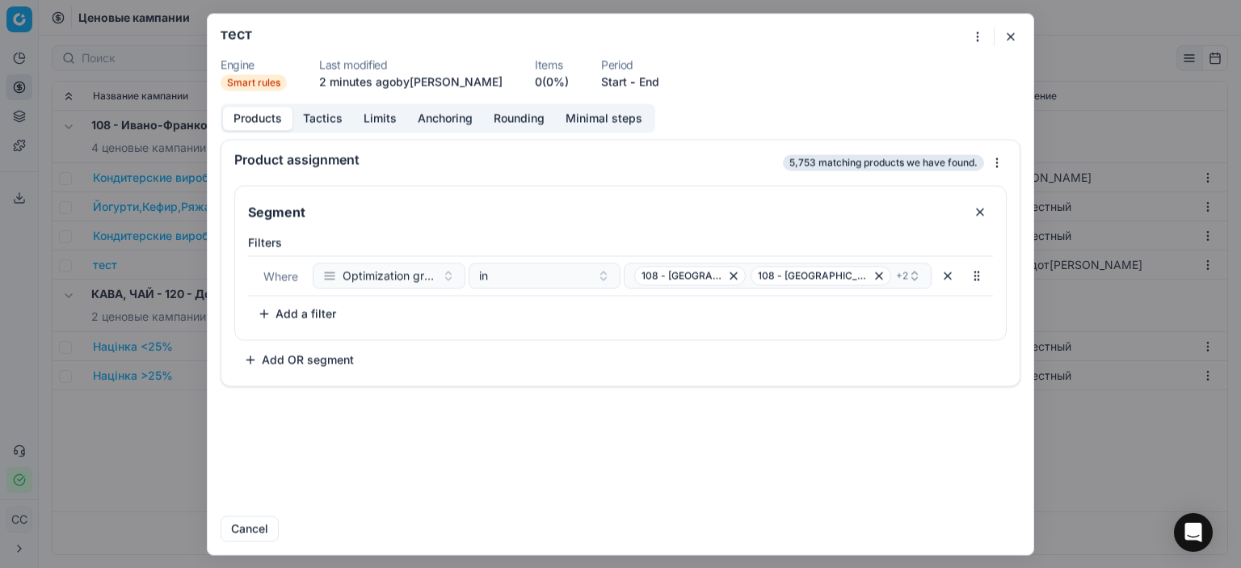
click at [673, 332] on div "Filters Where Optimization group in 108 - [GEOGRAPHIC_DATA]: Алкоголь 108 - [GE…" at bounding box center [620, 284] width 771 height 112
click at [321, 122] on button "Tactics" at bounding box center [323, 118] width 61 height 23
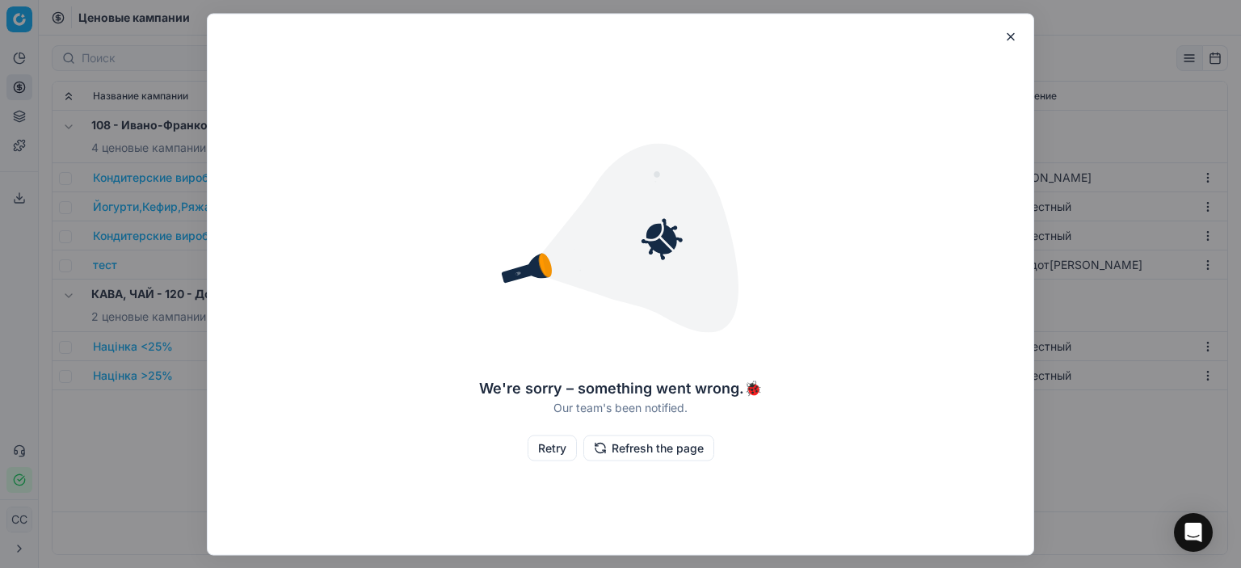
drag, startPoint x: 1021, startPoint y: 32, endPoint x: 996, endPoint y: 32, distance: 25.9
click at [1021, 34] on div "We're sorry – something went wrong. 🐞 Our team's been notified. Retry Refresh t…" at bounding box center [621, 284] width 826 height 528
click at [1017, 35] on button "button" at bounding box center [1010, 36] width 19 height 19
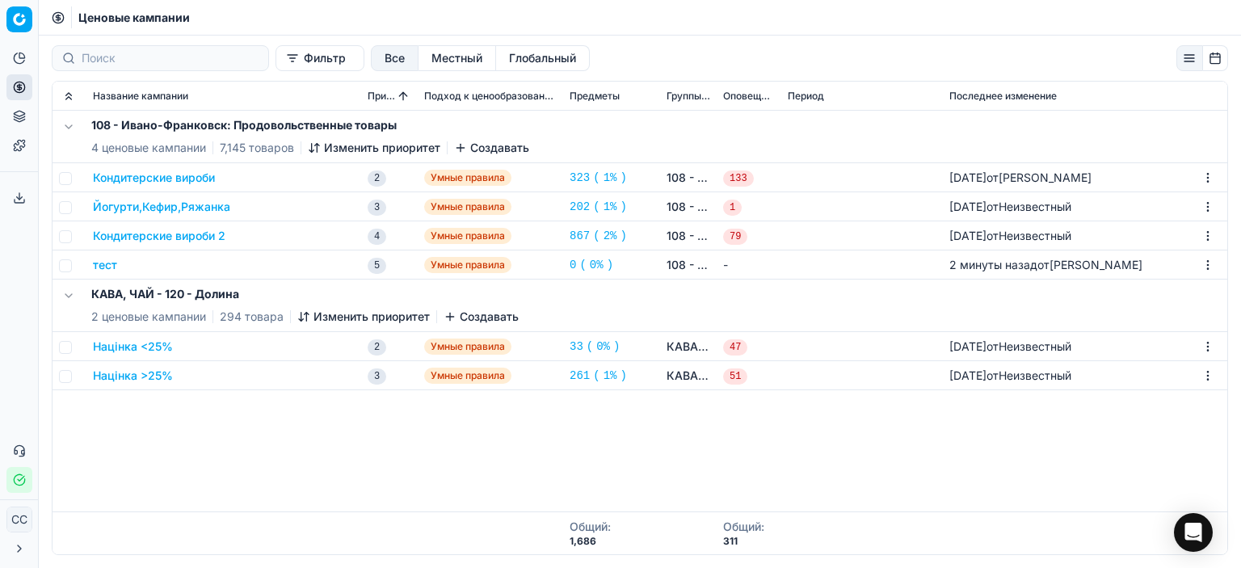
click at [101, 272] on font "тест" at bounding box center [105, 265] width 24 height 16
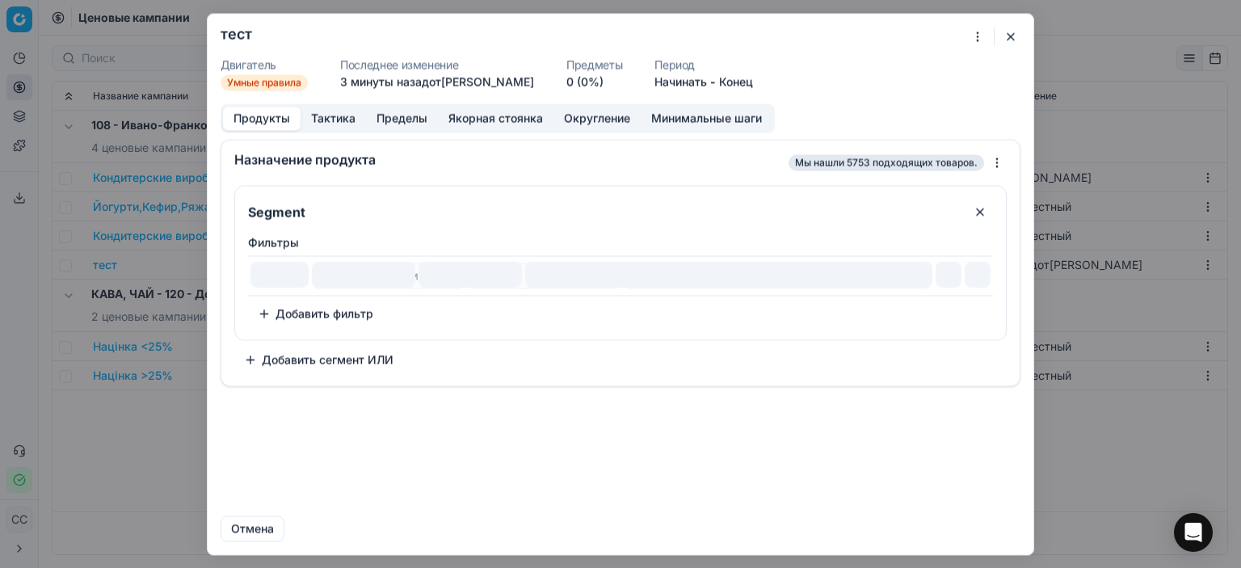
click at [982, 276] on button "button" at bounding box center [977, 276] width 26 height 26
click at [339, 117] on font "Тактика" at bounding box center [333, 118] width 44 height 14
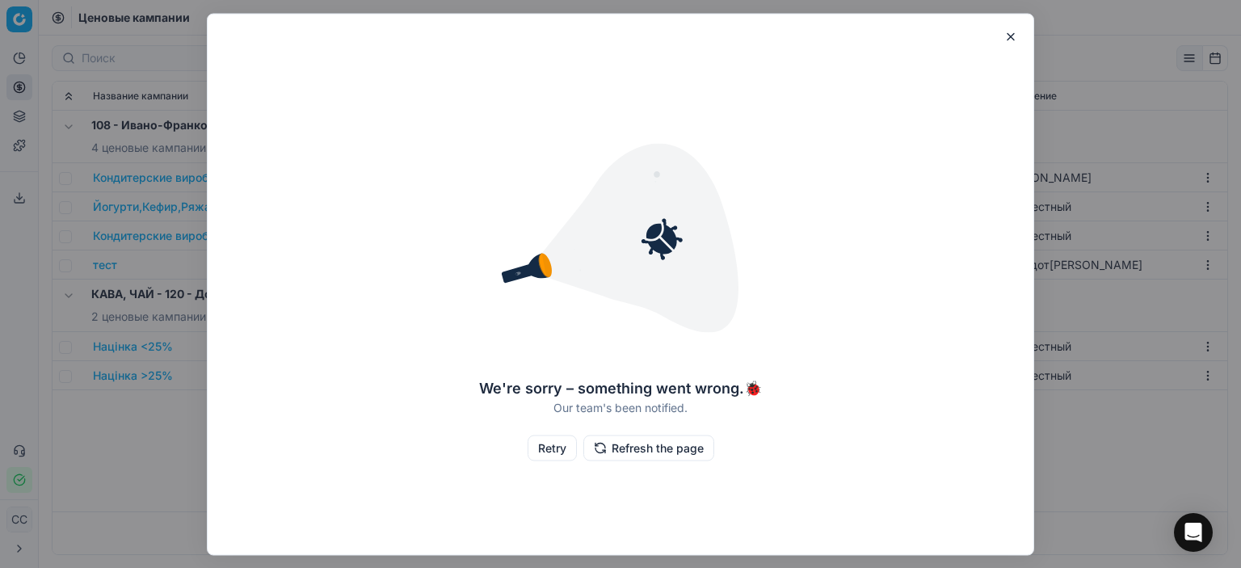
drag, startPoint x: 1018, startPoint y: 25, endPoint x: 1003, endPoint y: 37, distance: 19.6
click at [1018, 29] on div "We're sorry – something went wrong. 🐞 Our team's been notified. Retry Refresh t…" at bounding box center [621, 284] width 828 height 542
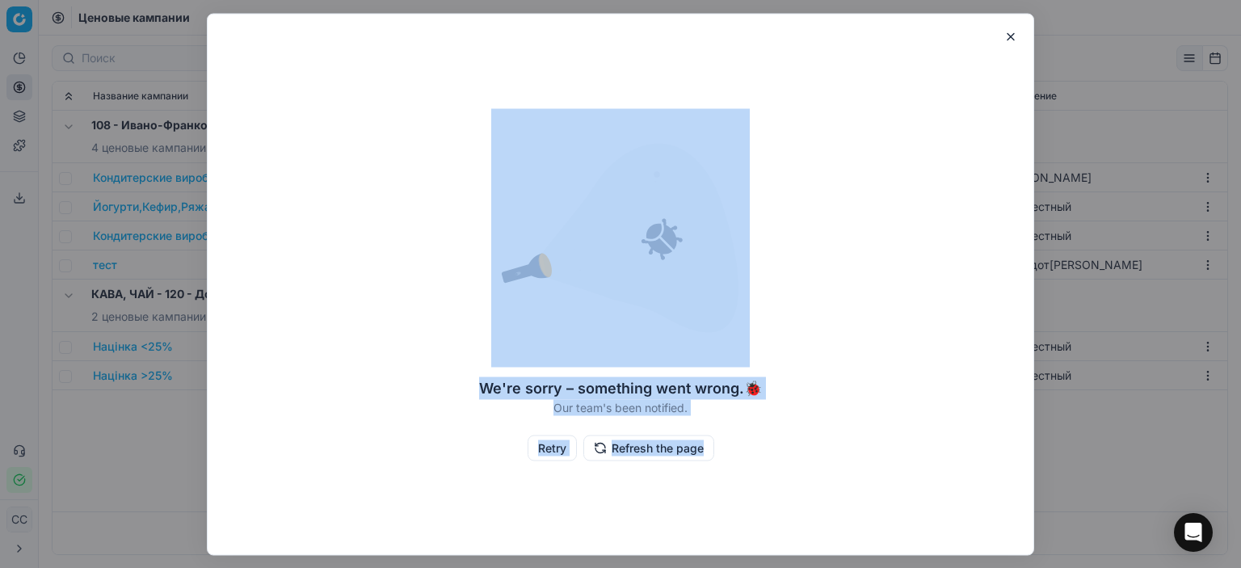
click at [992, 41] on div "We're sorry – something went wrong. 🐞 Our team's been notified. Retry Refresh t…" at bounding box center [621, 284] width 826 height 528
click at [1010, 33] on button "button" at bounding box center [1010, 36] width 19 height 19
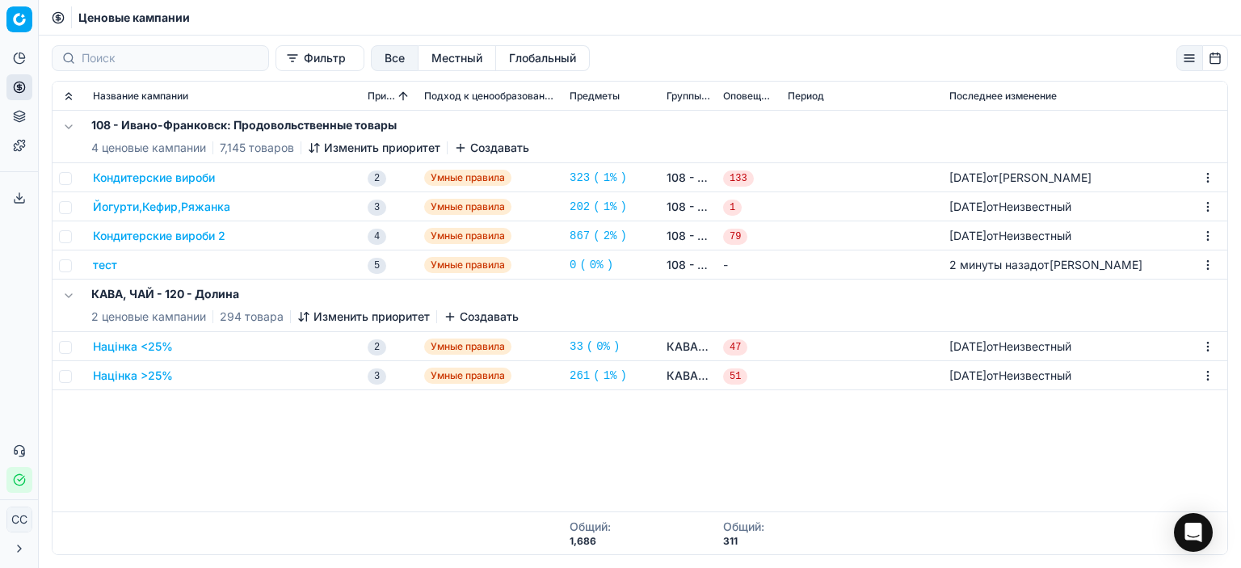
click at [439, 61] on font "Местный" at bounding box center [457, 58] width 51 height 14
click at [160, 467] on div "108 - Ивано-Франковск: Продовольственные товары 4 ценовые кампании 7,145 товаро…" at bounding box center [640, 311] width 1175 height 401
click at [450, 318] on icon "button" at bounding box center [450, 316] width 0 height 7
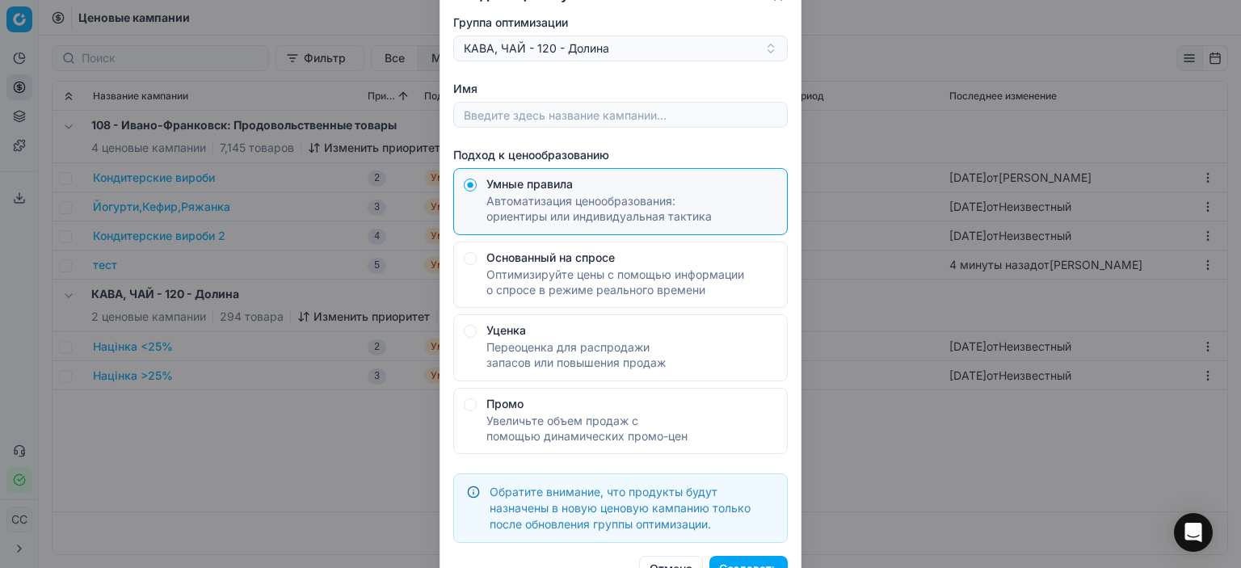
click at [469, 267] on label "Основанный на спросе Оптимизируйте цены с помощью информации о спросе в режиме …" at bounding box center [620, 274] width 335 height 67
click at [469, 264] on button "Основанный на спросе Оптимизируйте цены с помощью информации о спросе в режиме …" at bounding box center [470, 257] width 13 height 13
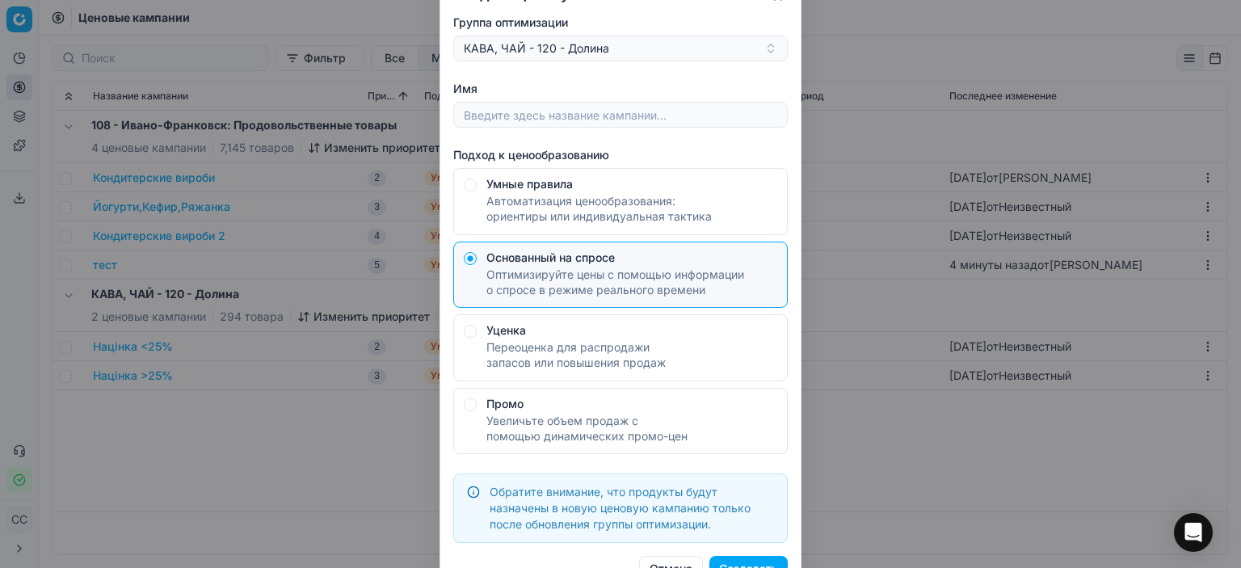
click at [756, 558] on button "Создавать" at bounding box center [749, 569] width 78 height 26
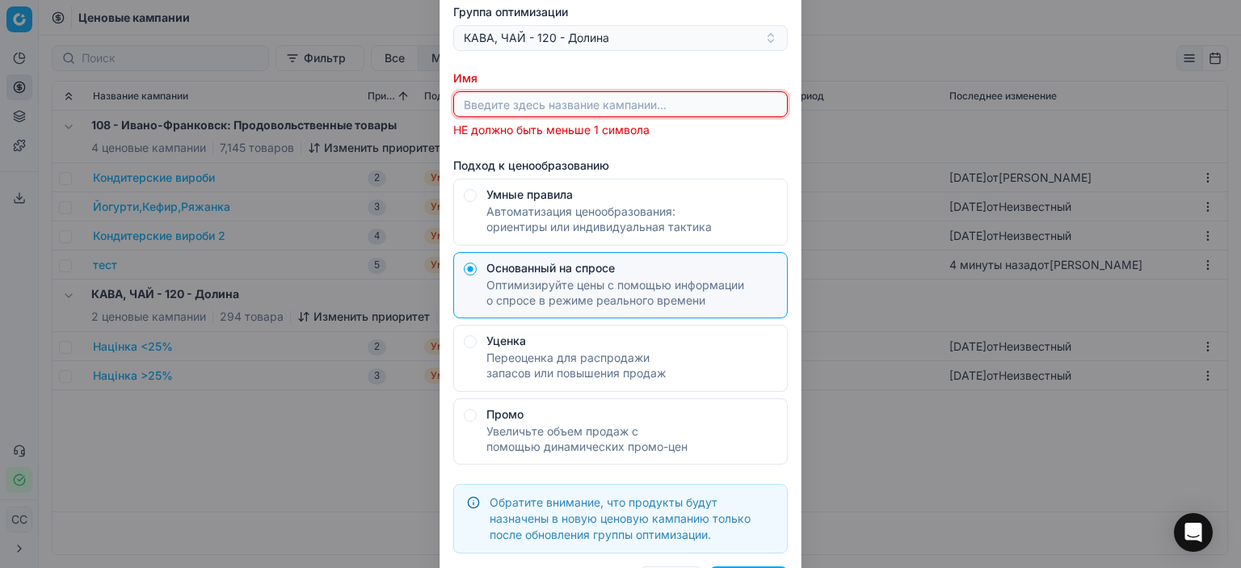
click at [595, 101] on input "Имя" at bounding box center [621, 104] width 320 height 24
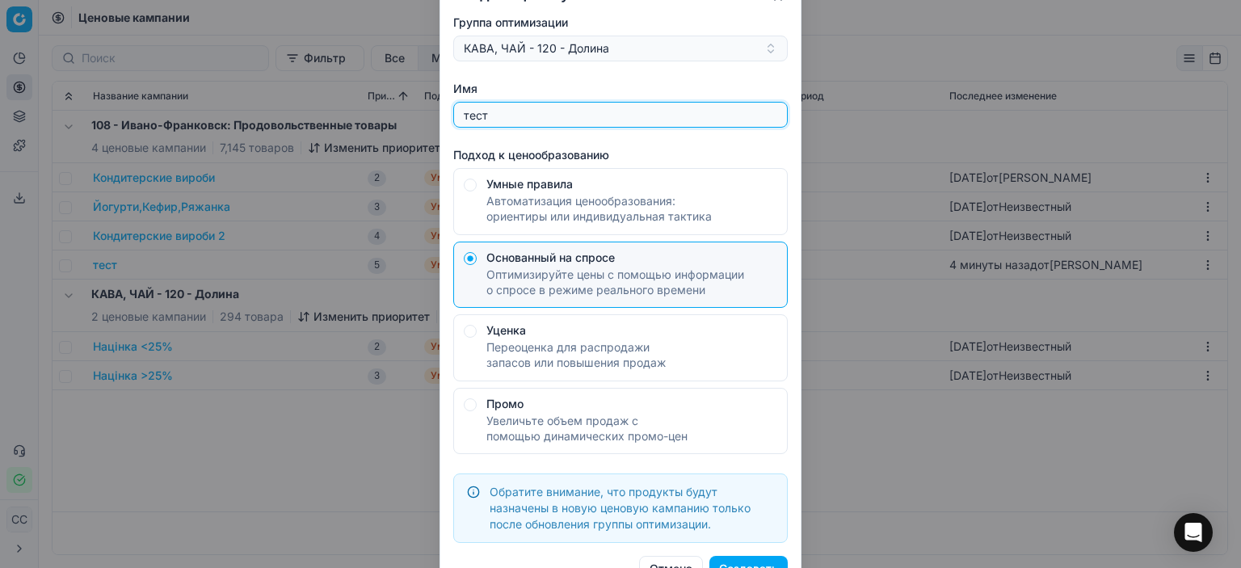
type input "тест"
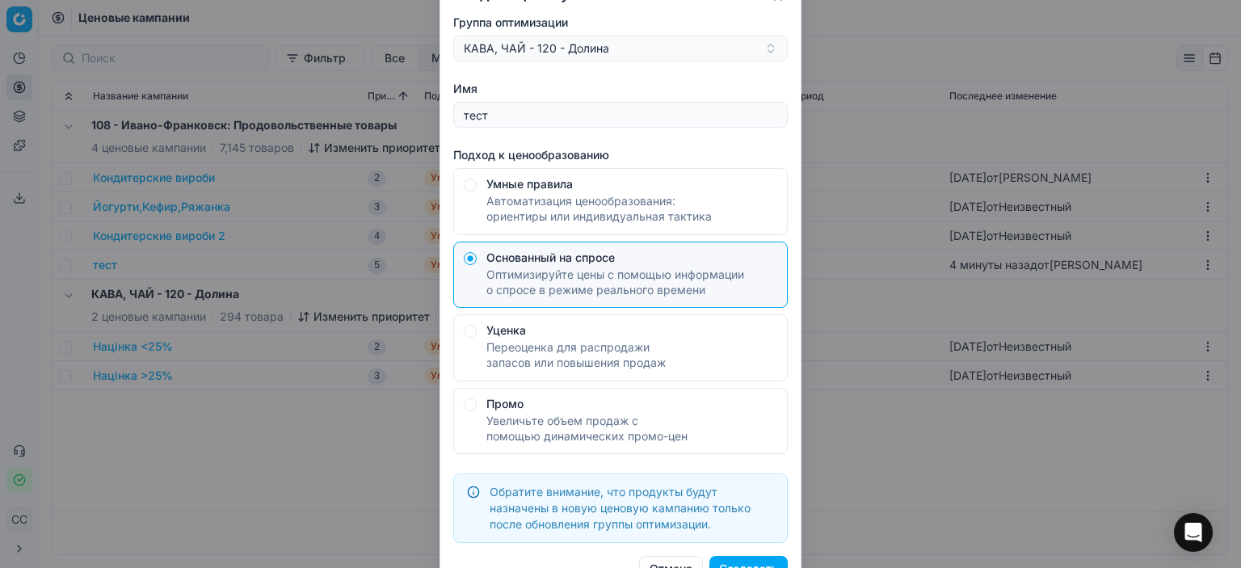
click at [769, 561] on font "Создавать" at bounding box center [748, 569] width 59 height 16
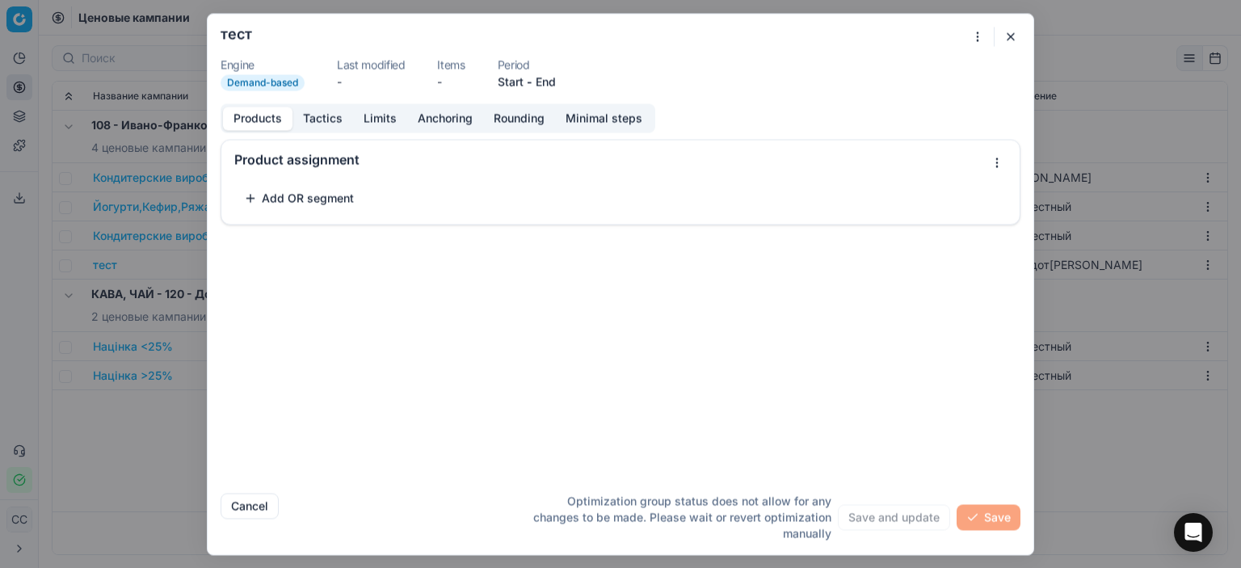
click at [339, 119] on button "Tactics" at bounding box center [323, 118] width 61 height 23
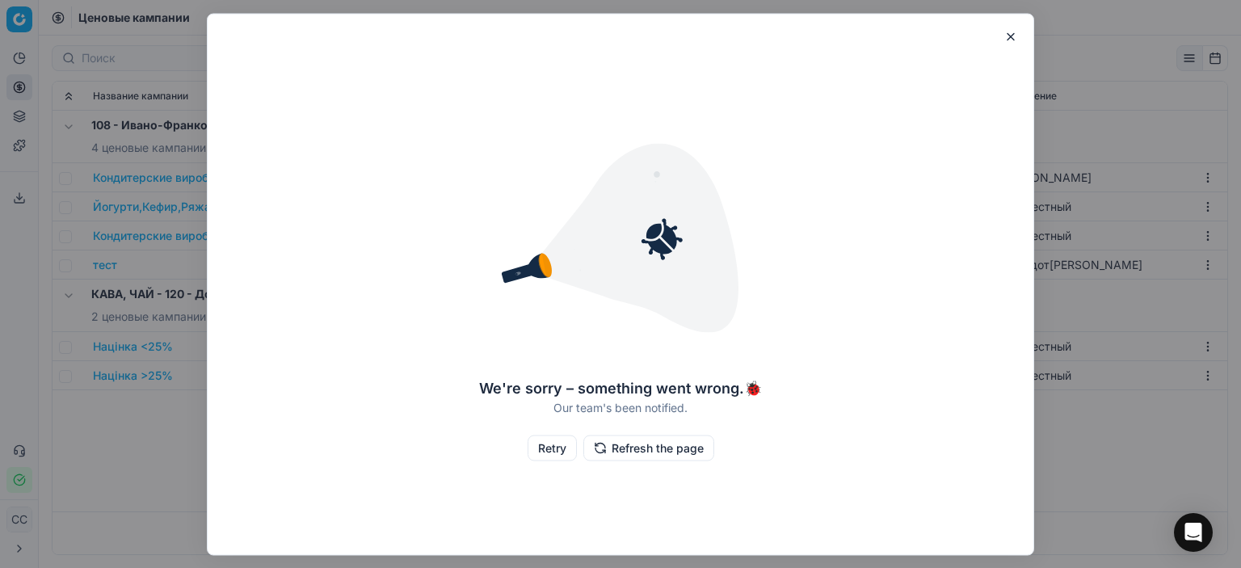
click at [1007, 36] on button "button" at bounding box center [1010, 36] width 19 height 19
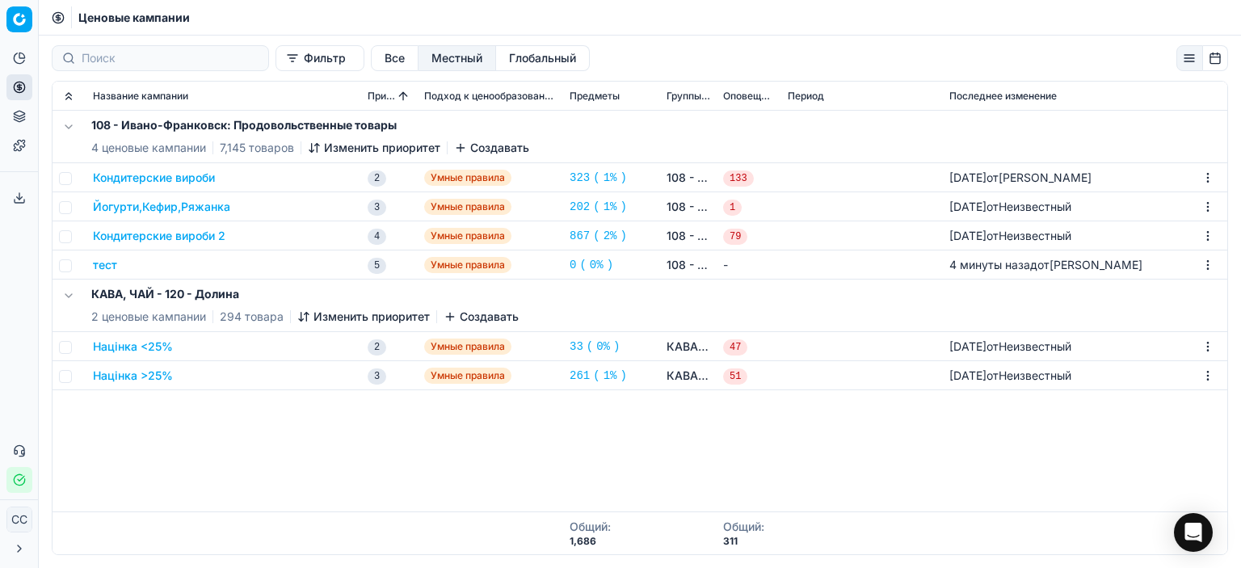
click at [486, 318] on font "Создавать" at bounding box center [489, 317] width 59 height 14
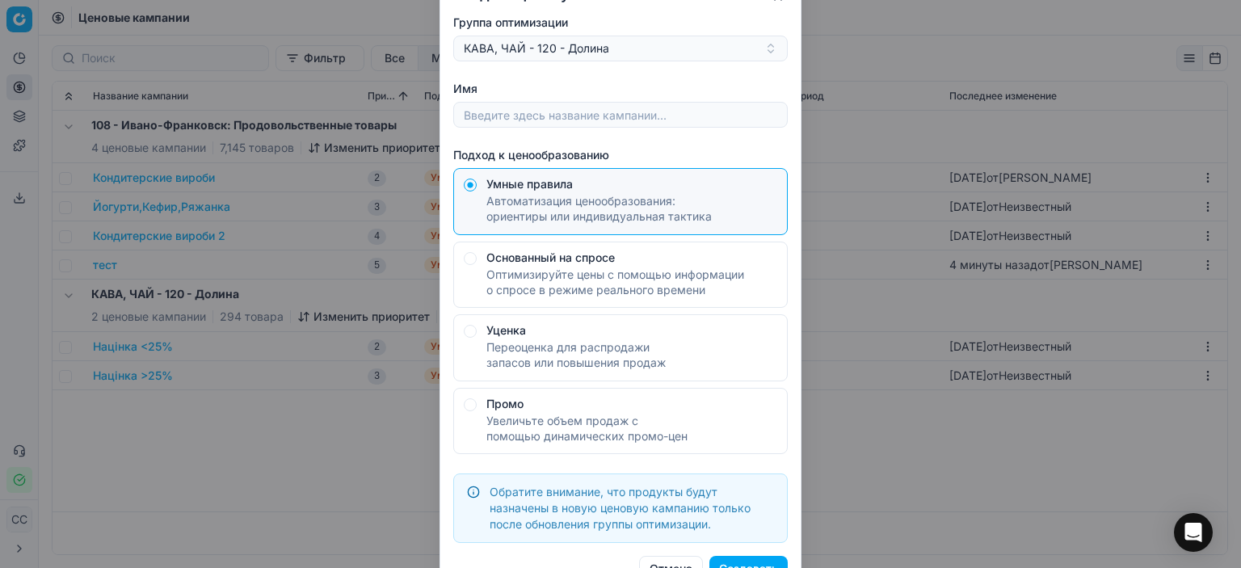
click at [465, 274] on label "Основанный на спросе Оптимизируйте цены с помощью информации о спросе в режиме …" at bounding box center [620, 274] width 335 height 67
click at [465, 264] on button "Основанный на спросе Оптимизируйте цены с помощью информации о спросе в режиме …" at bounding box center [470, 257] width 13 height 13
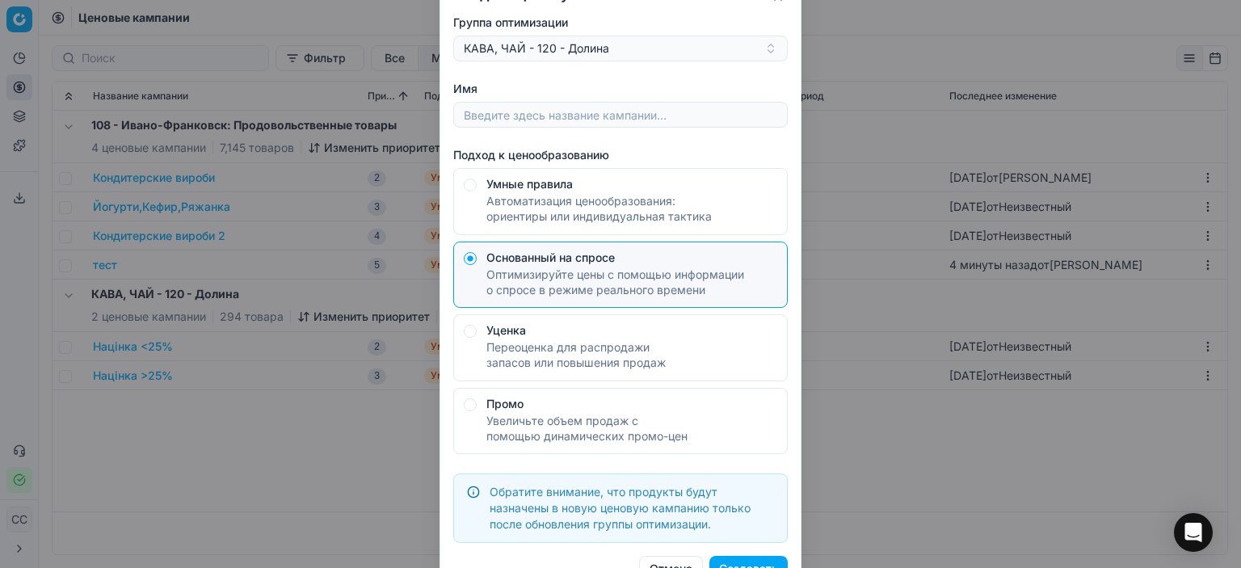
click at [748, 558] on button "Создавать" at bounding box center [749, 569] width 78 height 26
type input "тест"
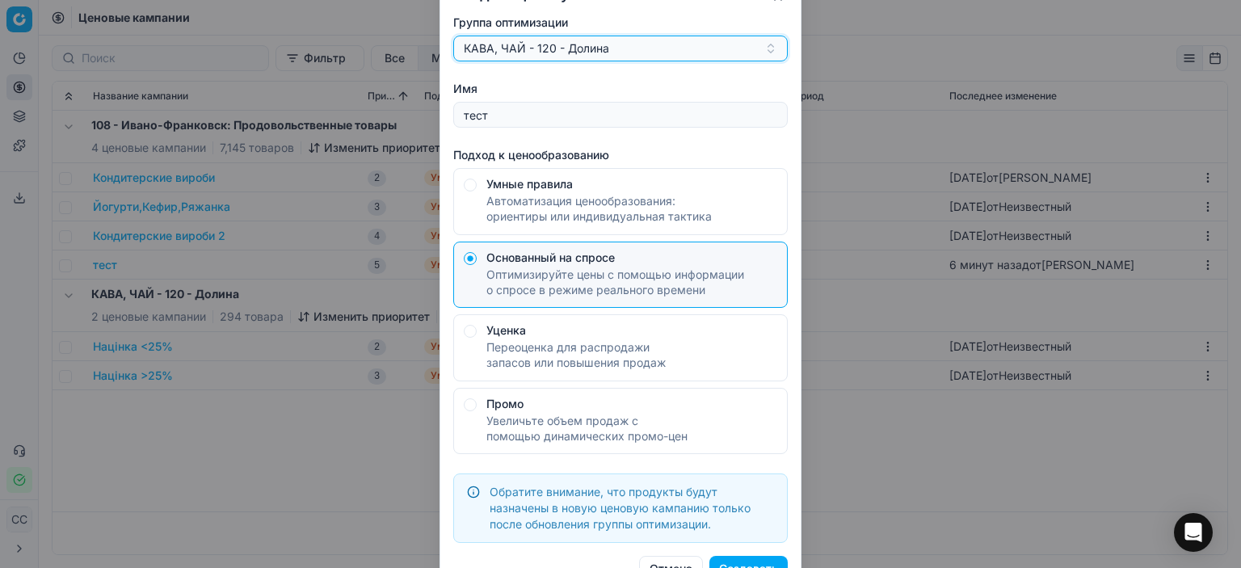
click at [773, 48] on button "КАВА, ЧАЙ - 120 - Долина" at bounding box center [620, 49] width 335 height 26
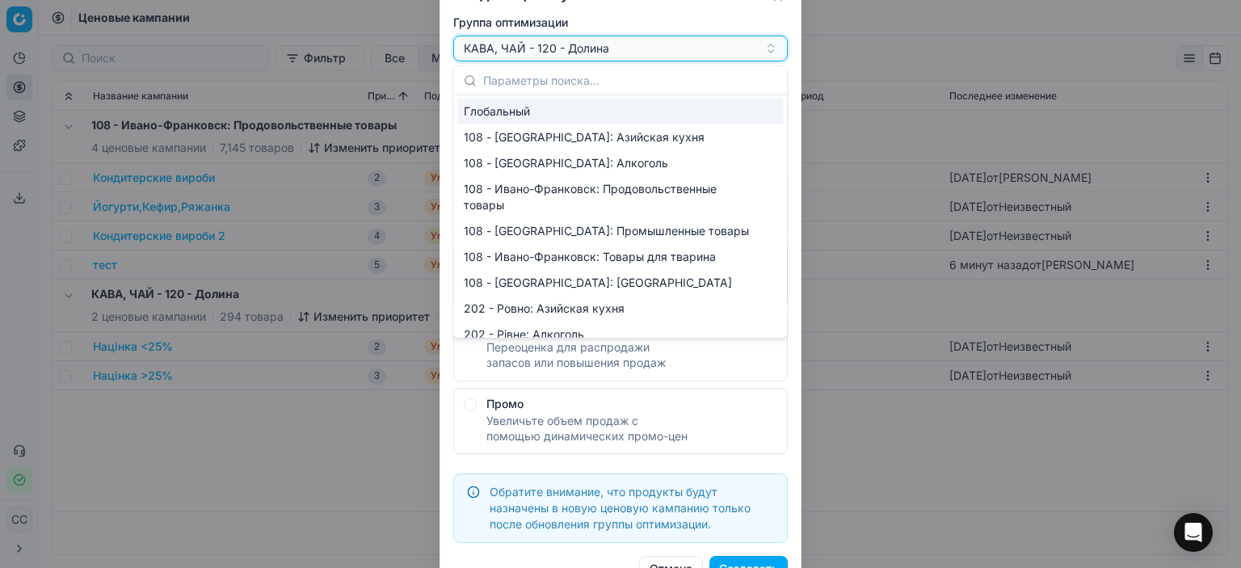
click at [773, 48] on button "КАВА, ЧАЙ - 120 - Долина" at bounding box center [620, 49] width 335 height 26
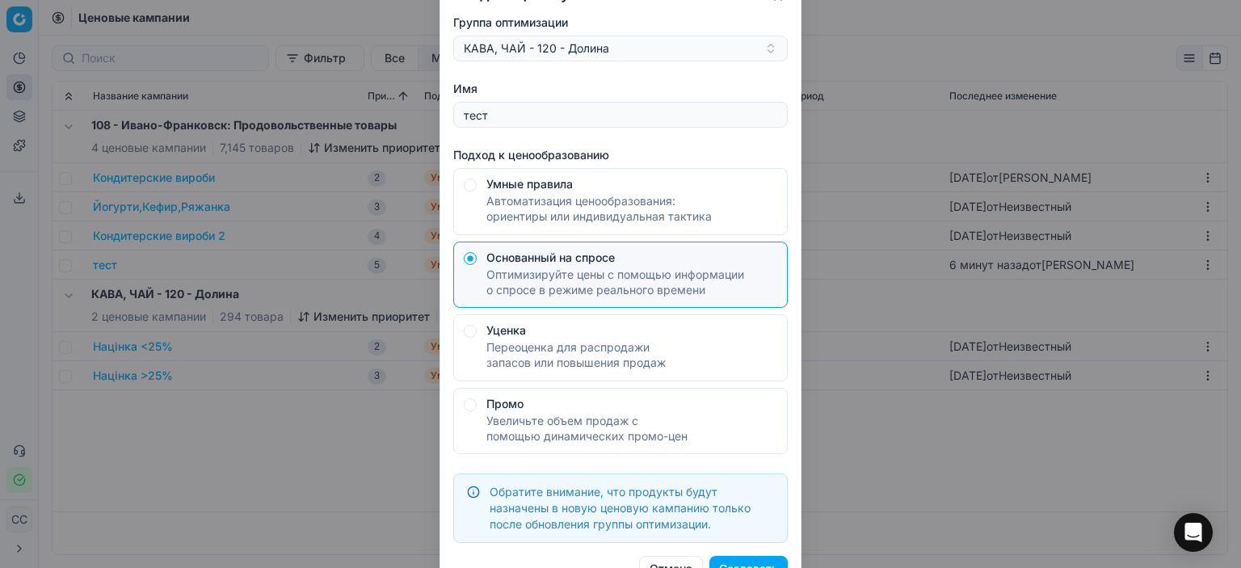
click at [772, 562] on font "Создавать" at bounding box center [748, 569] width 59 height 14
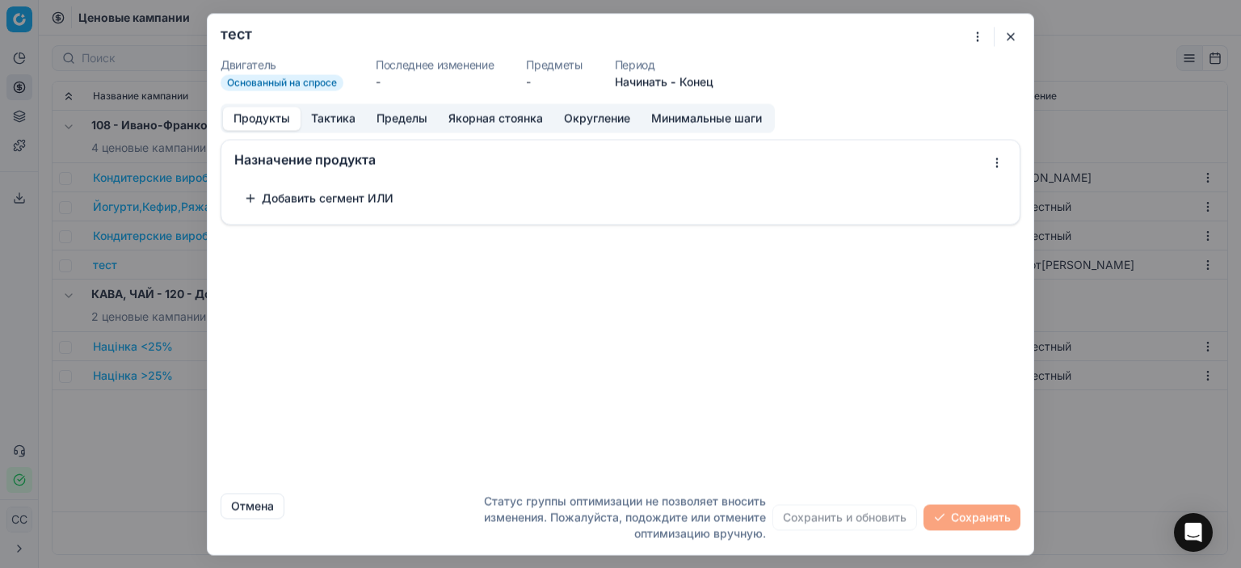
click at [353, 116] on font "Тактика" at bounding box center [333, 118] width 44 height 14
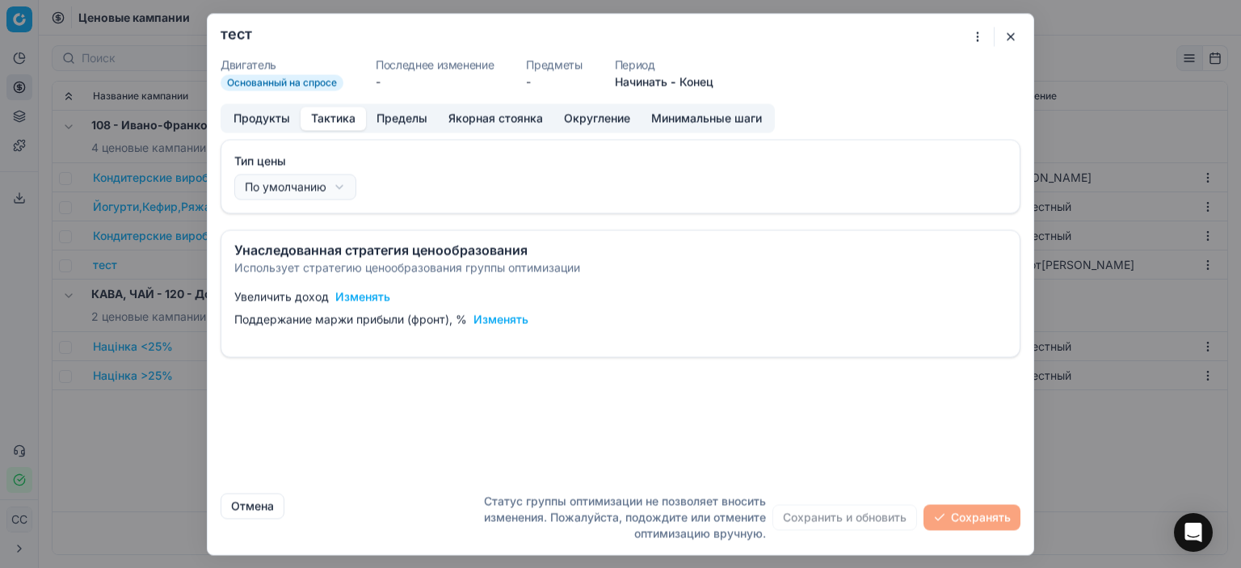
click at [362, 293] on font "Изменять" at bounding box center [362, 296] width 55 height 14
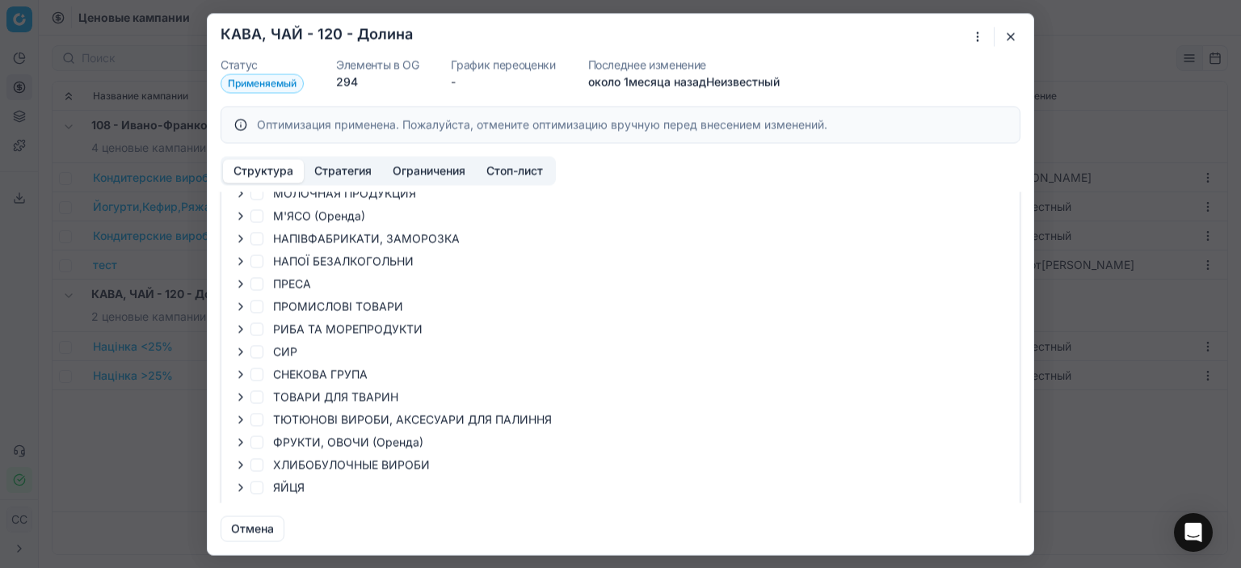
scroll to position [498, 0]
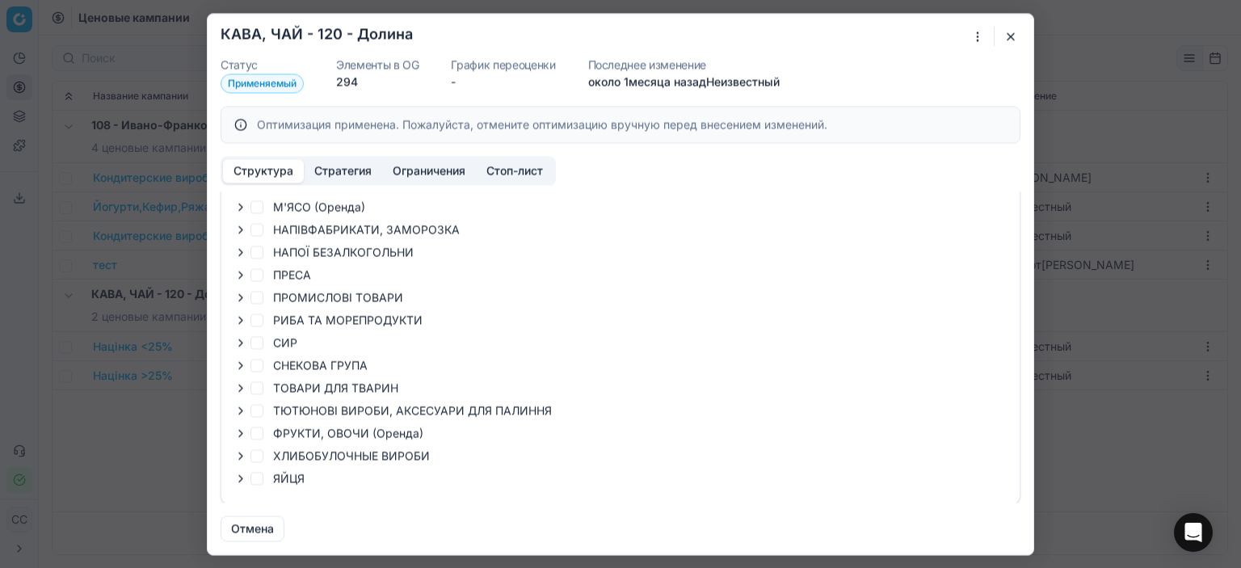
click at [1009, 35] on button "button" at bounding box center [1010, 36] width 19 height 19
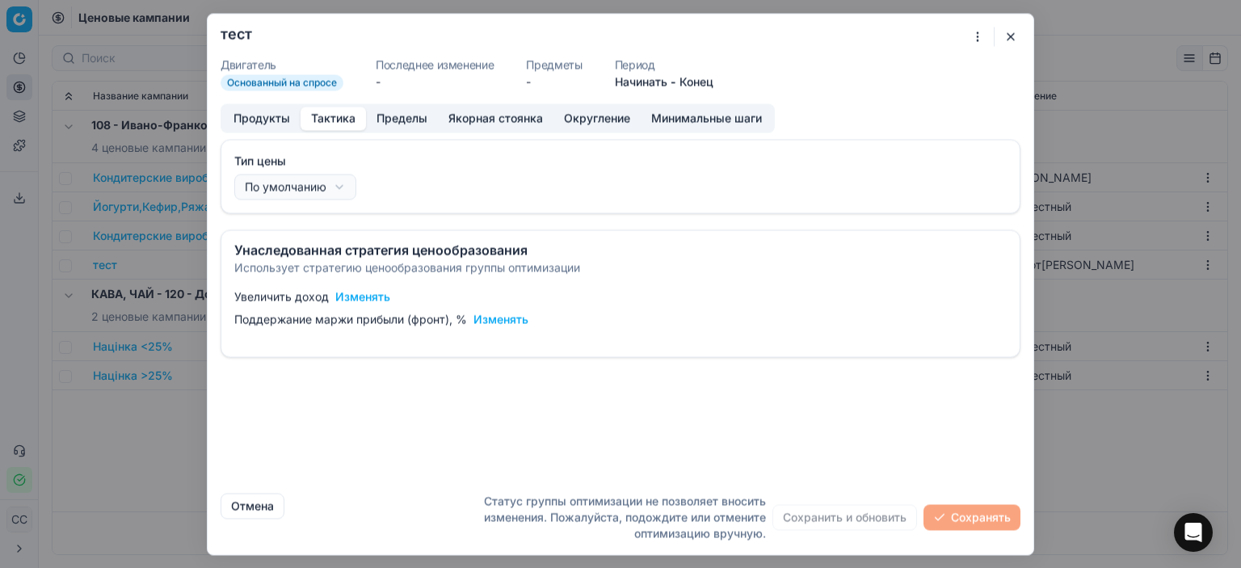
click at [377, 296] on font "Изменять" at bounding box center [362, 296] width 55 height 14
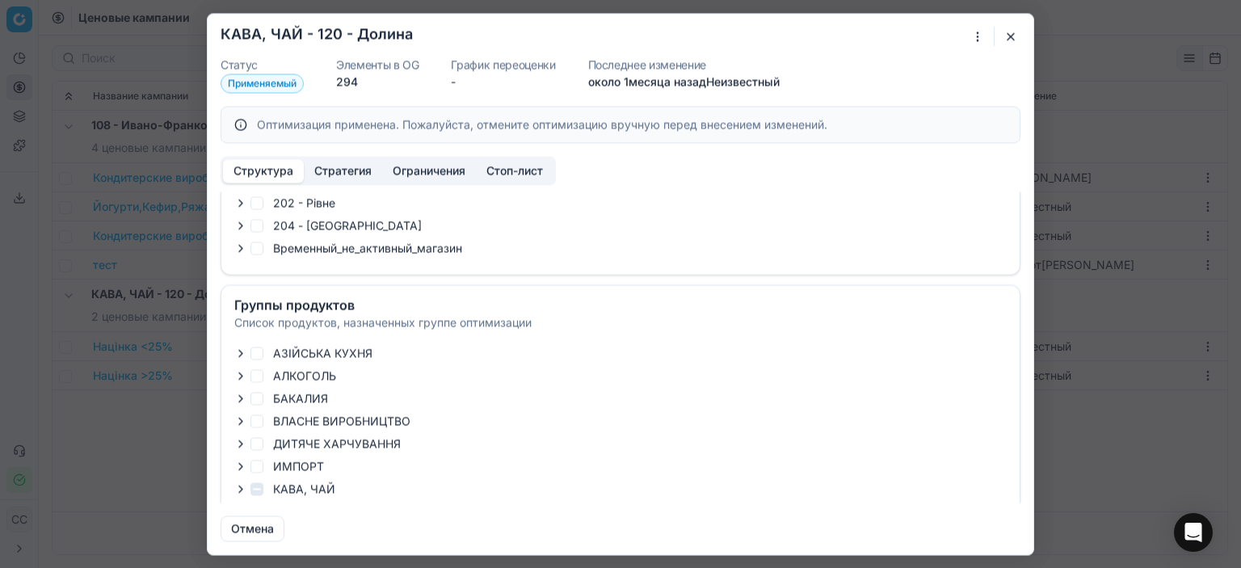
scroll to position [162, 0]
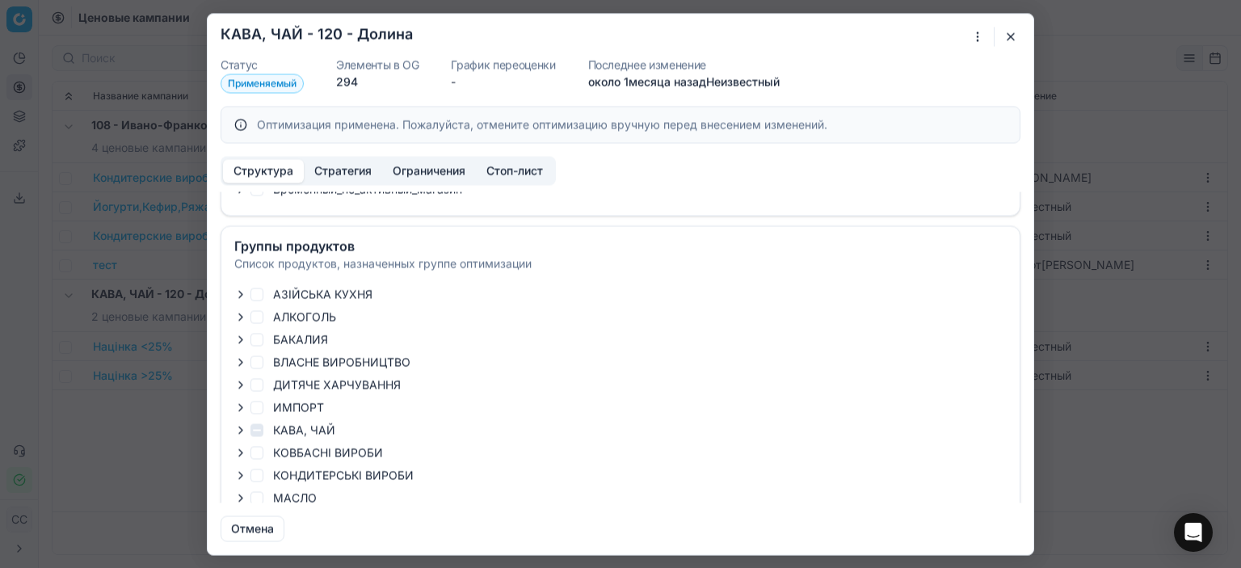
drag, startPoint x: 1015, startPoint y: 32, endPoint x: 445, endPoint y: 191, distance: 591.3
click at [1013, 33] on button "button" at bounding box center [1010, 36] width 19 height 19
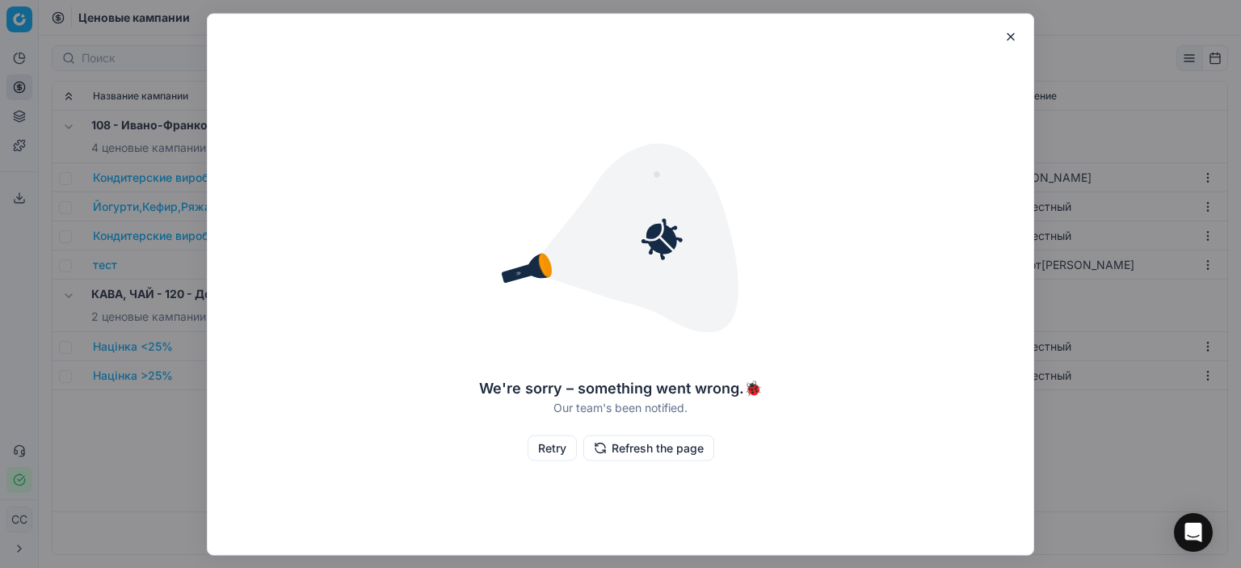
click at [561, 443] on button "Retry" at bounding box center [552, 448] width 49 height 26
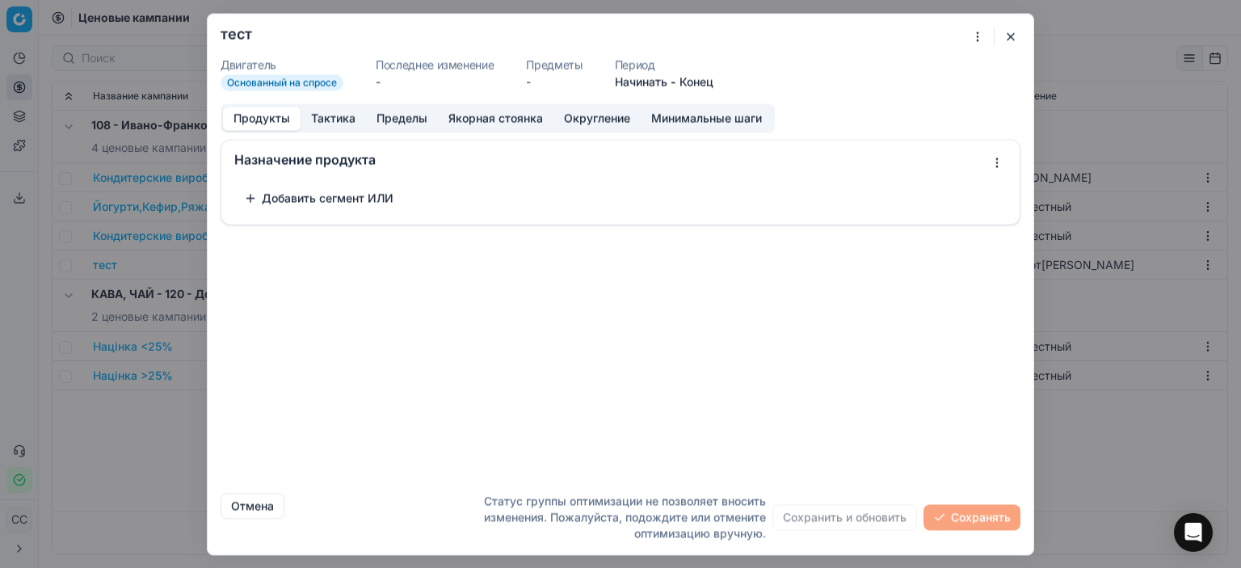
click at [330, 124] on font "Тактика" at bounding box center [333, 118] width 44 height 14
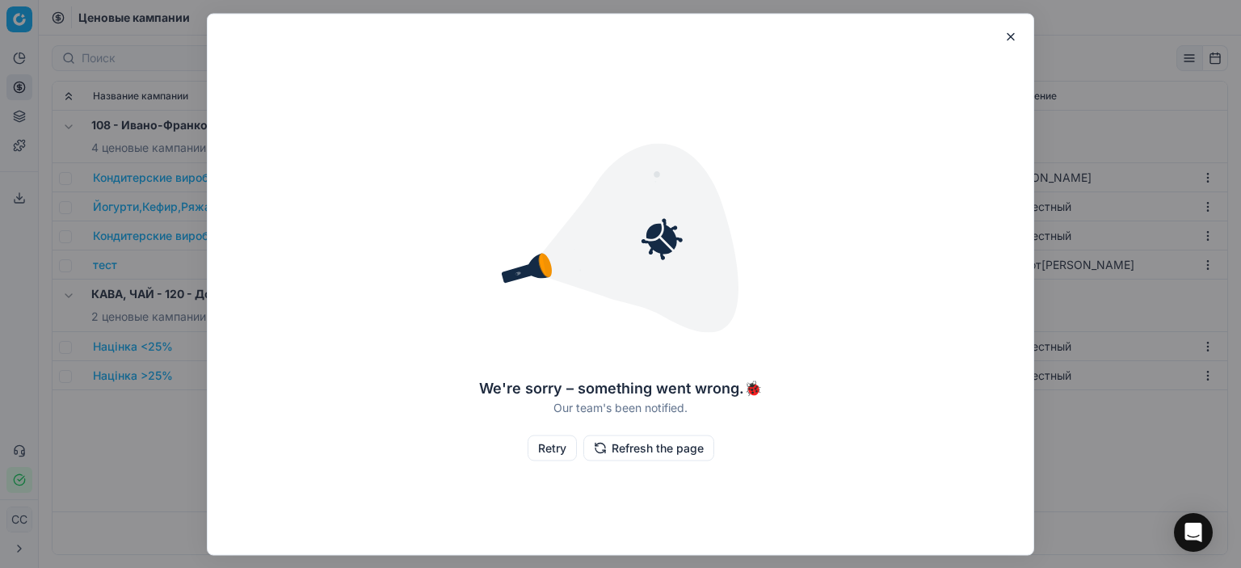
click at [558, 448] on button "Retry" at bounding box center [552, 448] width 49 height 26
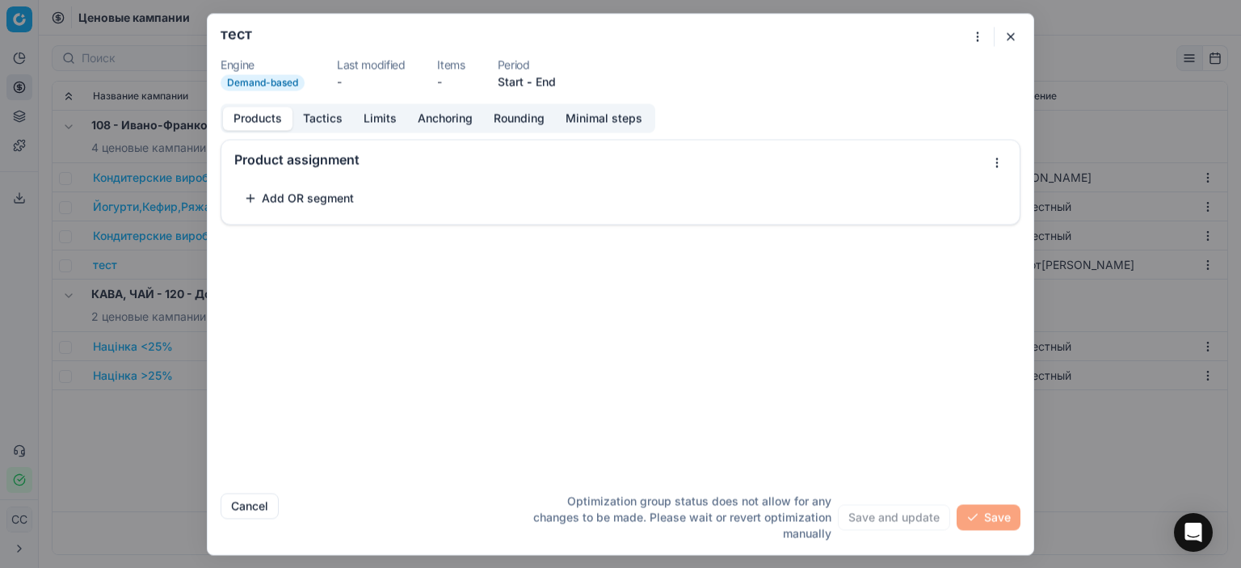
click at [323, 124] on button "Tactics" at bounding box center [323, 118] width 61 height 23
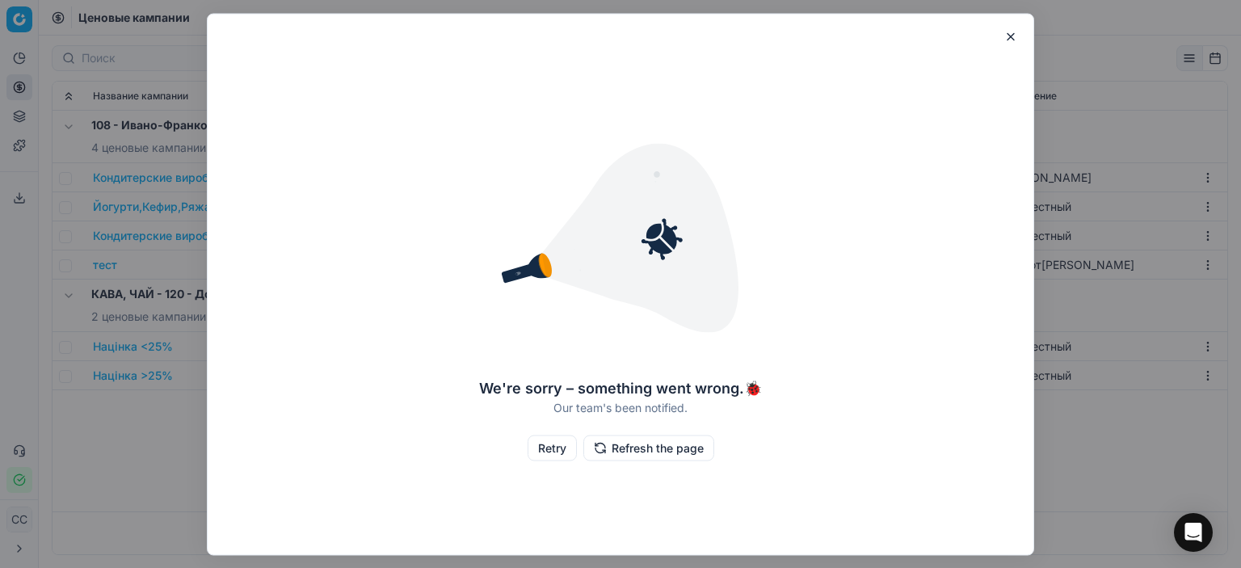
click at [563, 446] on button "Retry" at bounding box center [552, 448] width 49 height 26
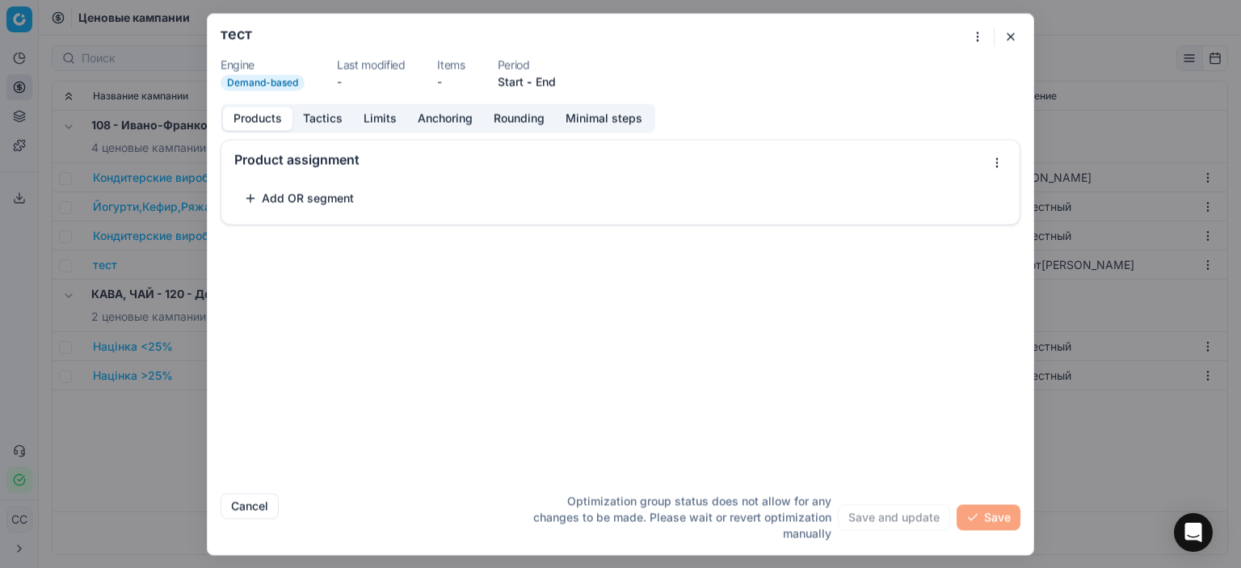
click at [333, 118] on button "Tactics" at bounding box center [323, 118] width 61 height 23
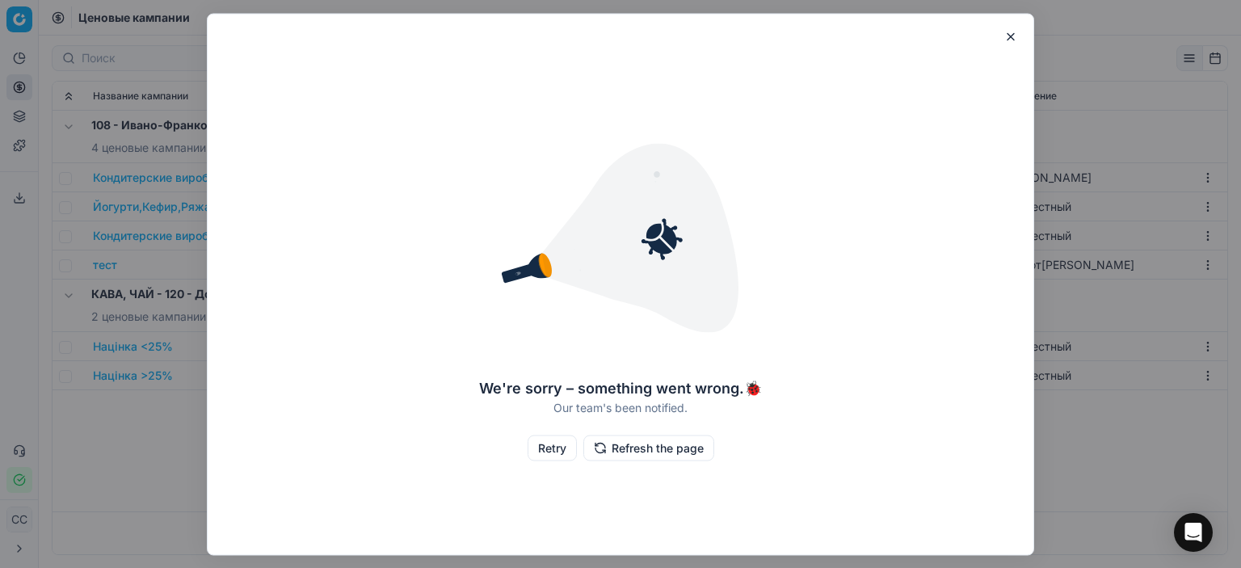
click at [551, 455] on button "Retry" at bounding box center [552, 448] width 49 height 26
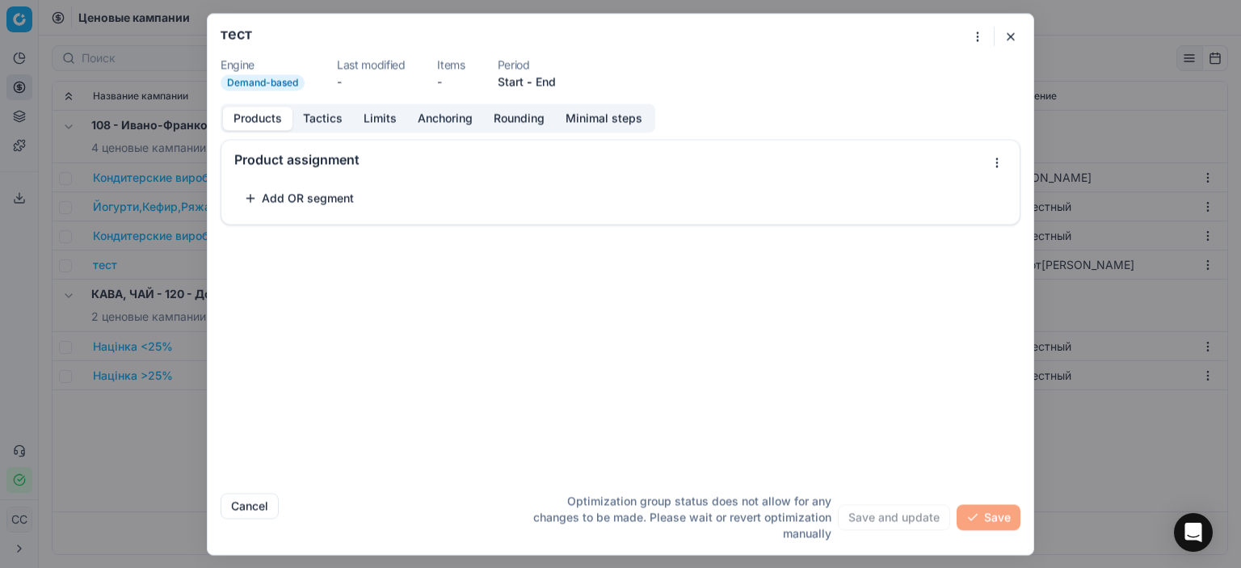
click at [317, 119] on button "Tactics" at bounding box center [323, 118] width 61 height 23
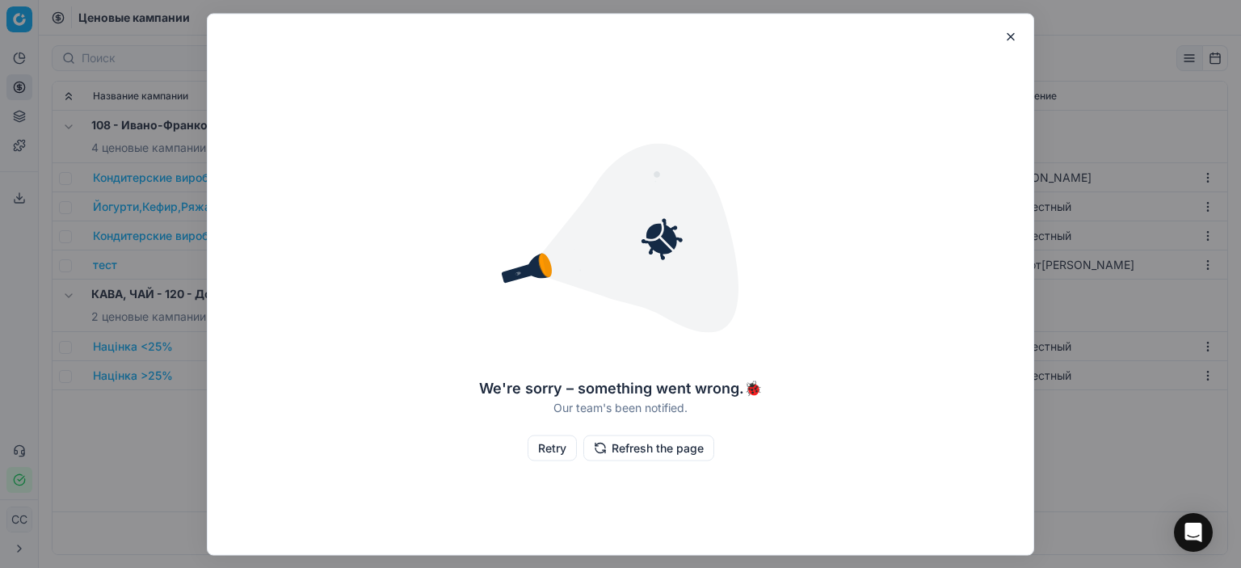
click at [626, 445] on button "Refresh the page" at bounding box center [648, 448] width 131 height 26
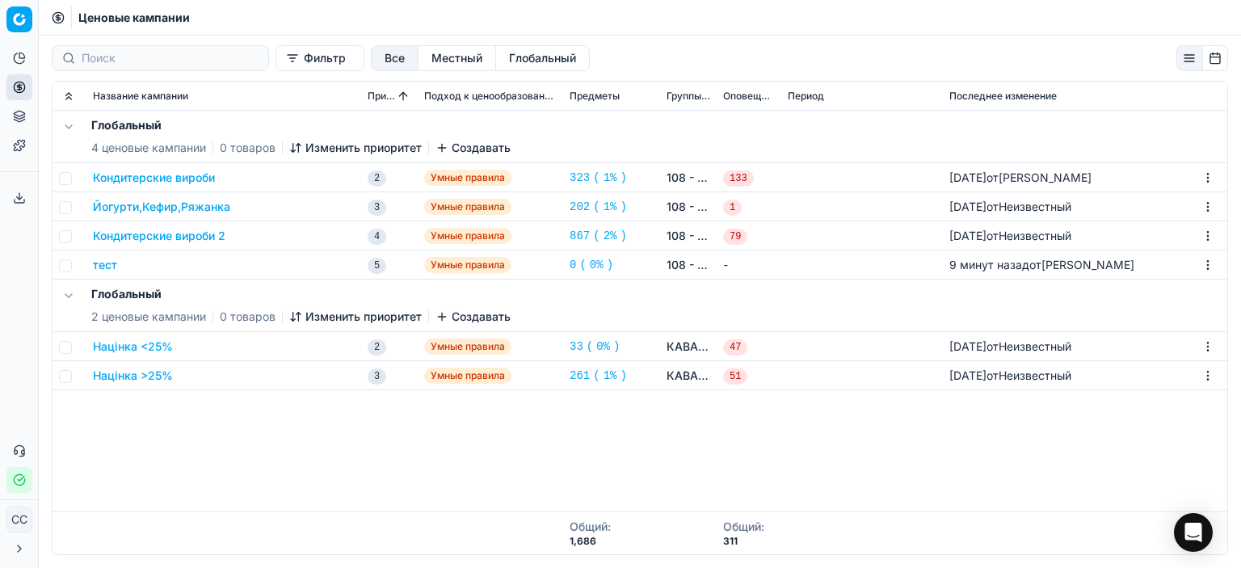
click at [195, 268] on div "тест" at bounding box center [224, 265] width 262 height 16
click at [469, 312] on font "Создавать" at bounding box center [481, 317] width 59 height 14
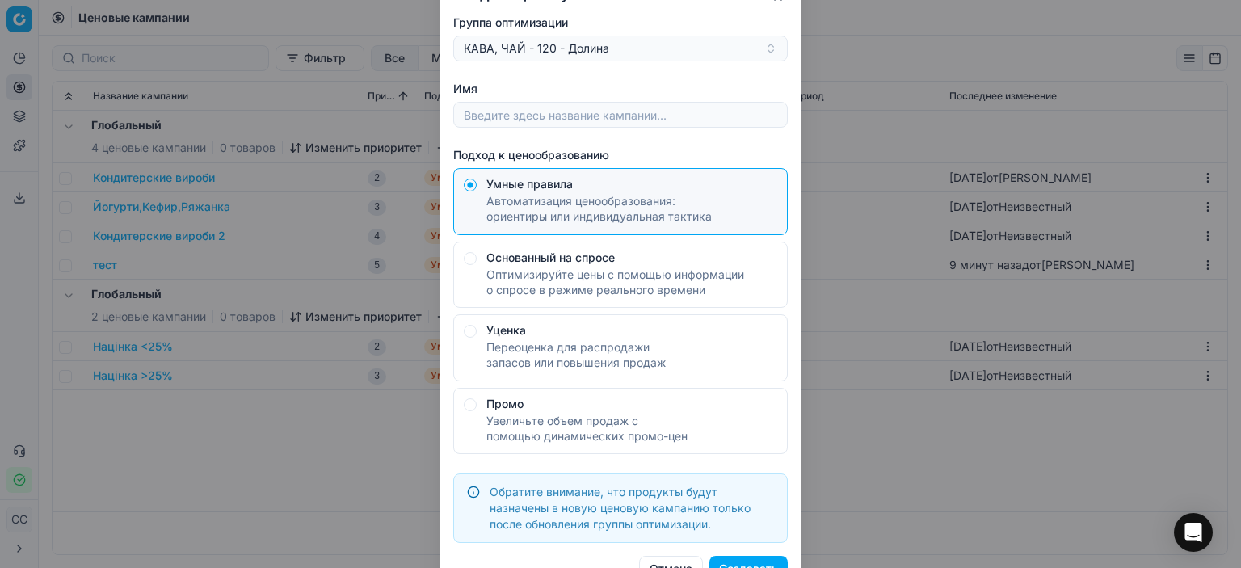
click at [467, 259] on button "Основанный на спросе Оптимизируйте цены с помощью информации о спросе в режиме …" at bounding box center [470, 257] width 13 height 13
radio input "false"
radio input "true"
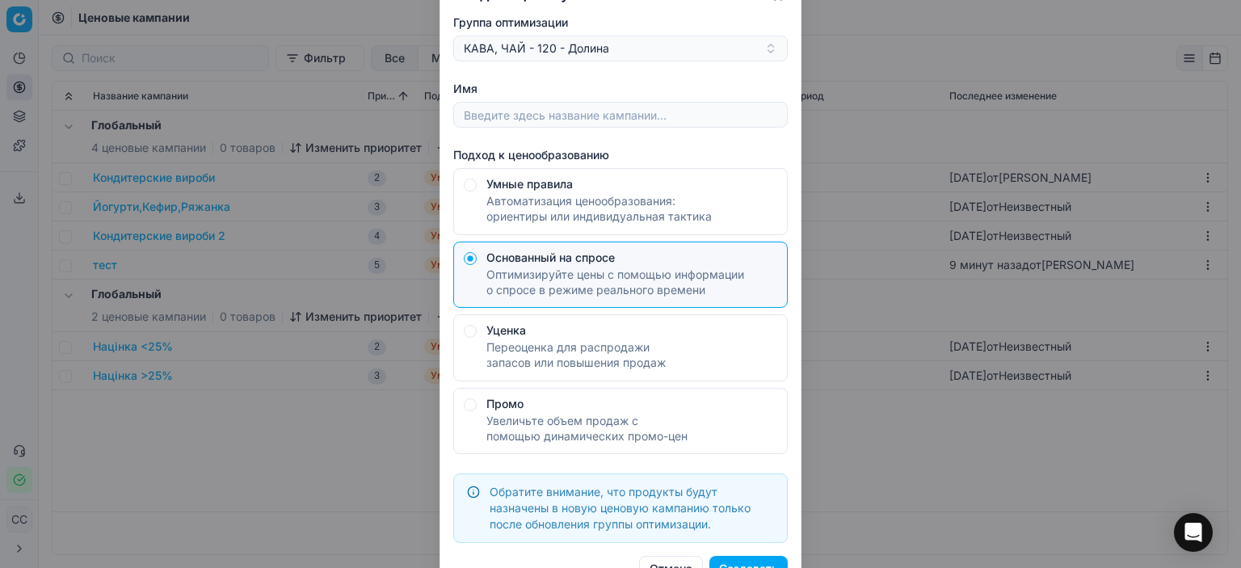
click at [735, 561] on font "Создавать" at bounding box center [748, 569] width 59 height 16
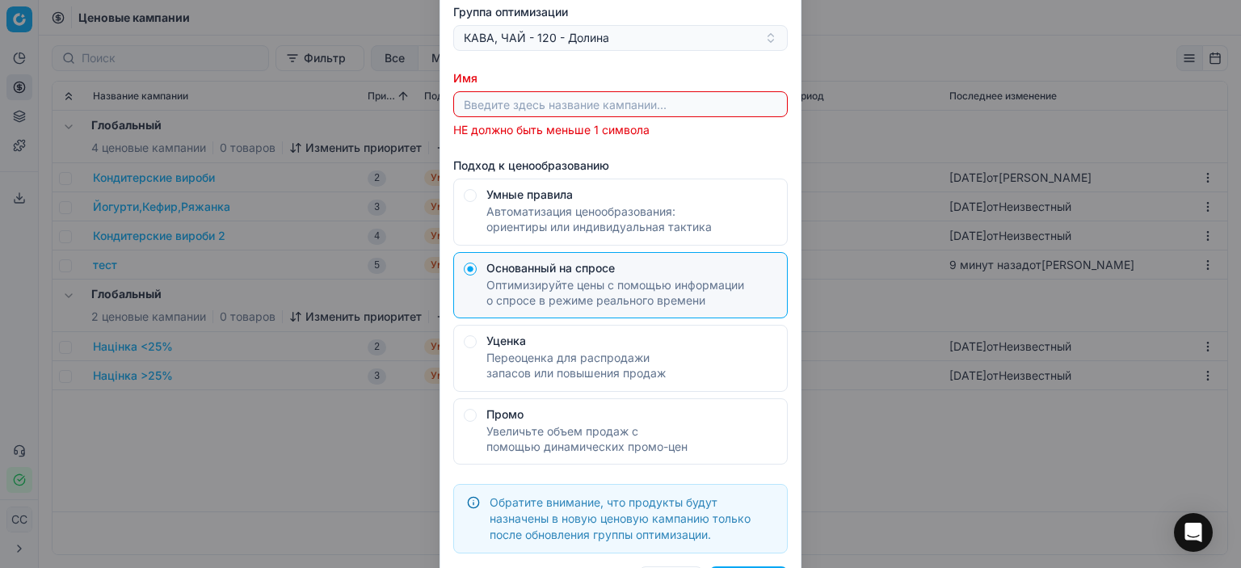
drag, startPoint x: 550, startPoint y: 86, endPoint x: 535, endPoint y: 109, distance: 26.9
click at [549, 89] on div "Имя НЕ должно быть меньше 1 символа" at bounding box center [620, 104] width 335 height 68
click at [535, 109] on input "Имя" at bounding box center [621, 104] width 320 height 24
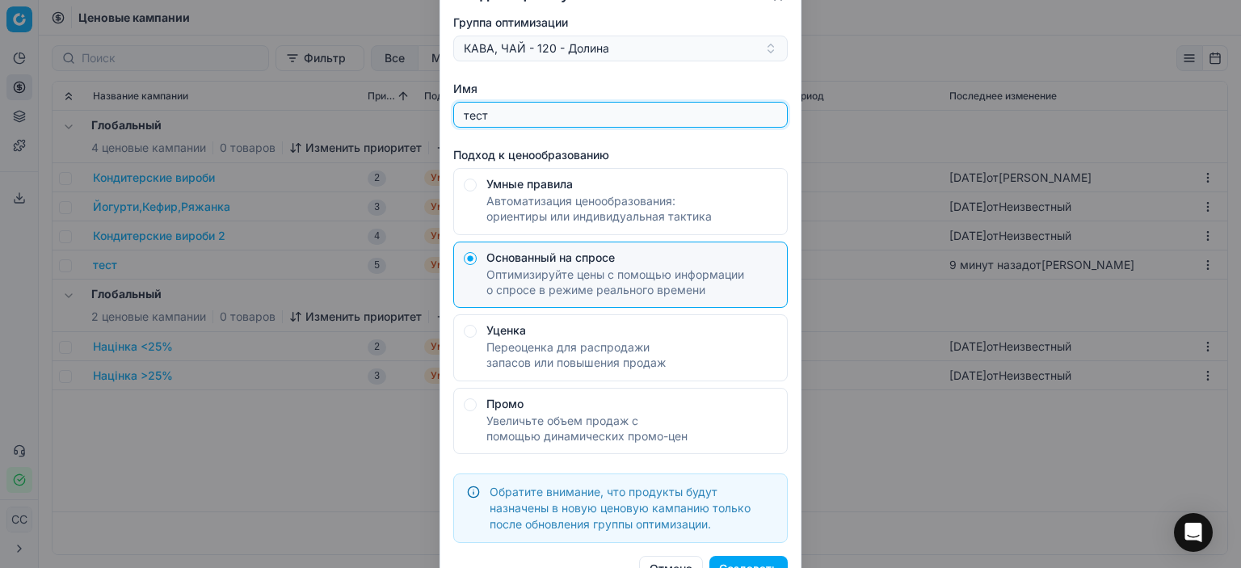
type input "тест"
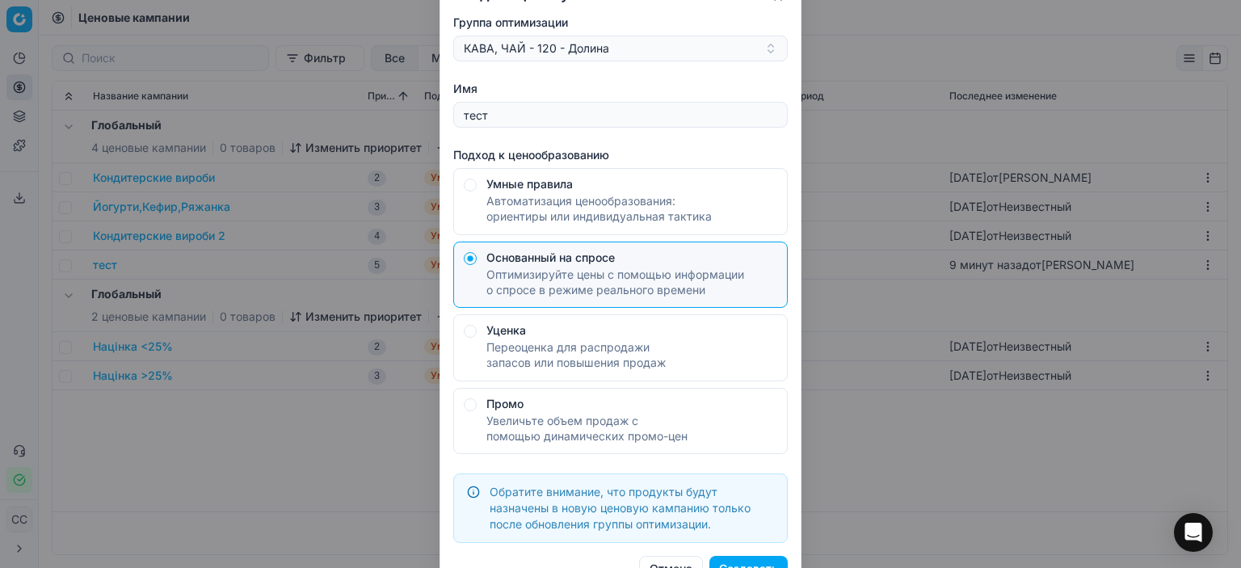
click at [769, 564] on font "Создавать" at bounding box center [748, 569] width 59 height 14
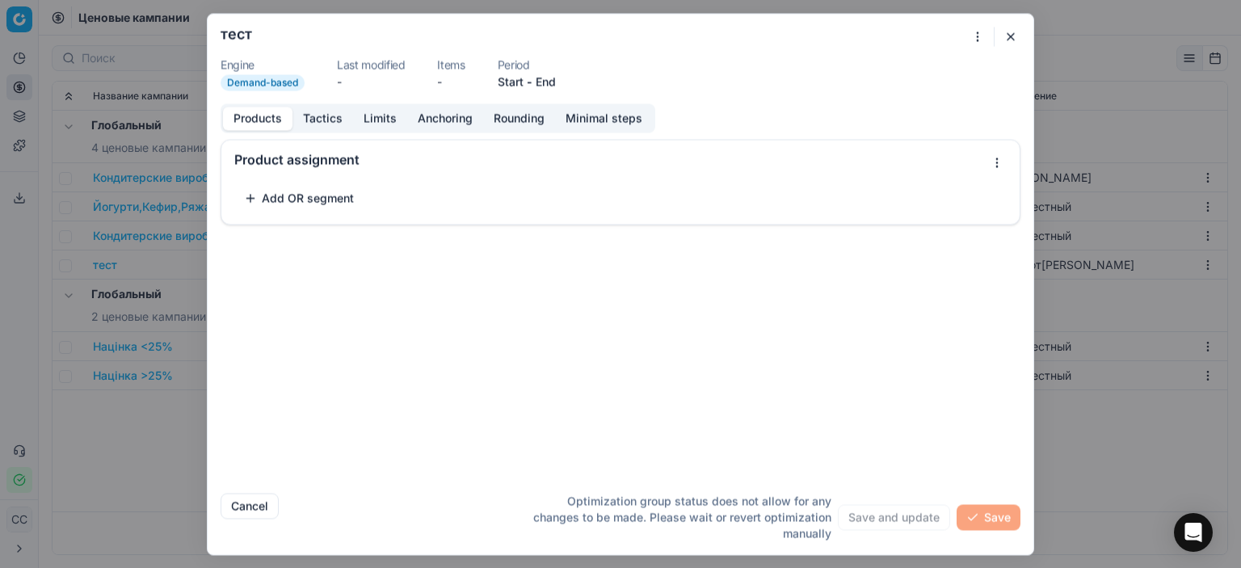
click at [325, 126] on button "Tactics" at bounding box center [323, 118] width 61 height 23
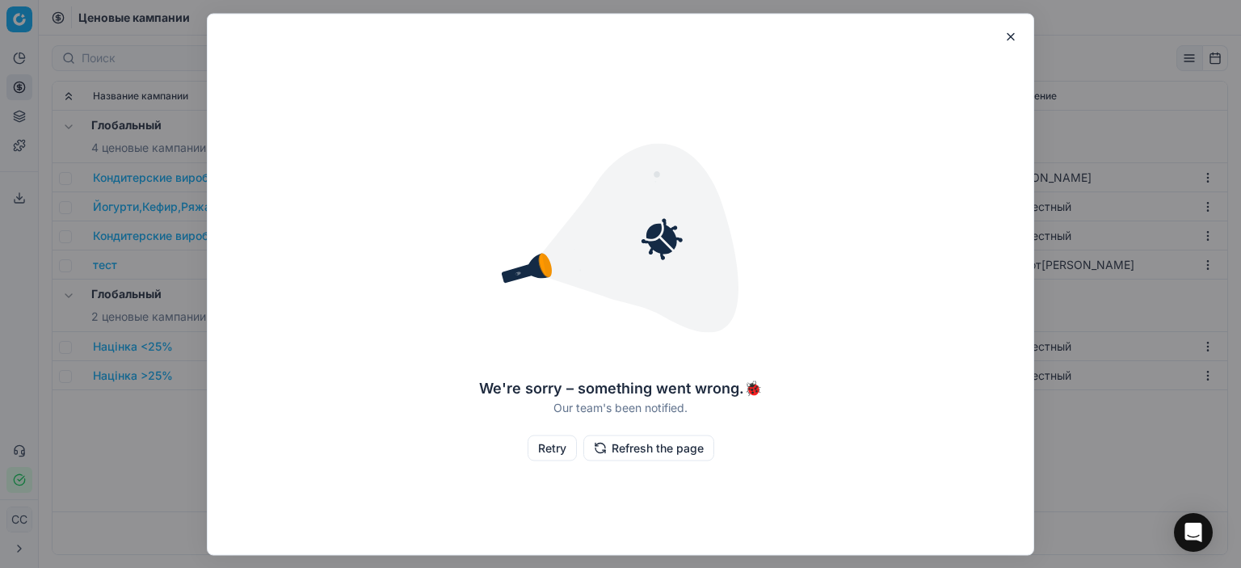
click at [1012, 35] on button "button" at bounding box center [1010, 36] width 19 height 19
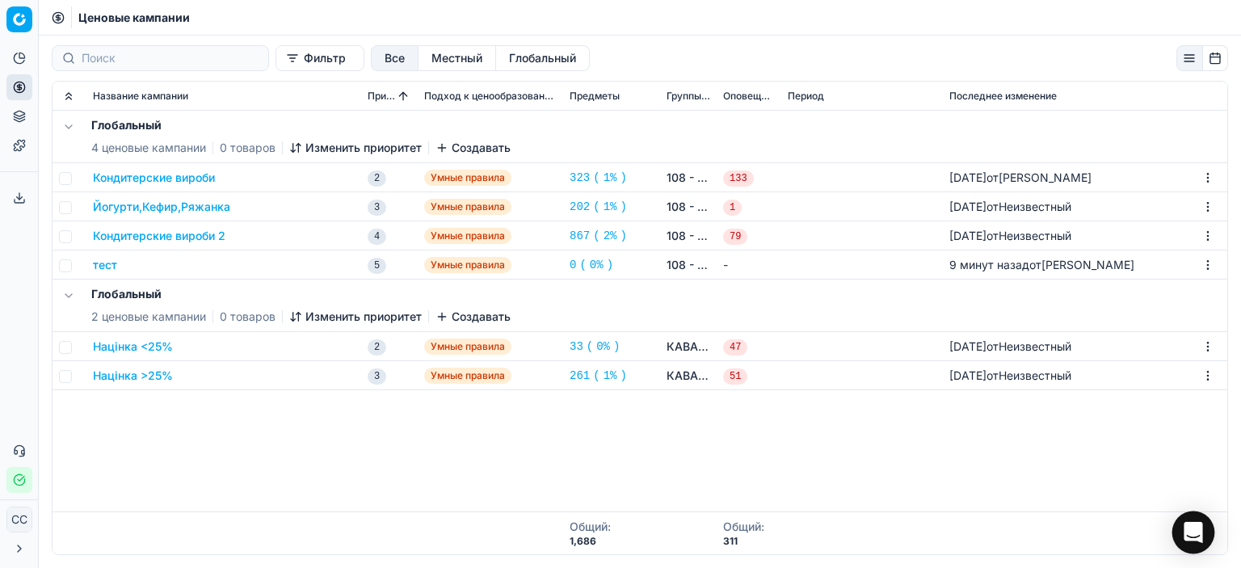
click at [1199, 537] on icon "Открытый Интерком Мессенджер" at bounding box center [1193, 532] width 19 height 21
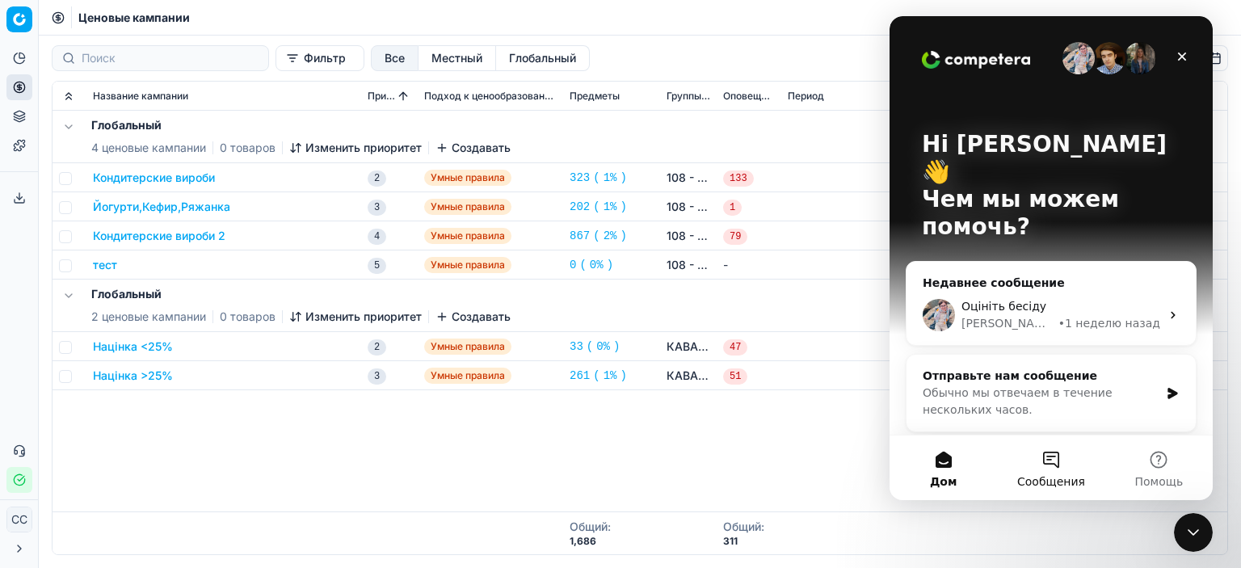
click at [1055, 471] on button "Сообщения" at bounding box center [1050, 468] width 107 height 65
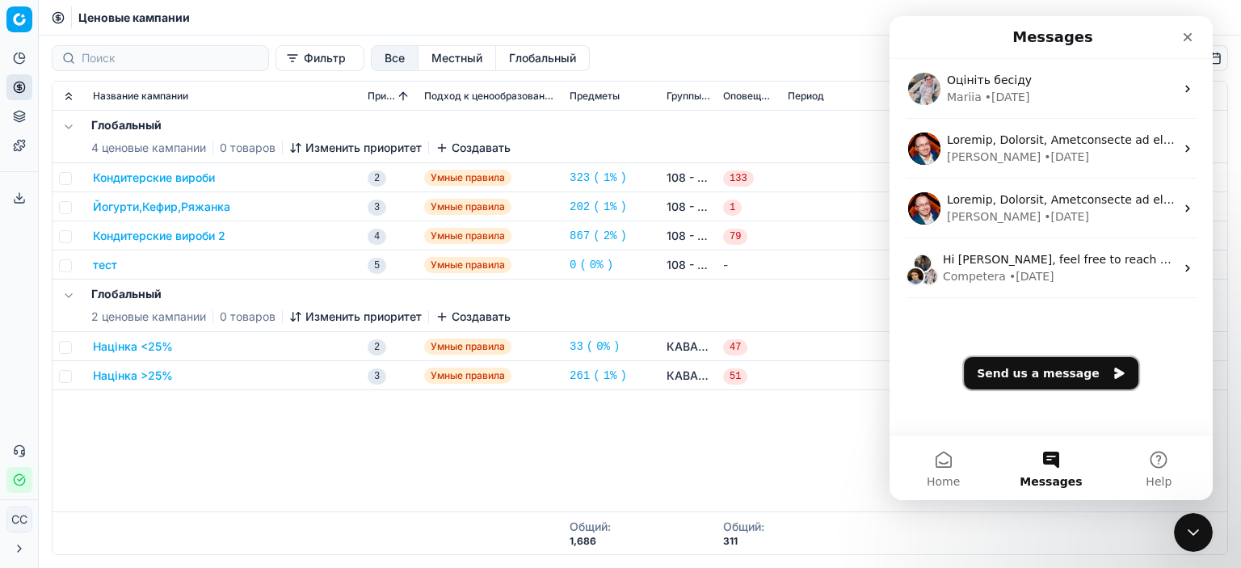
click at [1037, 368] on button "Send us a message" at bounding box center [1051, 373] width 175 height 32
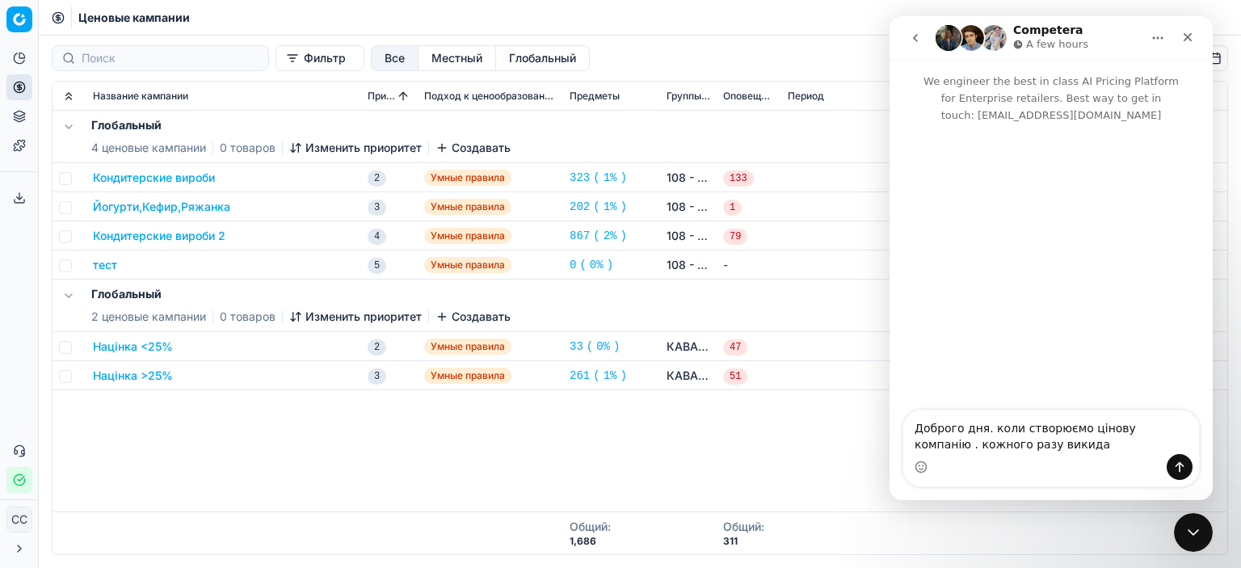
type textarea "Доброго дня. коли створюємо цінову компанію . кожного разу викидає"
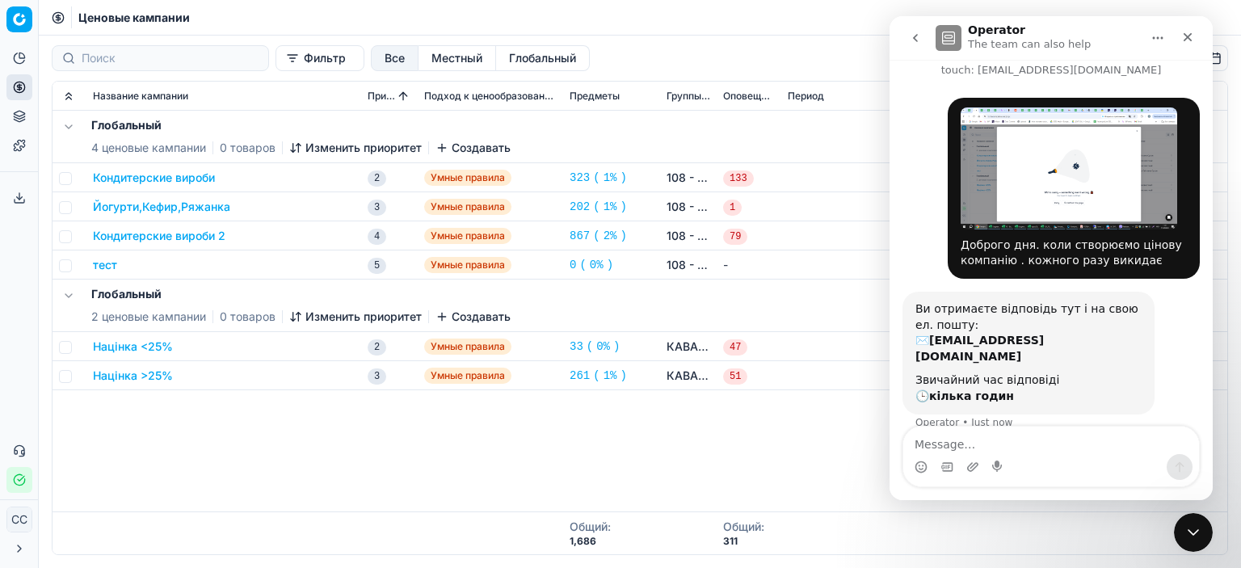
scroll to position [50, 0]
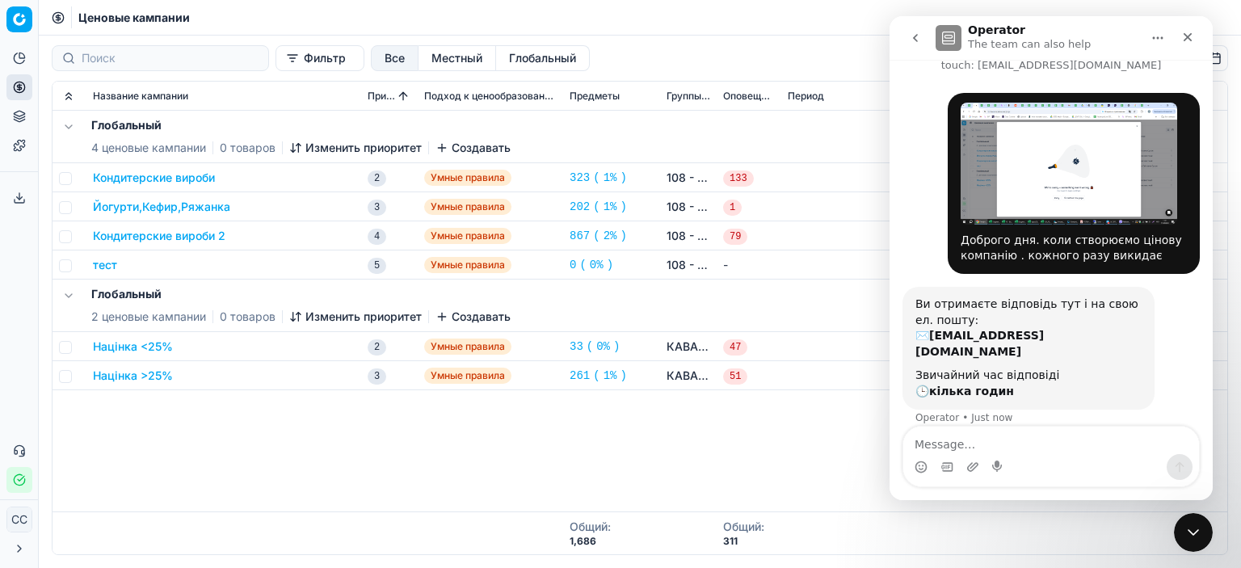
click at [924, 335] on div "Ви отримаєте відповідь тут і на свою ел. пошту: ✉️ 100regiondir3@gmail.com" at bounding box center [1029, 328] width 226 height 63
click at [920, 335] on div "Ви отримаєте відповідь тут і на свою ел. пошту: ✉️ 100regiondir3@gmail.com" at bounding box center [1029, 328] width 226 height 63
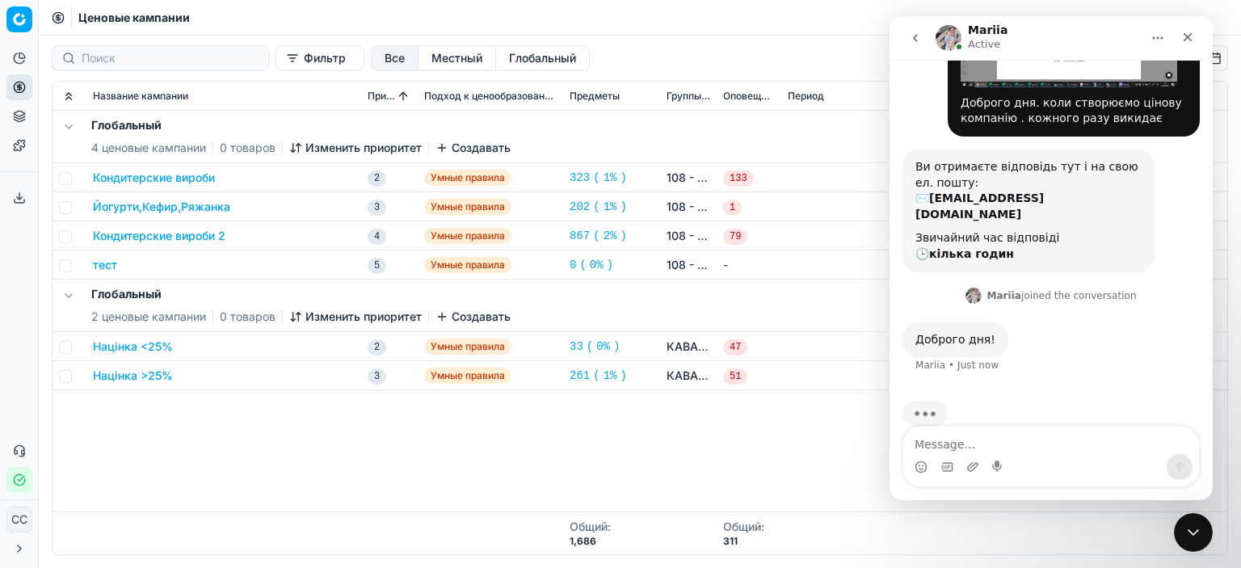
scroll to position [197, 0]
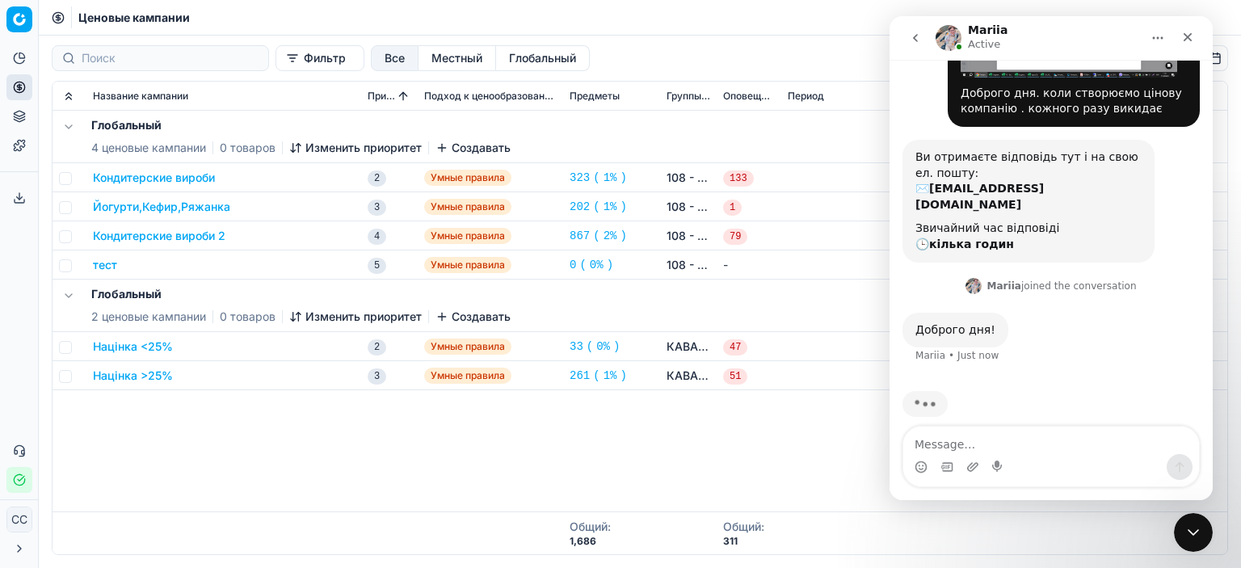
drag, startPoint x: 672, startPoint y: 452, endPoint x: 689, endPoint y: 472, distance: 26.4
click at [669, 453] on div "Глобальный 4 ценовые кампании 0 товаров Изменить приоритет Создавать Кондитерск…" at bounding box center [640, 311] width 1175 height 401
click at [1193, 36] on icon "Close" at bounding box center [1187, 37] width 13 height 13
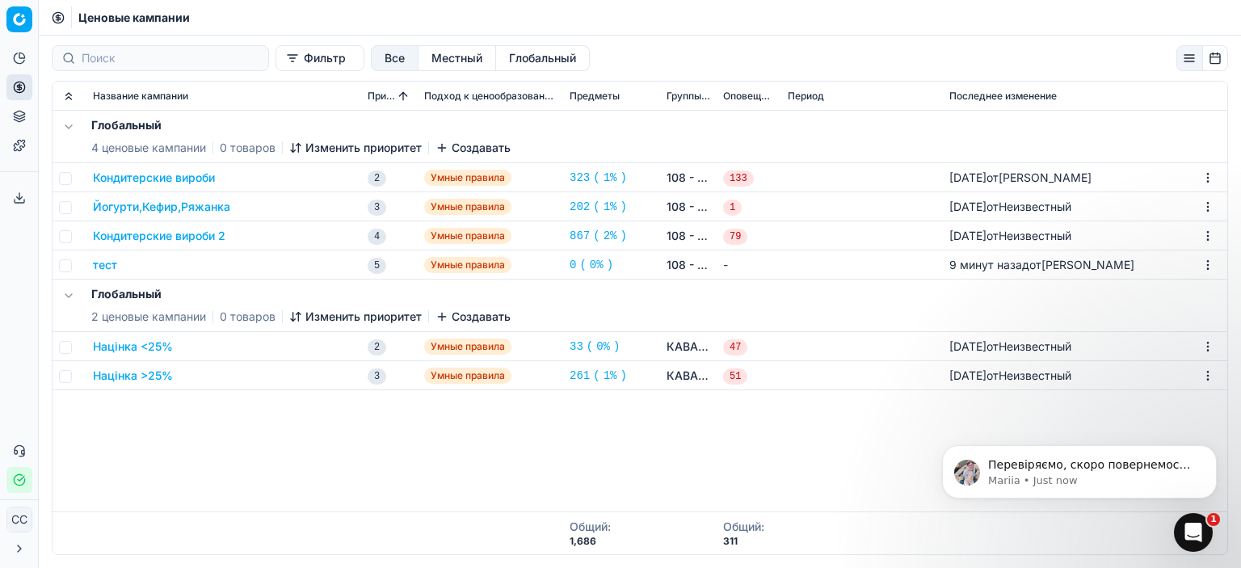
scroll to position [0, 0]
click at [1198, 525] on icon "Open Intercom Messenger" at bounding box center [1191, 530] width 27 height 27
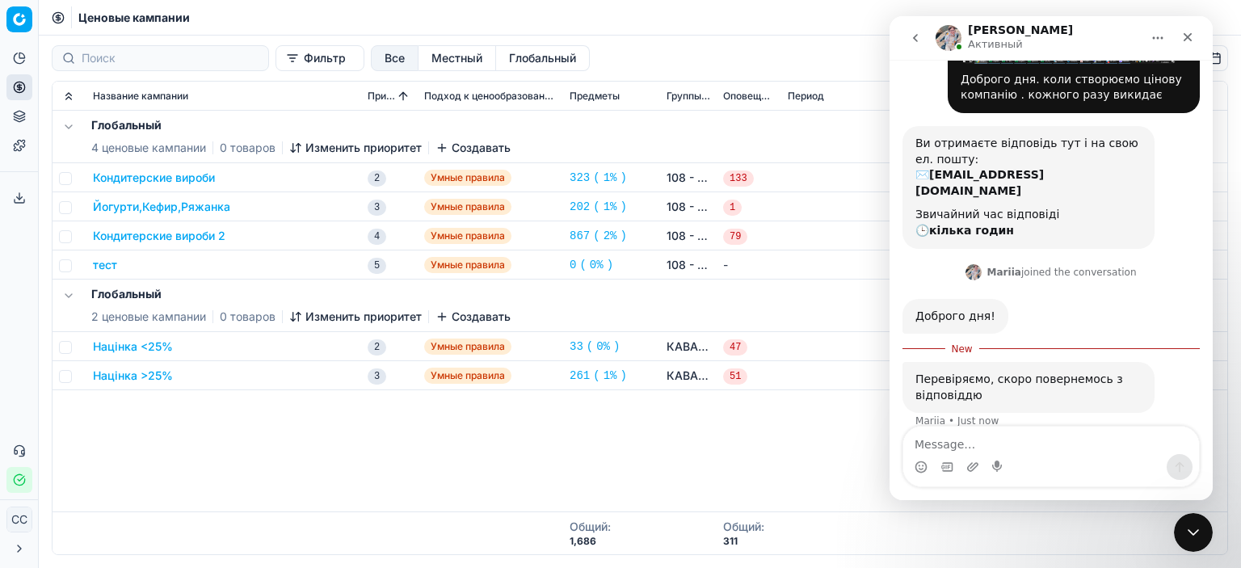
scroll to position [215, 0]
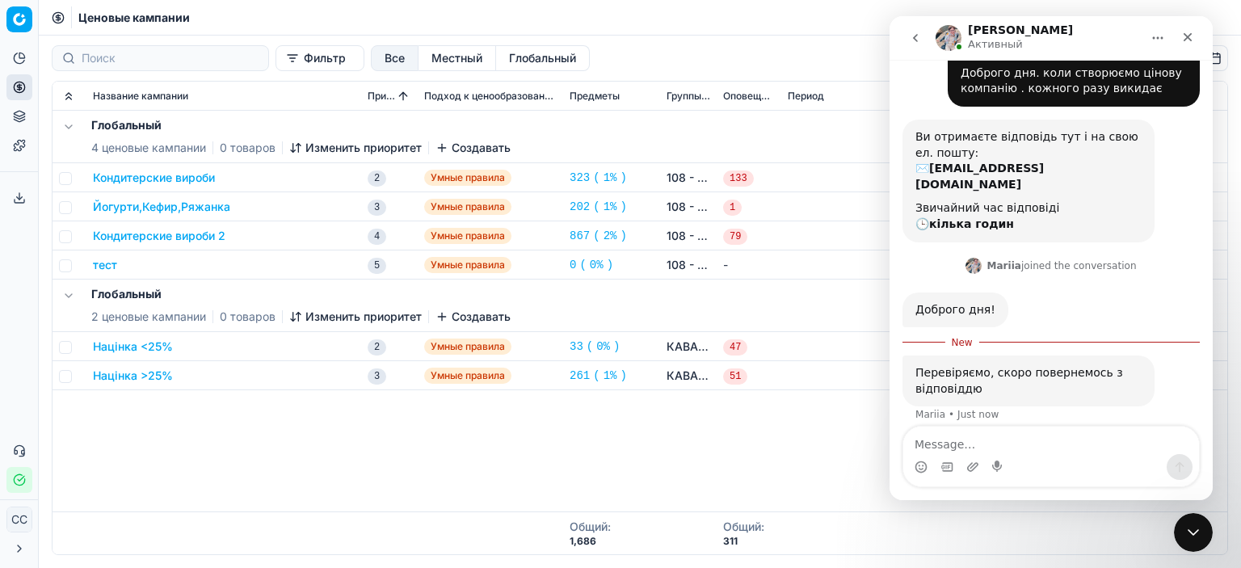
type textarea "д"
click at [204, 180] on font "Кондитерские вироби" at bounding box center [154, 178] width 122 height 14
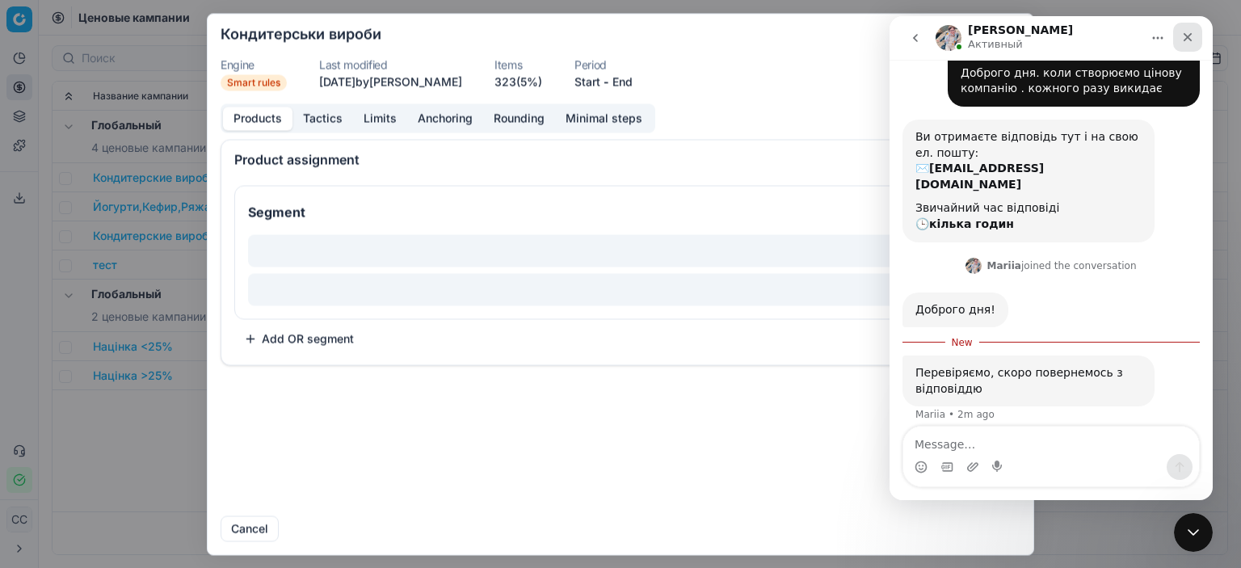
click at [1191, 40] on icon "Закрывать" at bounding box center [1188, 37] width 9 height 9
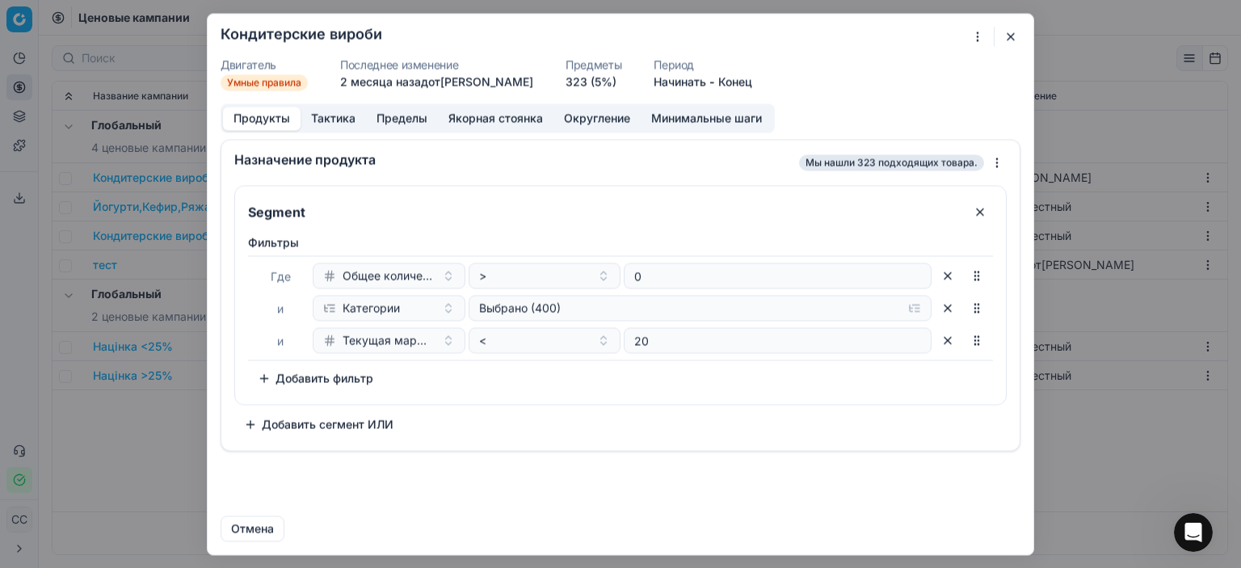
click at [1012, 38] on button "button" at bounding box center [1010, 36] width 19 height 19
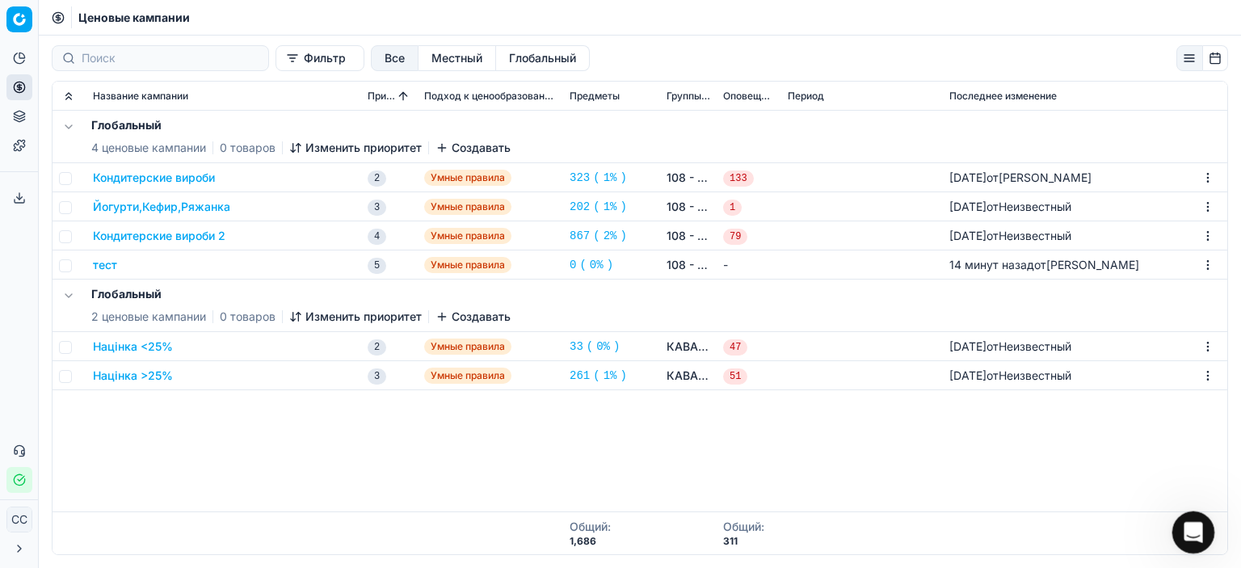
click at [1197, 511] on html at bounding box center [1191, 530] width 39 height 39
drag, startPoint x: 320, startPoint y: 497, endPoint x: 338, endPoint y: 488, distance: 19.9
click at [326, 495] on div "Глобальный 4 ценовые кампании 0 товаров Изменить приоритет Создавать Кондитерск…" at bounding box center [640, 311] width 1175 height 401
click at [190, 503] on div "Глобальный 4 ценовые кампании 0 товаров Изменить приоритет Создавать Кондитерск…" at bounding box center [640, 311] width 1175 height 401
